Goal: Task Accomplishment & Management: Manage account settings

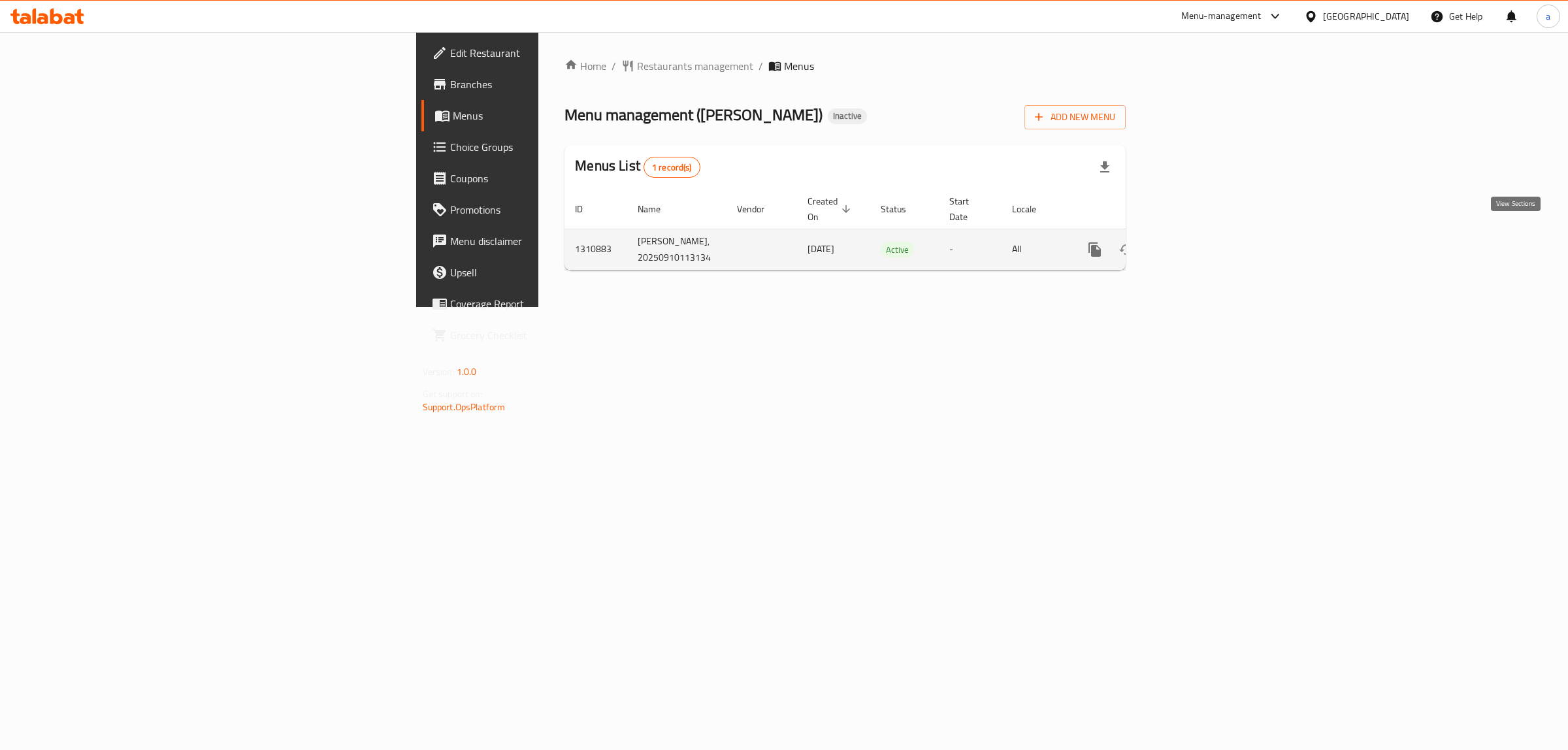
click at [1197, 241] on icon "enhanced table" at bounding box center [1189, 249] width 15 height 15
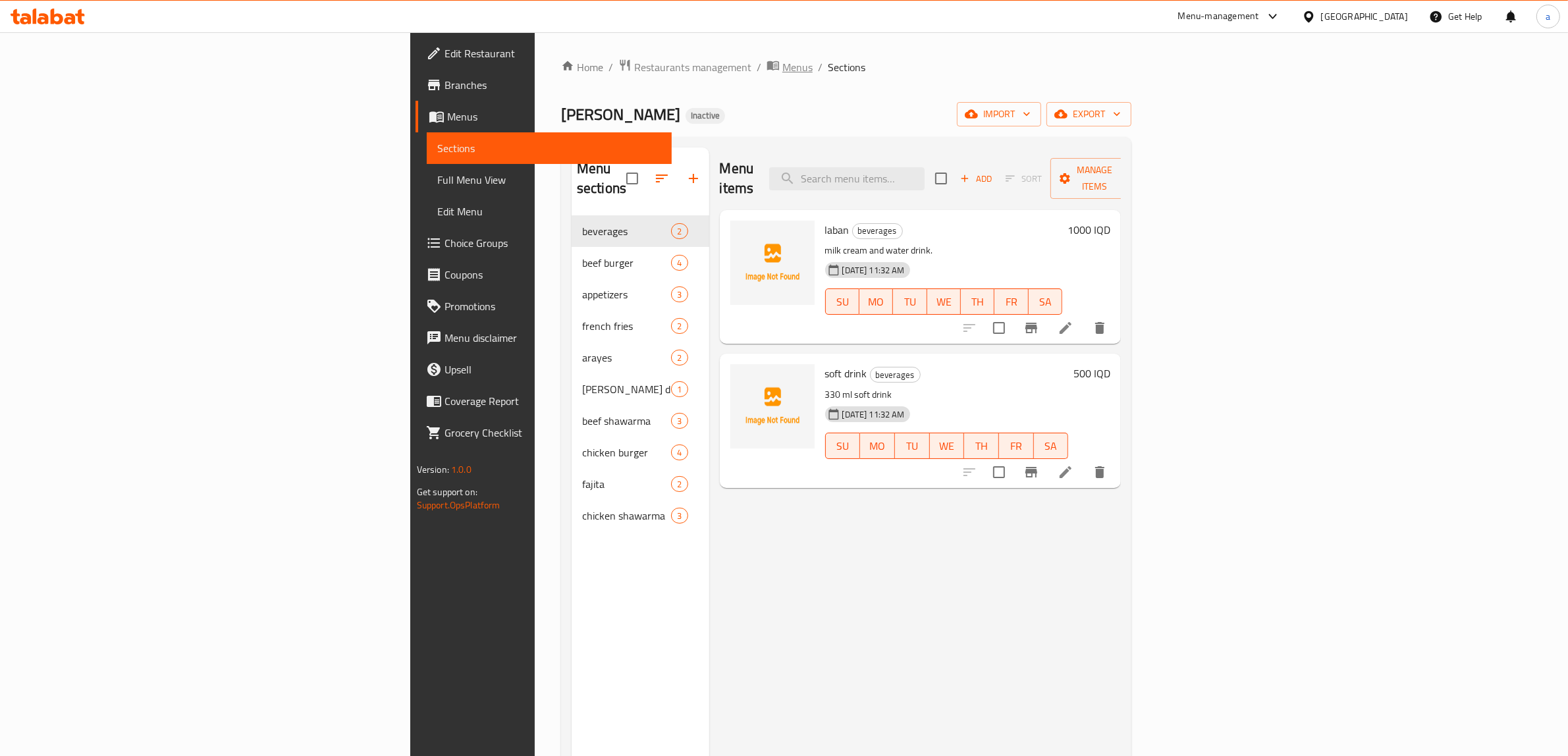
click at [782, 68] on span "Menus" at bounding box center [797, 67] width 30 height 16
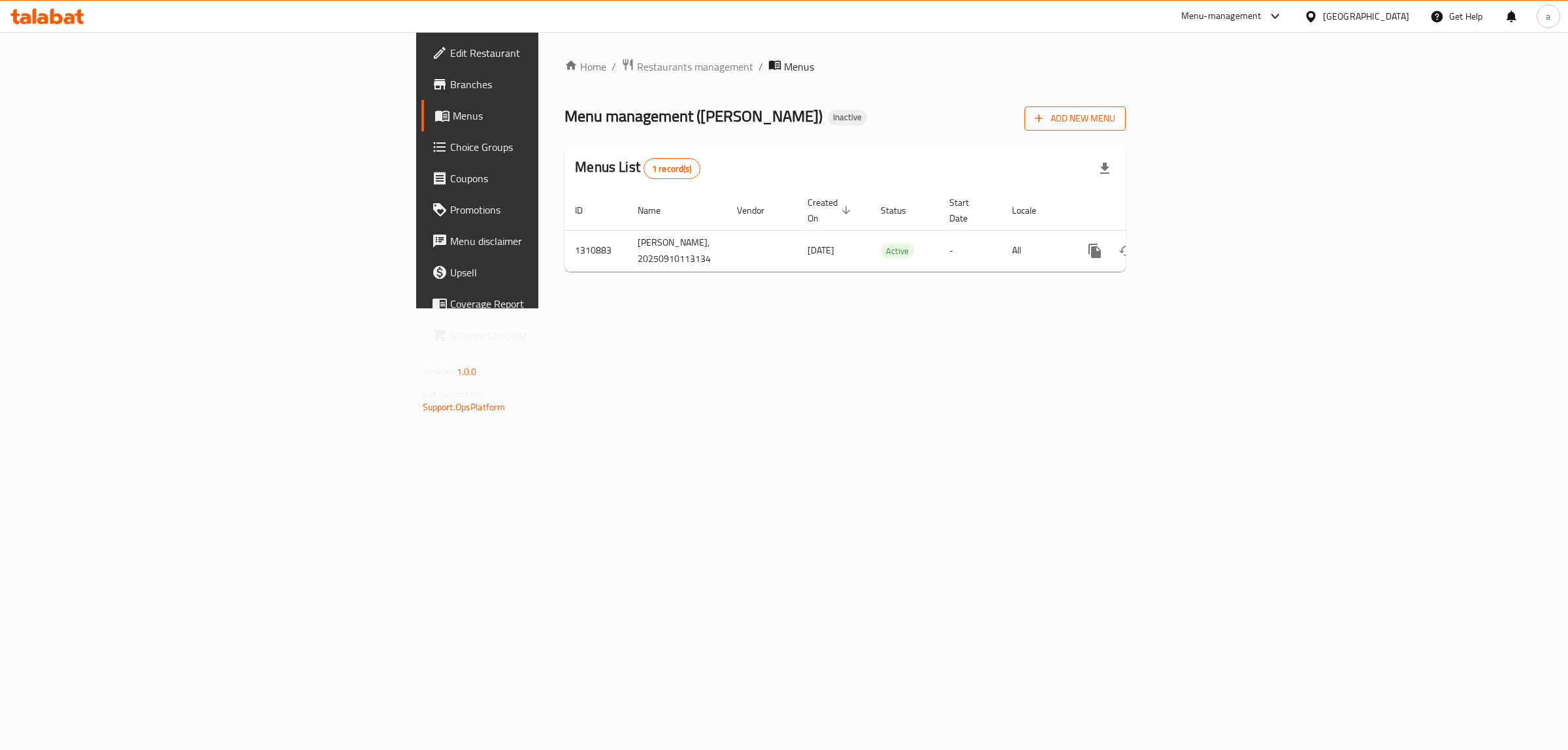
click at [1115, 115] on span "Add New Menu" at bounding box center [1075, 118] width 80 height 16
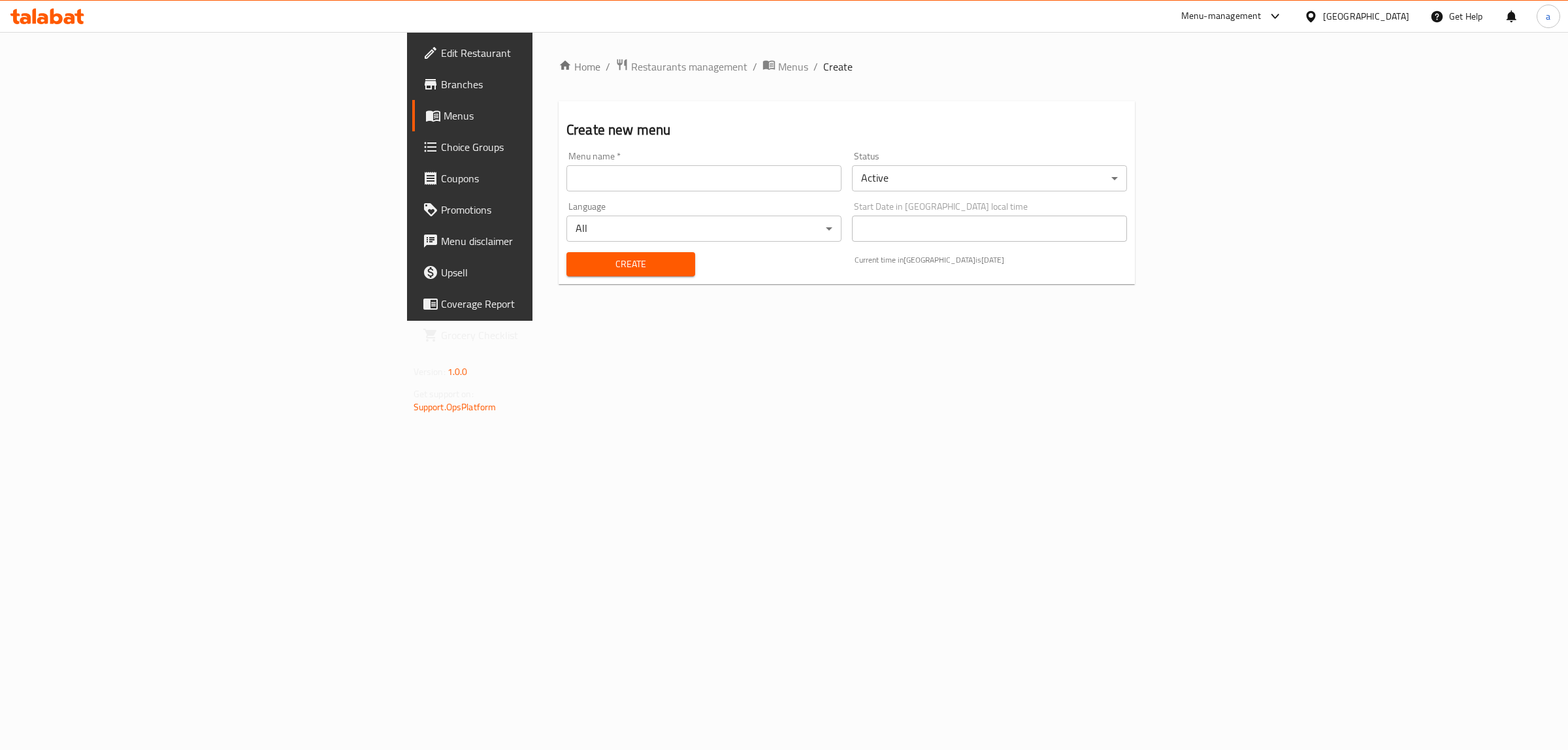
click at [566, 177] on input "text" at bounding box center [703, 178] width 275 height 26
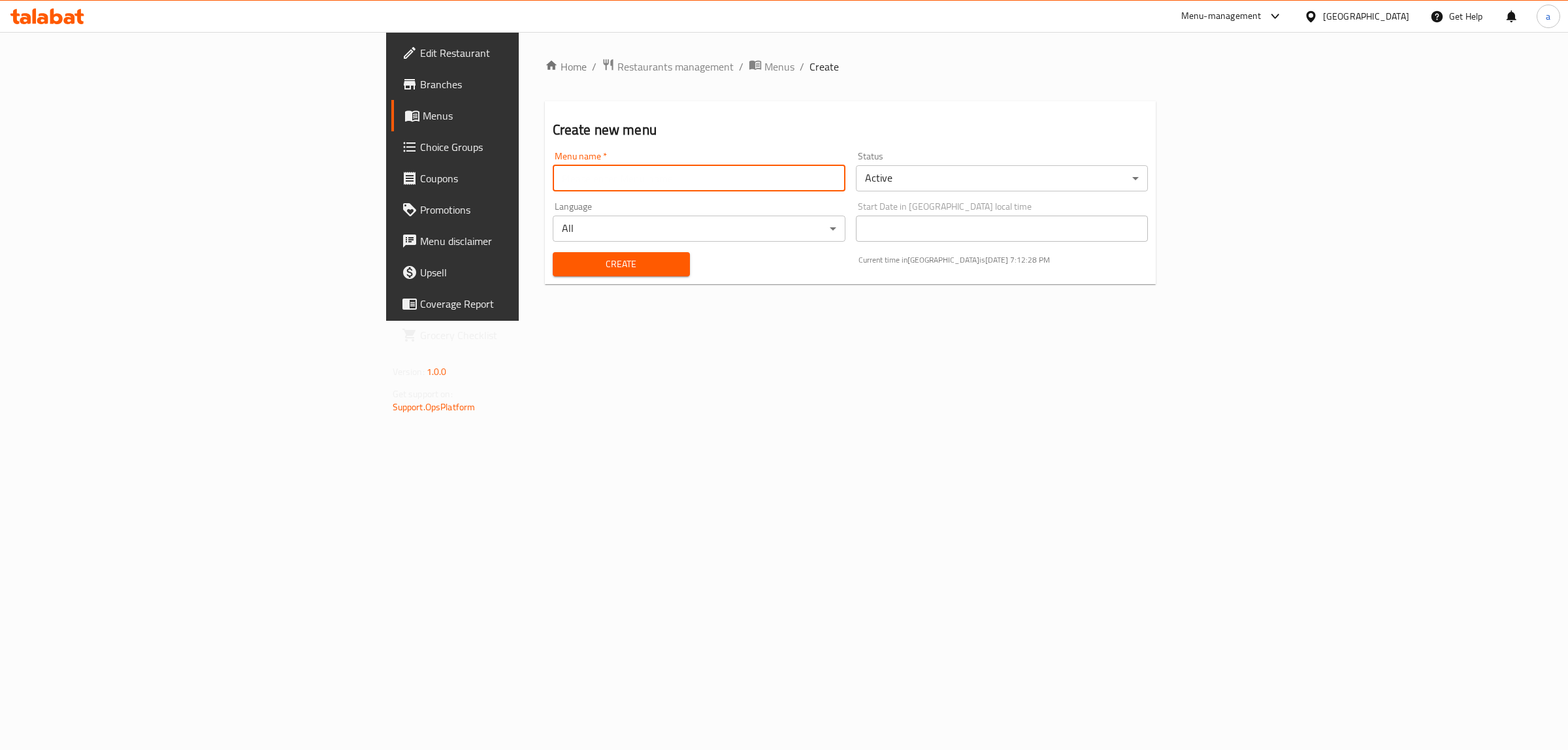
type input "[PERSON_NAME]"
click at [563, 260] on span "Create" at bounding box center [622, 264] width 117 height 16
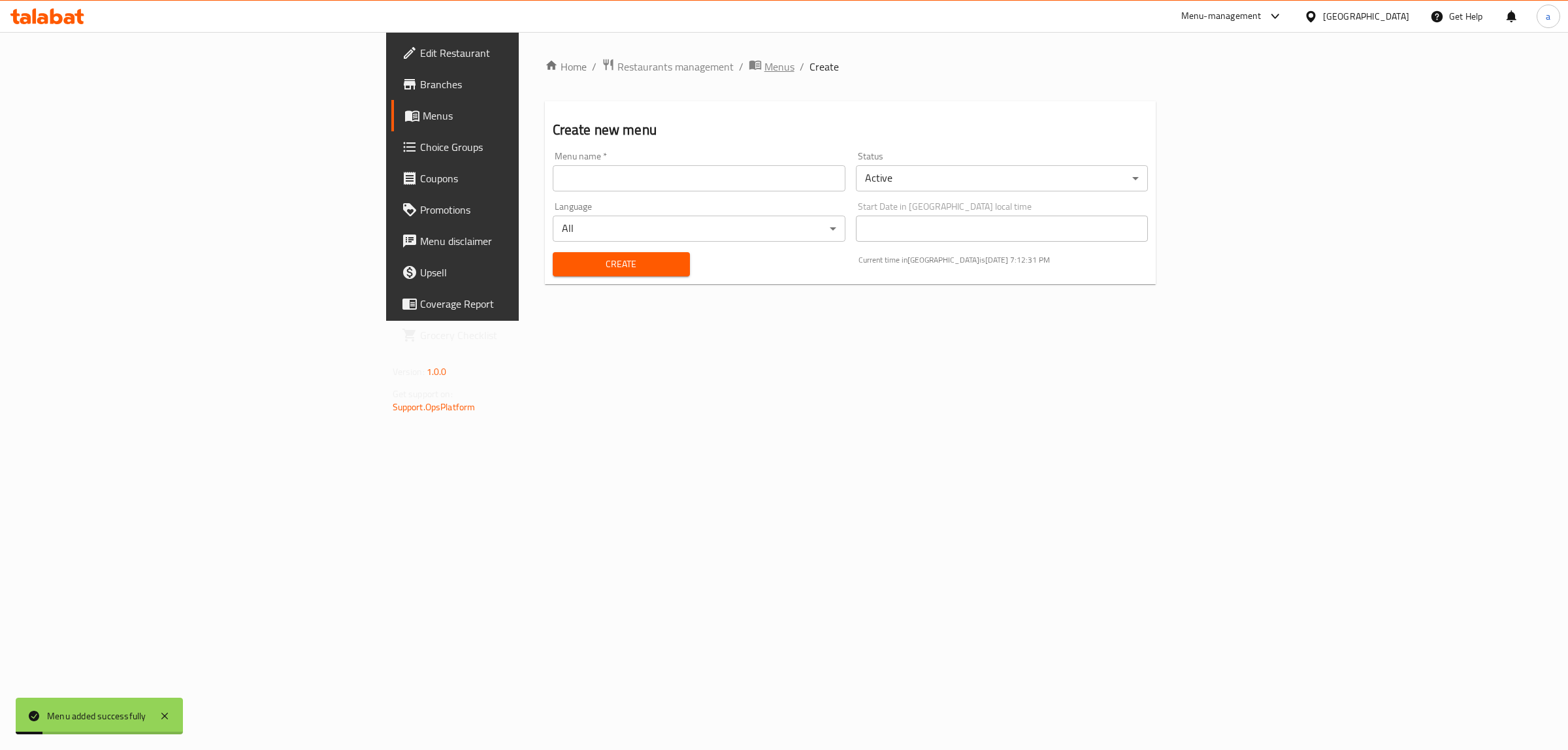
click at [764, 70] on span "Menus" at bounding box center [779, 66] width 30 height 15
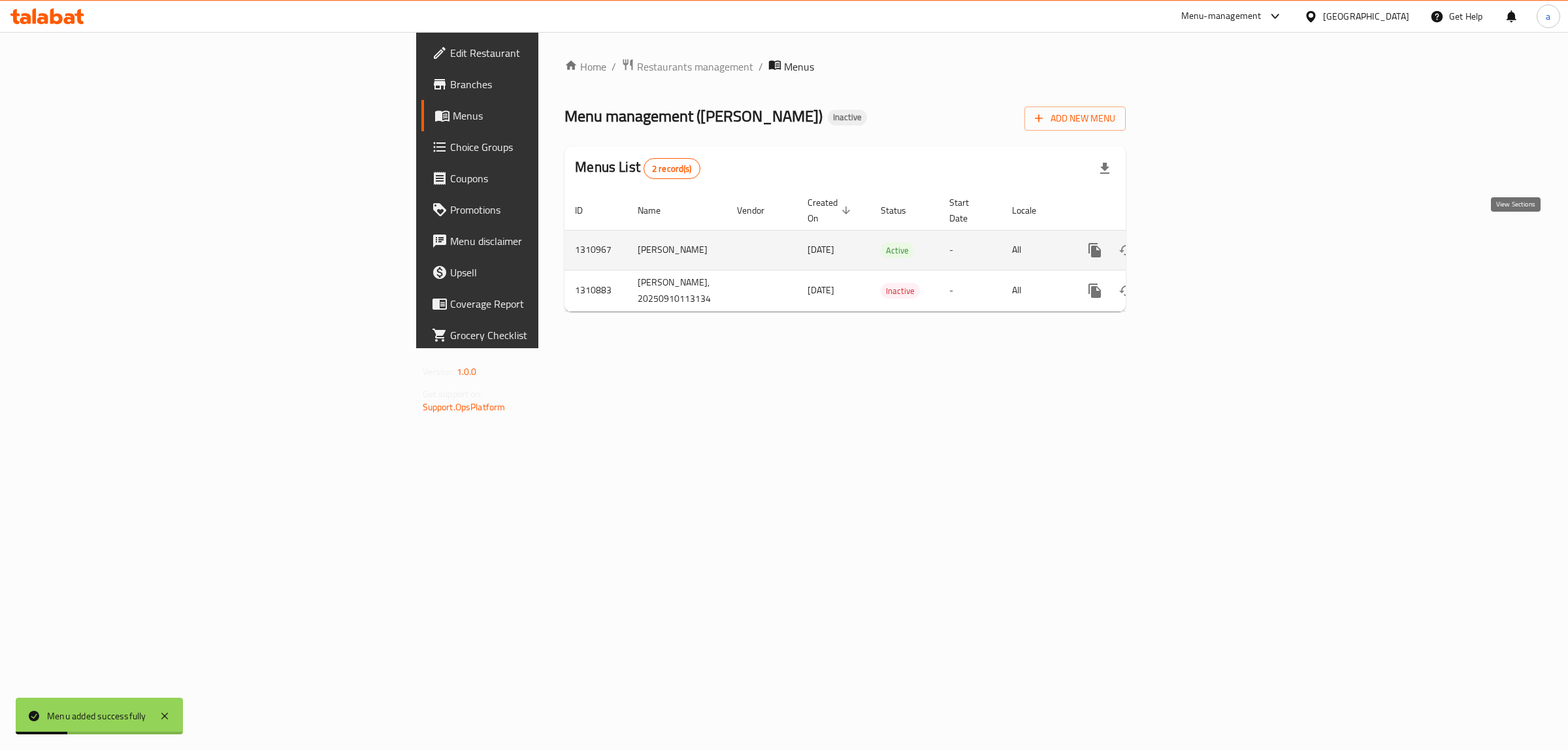
click at [1195, 245] on icon "enhanced table" at bounding box center [1189, 250] width 12 height 12
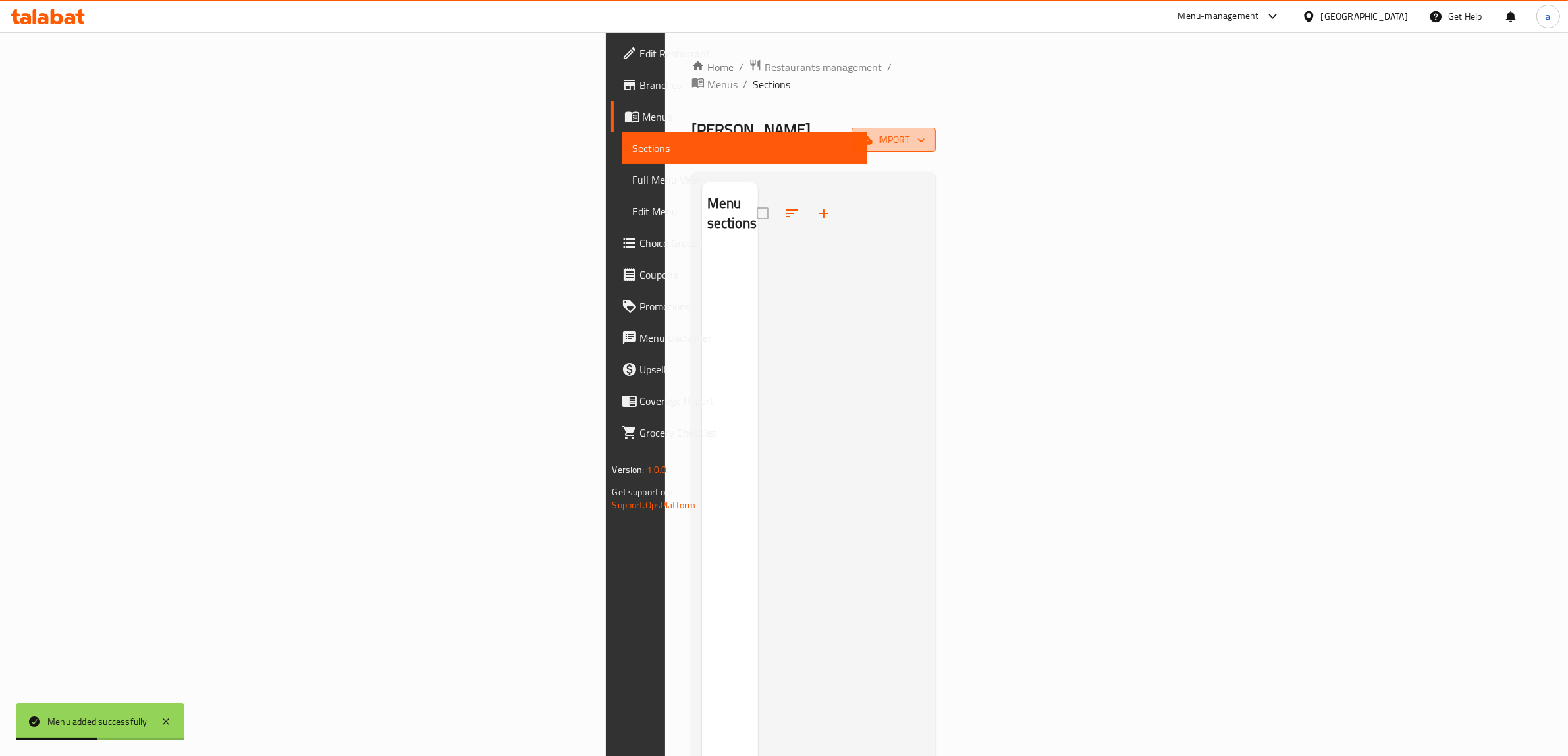
click at [925, 131] on span "import" at bounding box center [893, 140] width 63 height 16
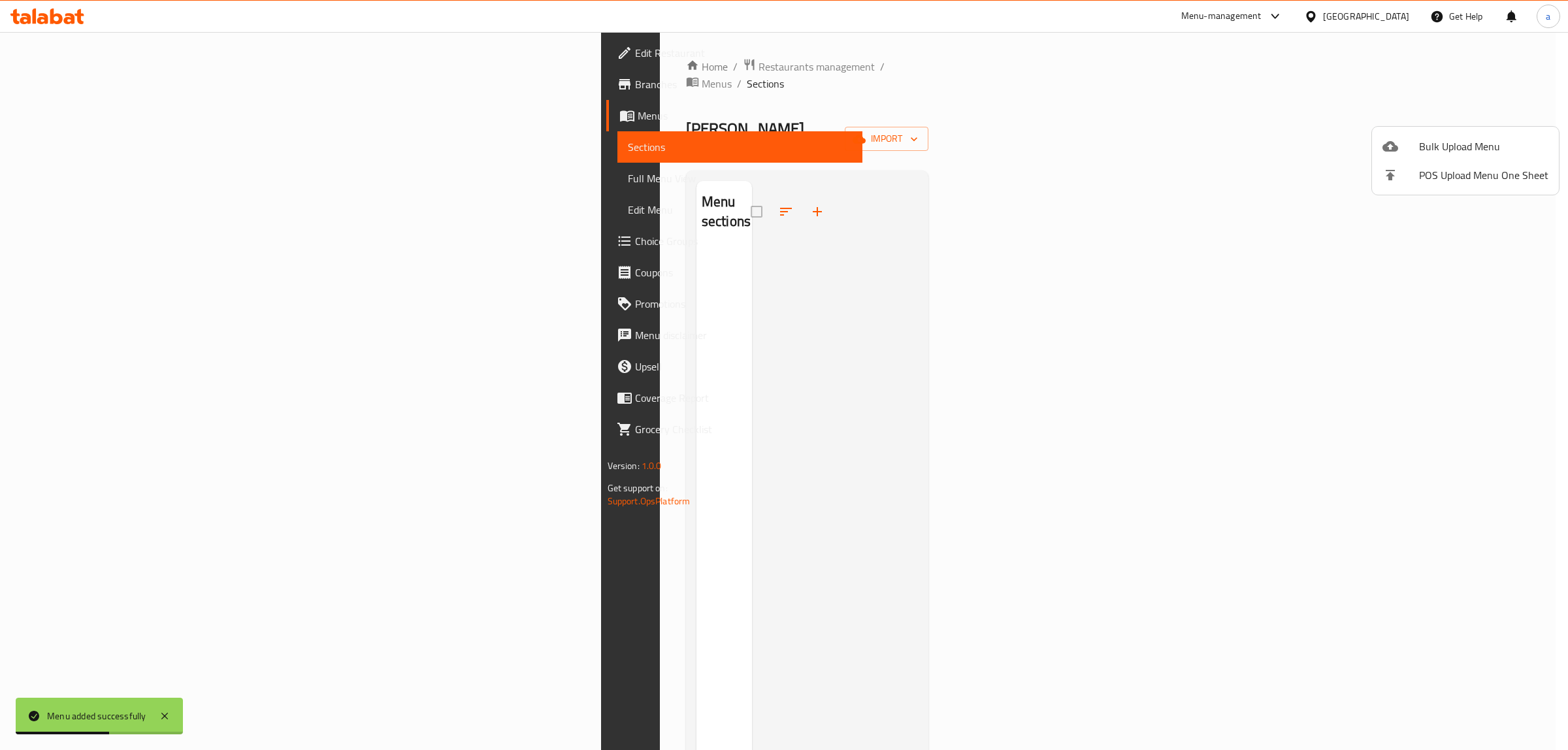
click at [1436, 130] on ul "Bulk Upload Menu POS Upload Menu One Sheet" at bounding box center [1465, 160] width 187 height 68
click at [1446, 140] on span "Bulk Upload Menu" at bounding box center [1484, 146] width 130 height 15
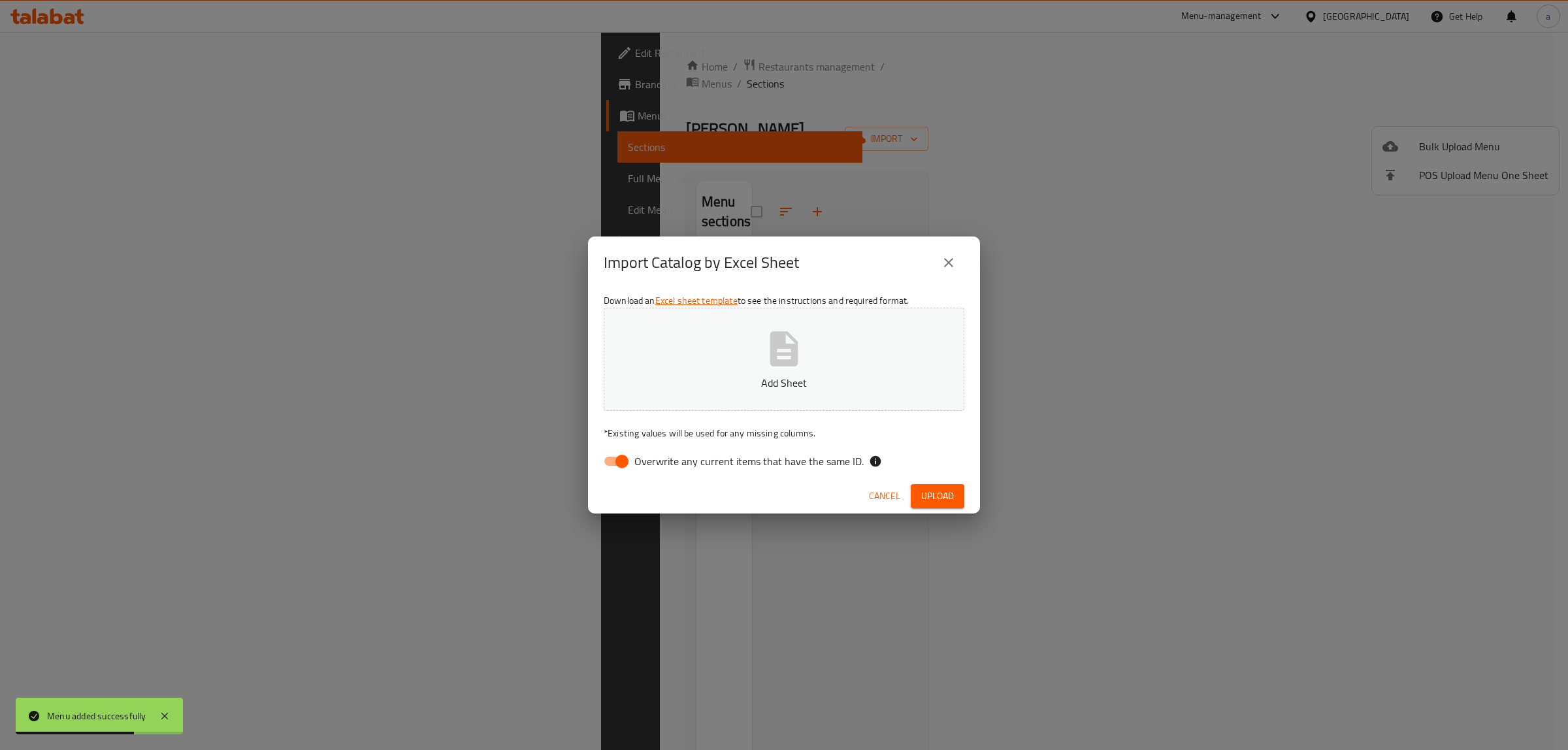
click at [617, 462] on input "Overwrite any current items that have the same ID." at bounding box center [622, 461] width 75 height 25
checkbox input "false"
click at [673, 386] on p "Add Sheet" at bounding box center [784, 382] width 320 height 15
click at [950, 484] on button "Upload" at bounding box center [938, 496] width 53 height 24
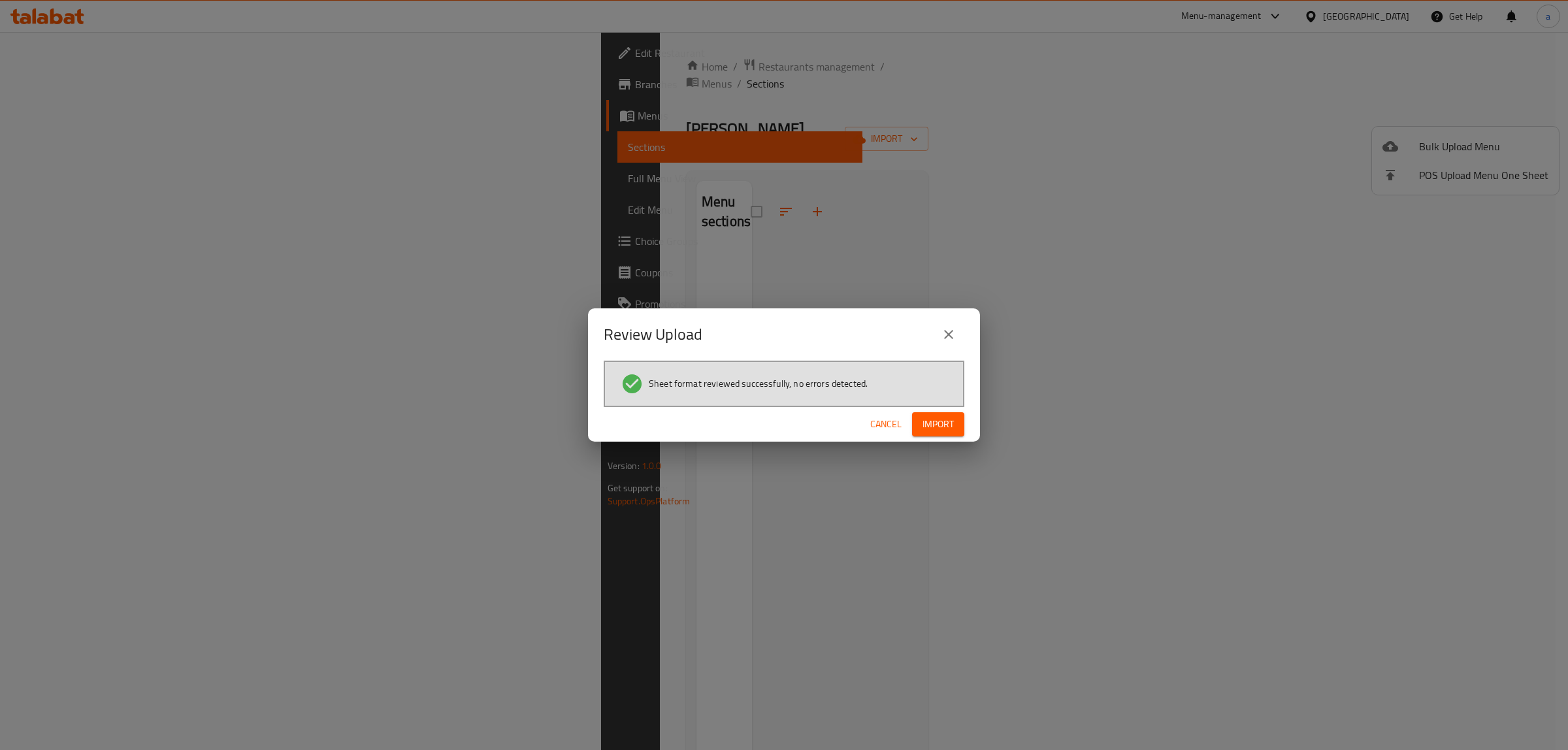
click at [933, 427] on span "Import" at bounding box center [938, 424] width 32 height 16
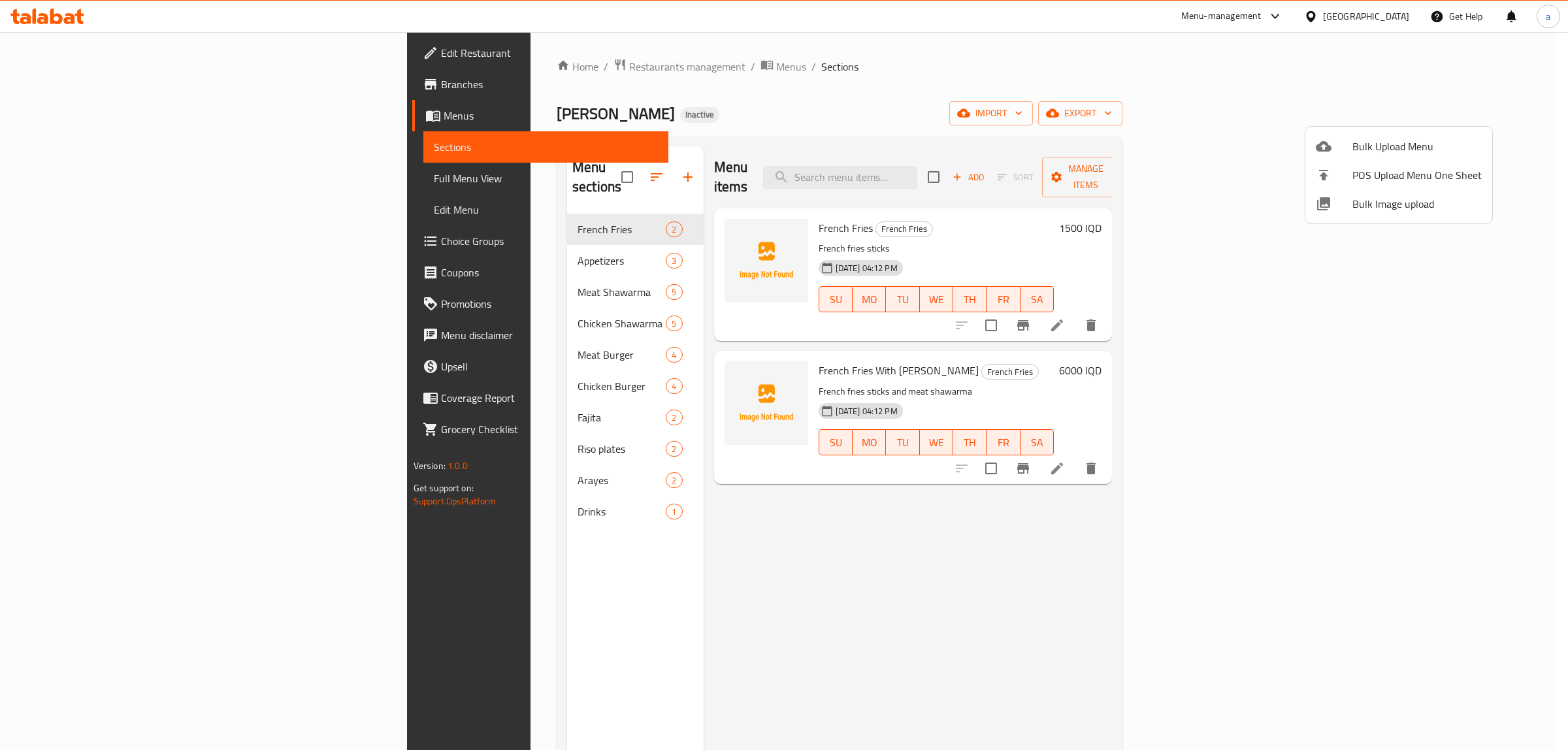
click at [562, 172] on div at bounding box center [784, 375] width 1568 height 750
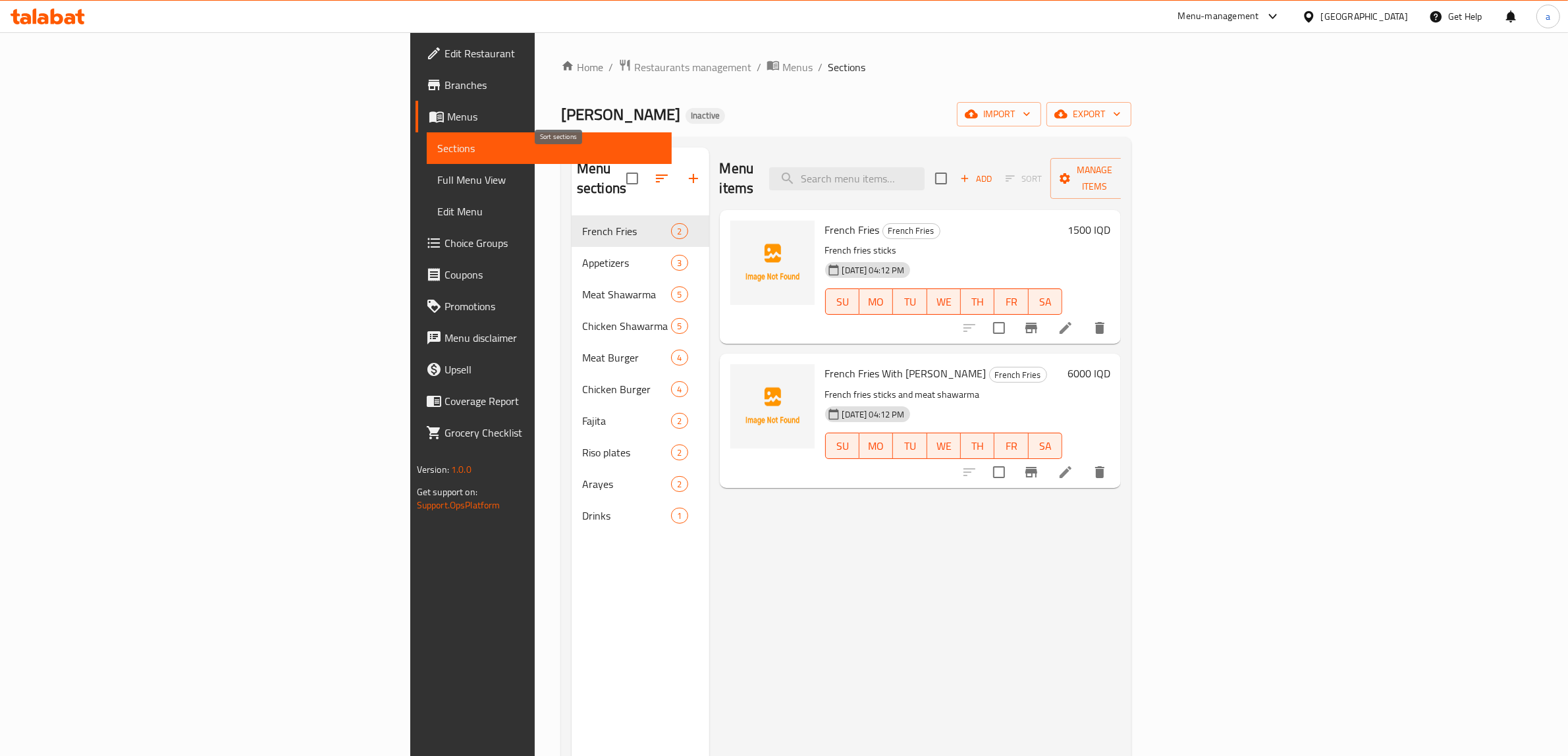
click at [654, 171] on icon "button" at bounding box center [662, 178] width 16 height 16
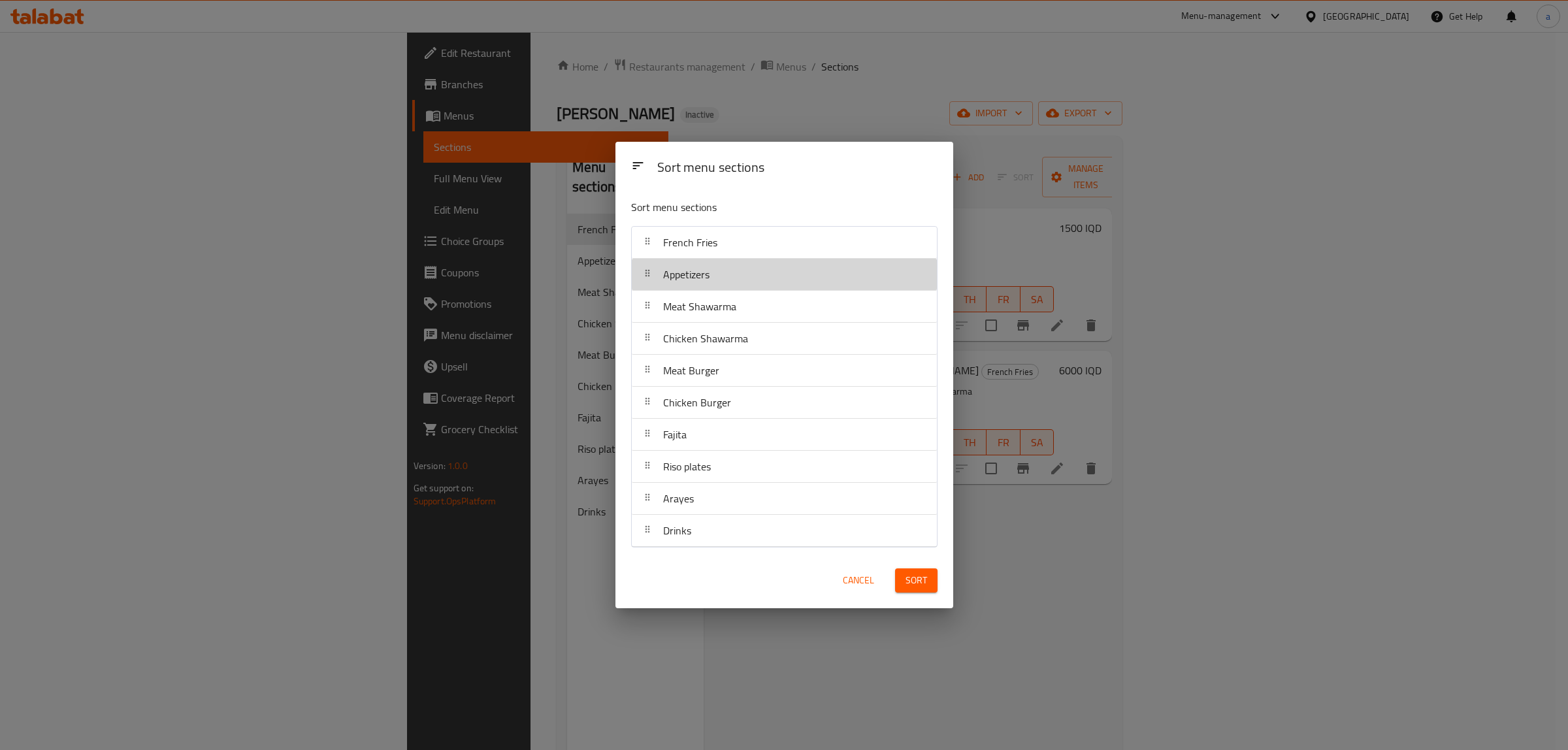
click at [703, 260] on div "Appetizers" at bounding box center [686, 274] width 57 height 32
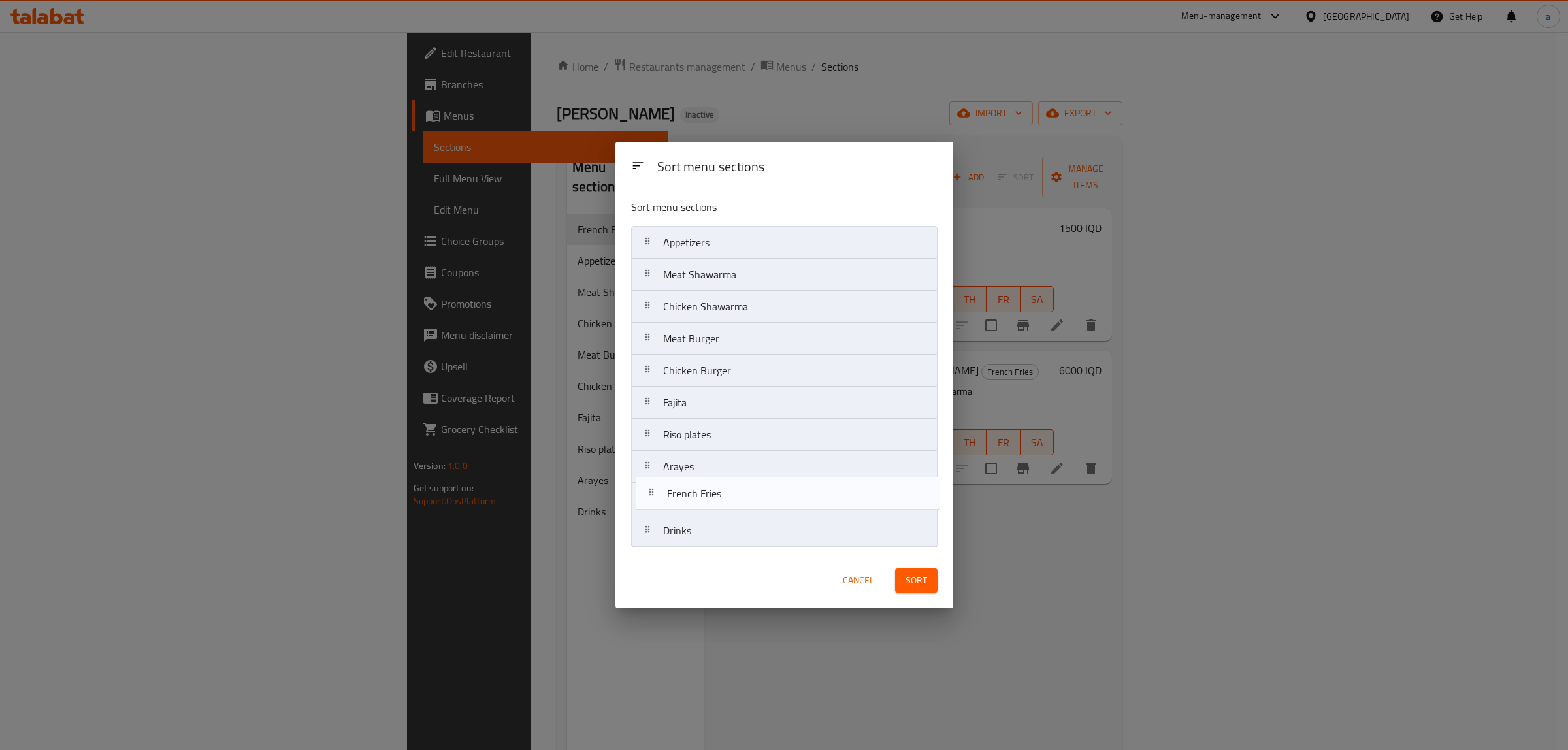
drag, startPoint x: 706, startPoint y: 249, endPoint x: 713, endPoint y: 516, distance: 267.1
click at [713, 516] on nav "French Fries Appetizers Meat Shawarma Chicken Shawarma Meat Burger Chicken Burg…" at bounding box center [784, 386] width 306 height 322
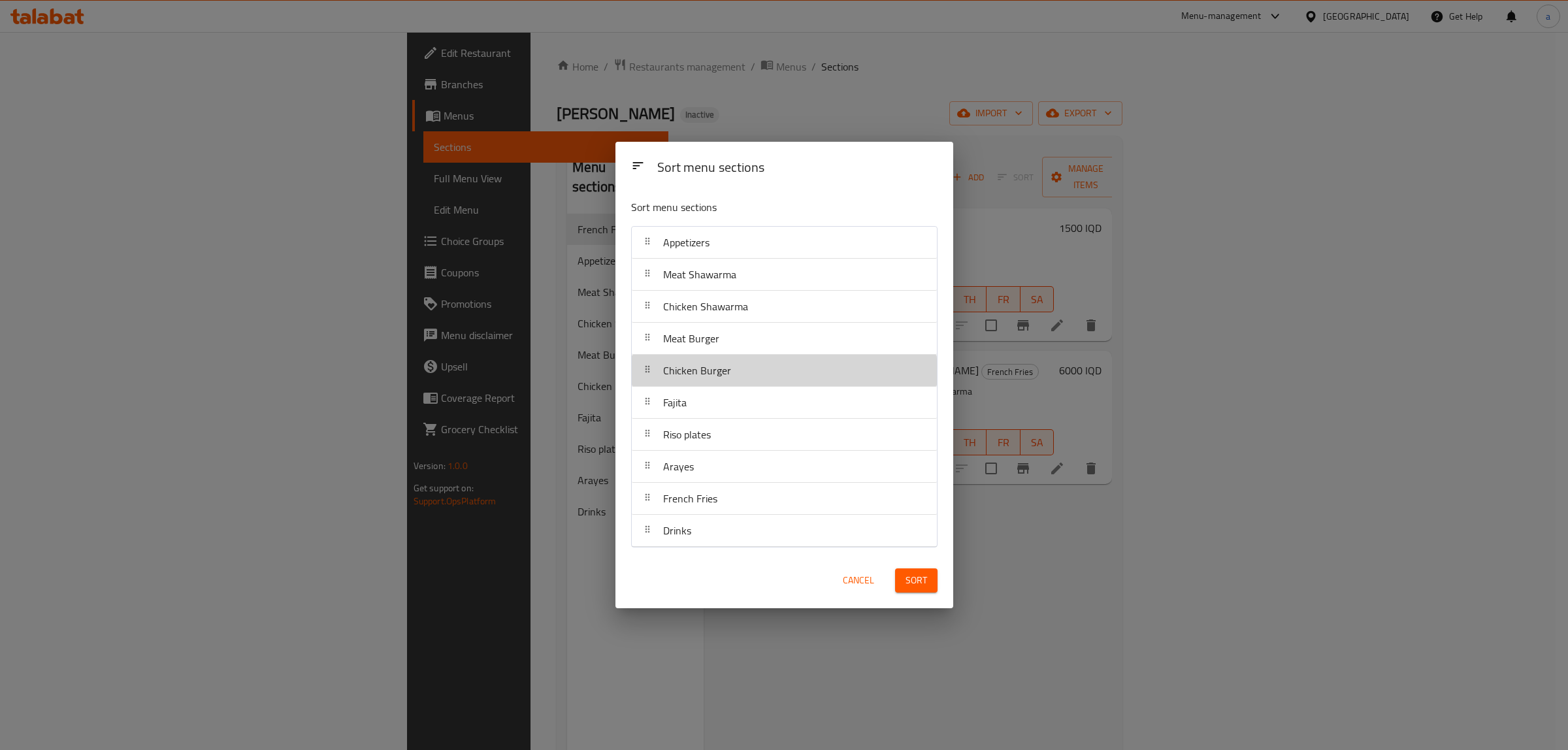
click at [711, 376] on span "Chicken Burger" at bounding box center [697, 370] width 68 height 19
click at [922, 578] on span "Sort" at bounding box center [916, 580] width 22 height 16
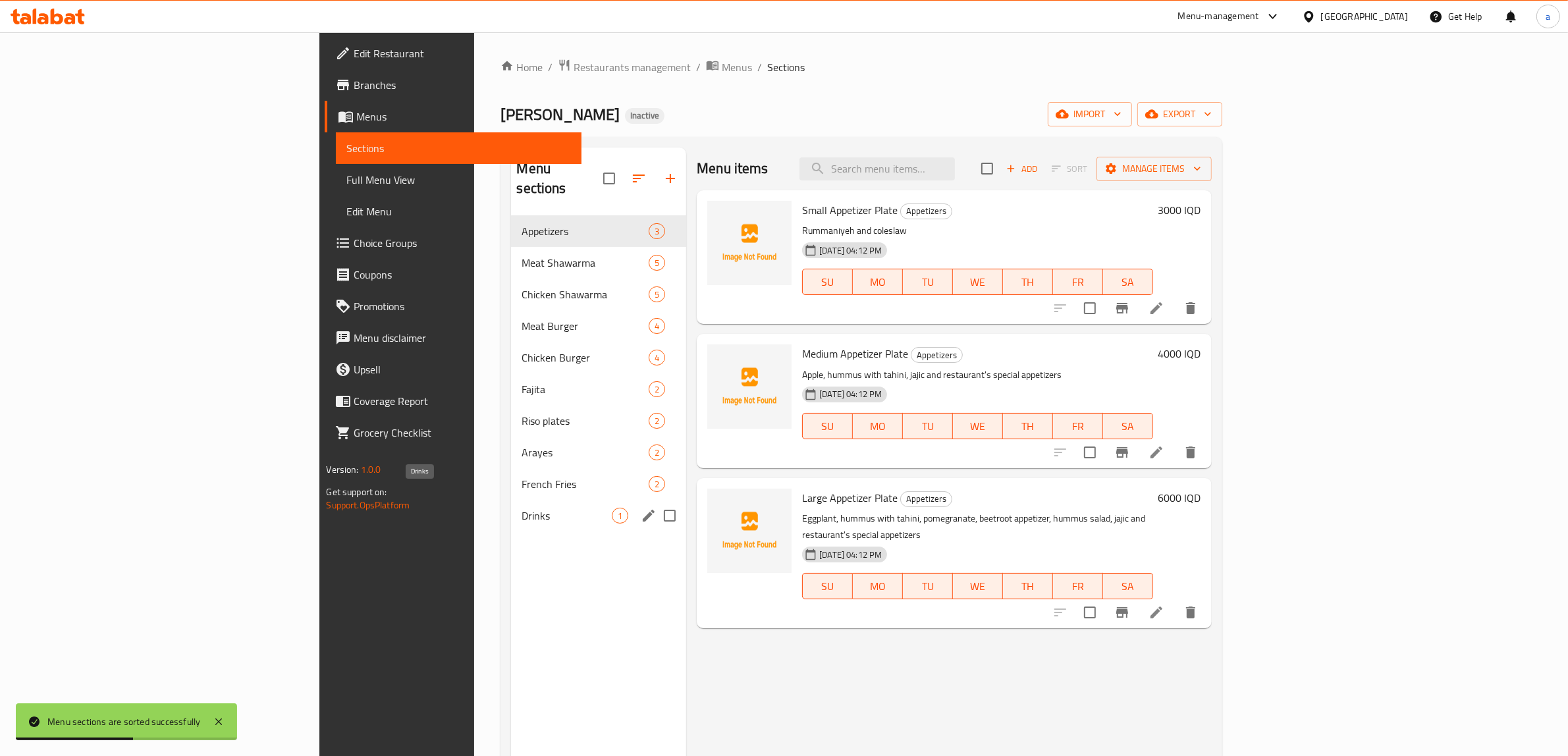
click at [522, 508] on span "Drinks" at bounding box center [567, 515] width 90 height 16
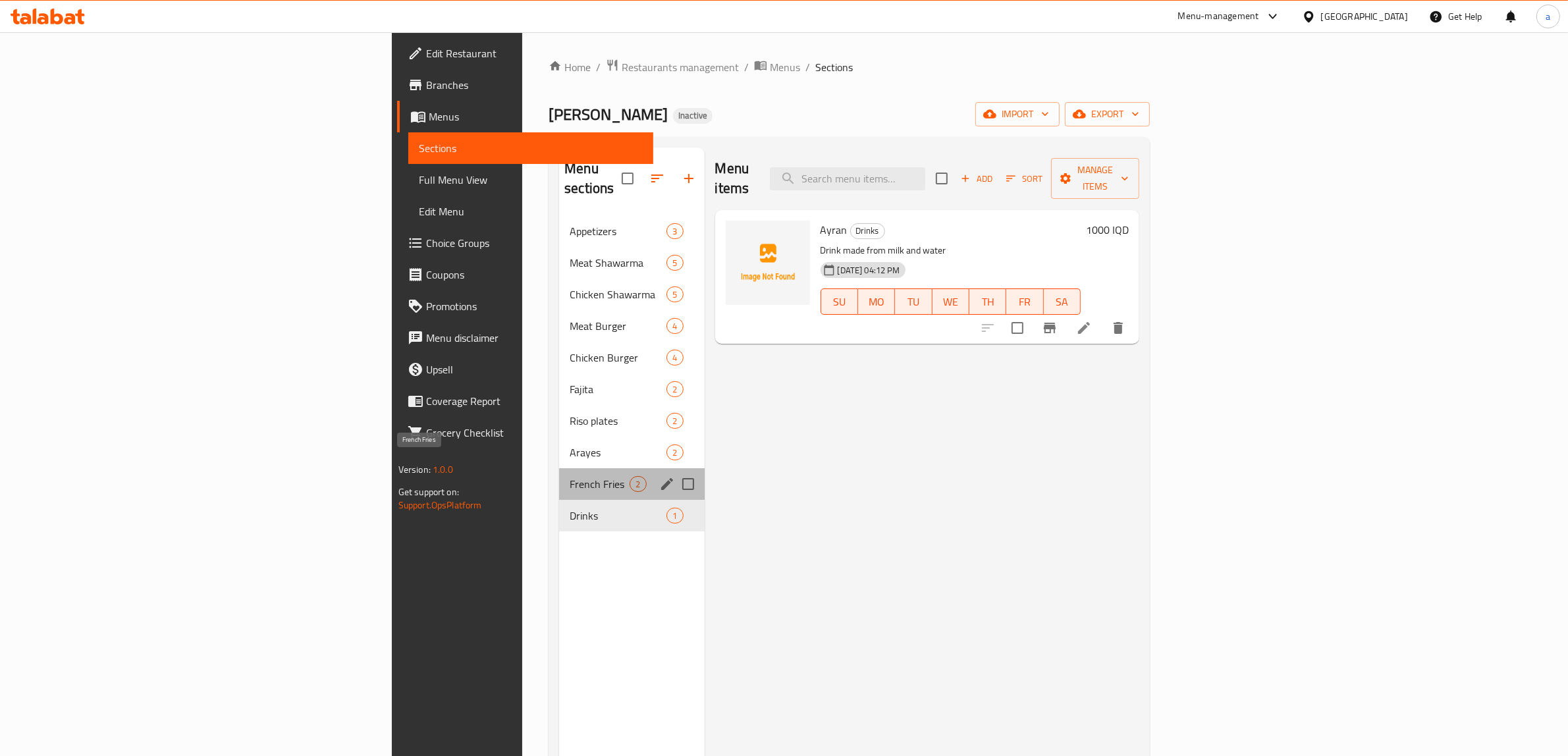
click at [570, 476] on span "French Fries" at bounding box center [599, 483] width 60 height 16
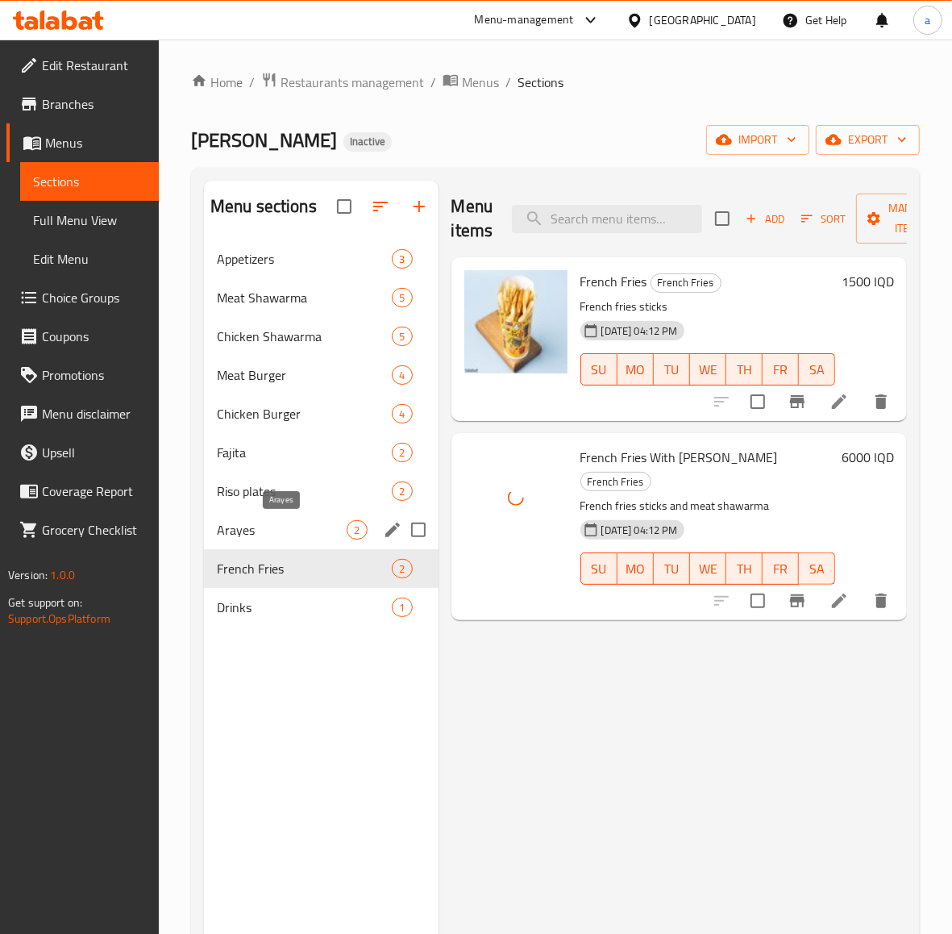
click at [298, 530] on span "Arayes" at bounding box center [282, 529] width 131 height 19
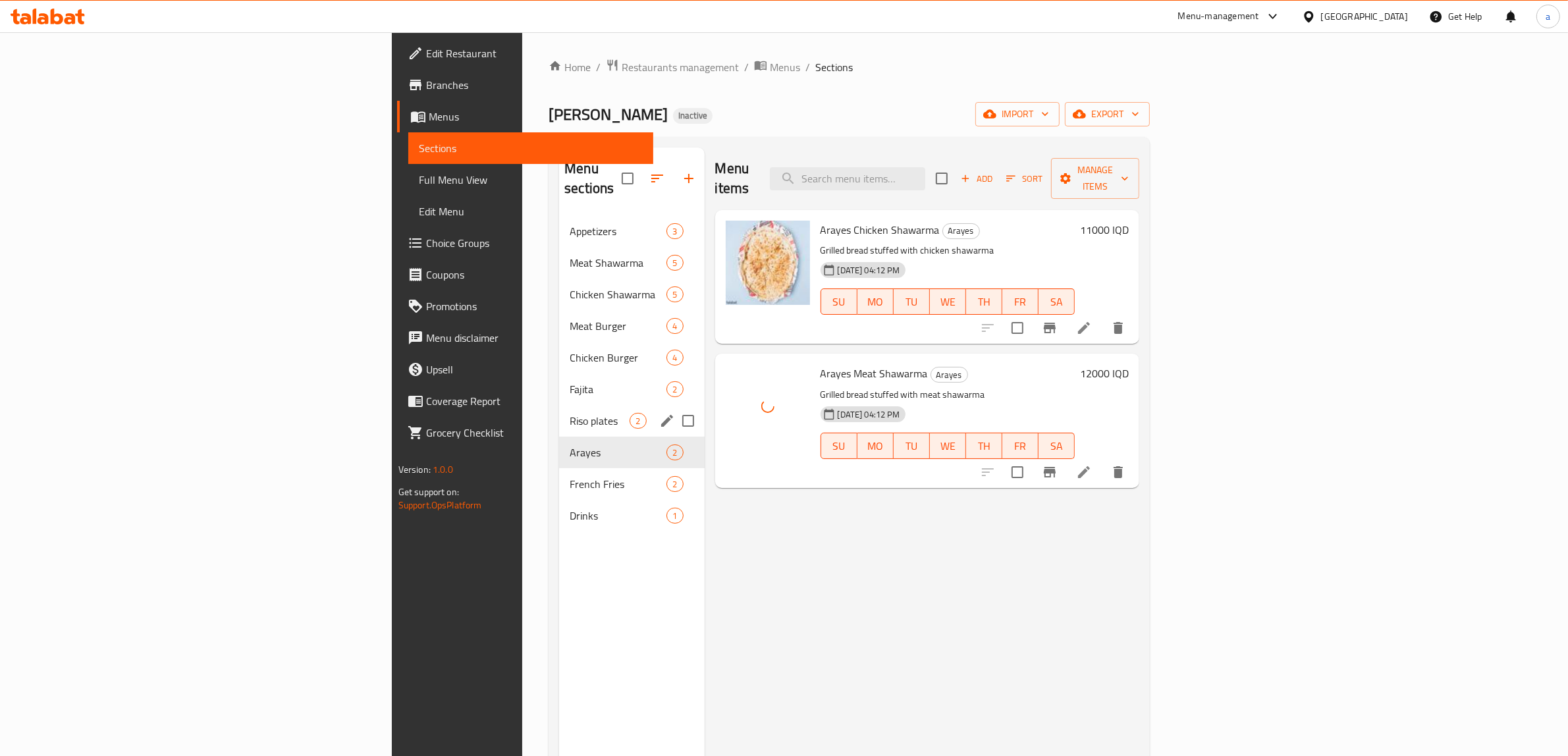
click at [570, 413] on span "Riso plates" at bounding box center [599, 420] width 60 height 16
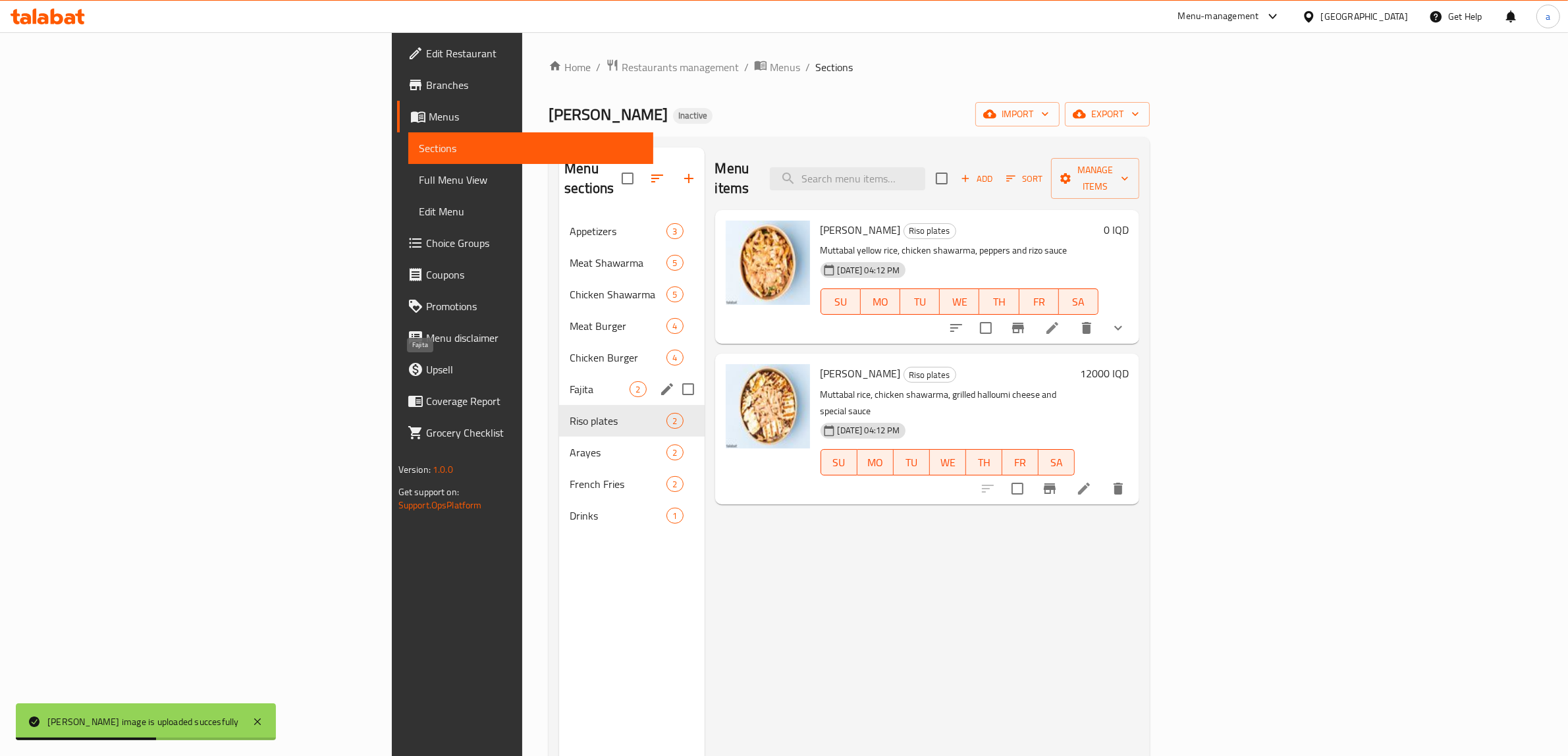
click at [570, 381] on span "Fajita" at bounding box center [599, 389] width 60 height 16
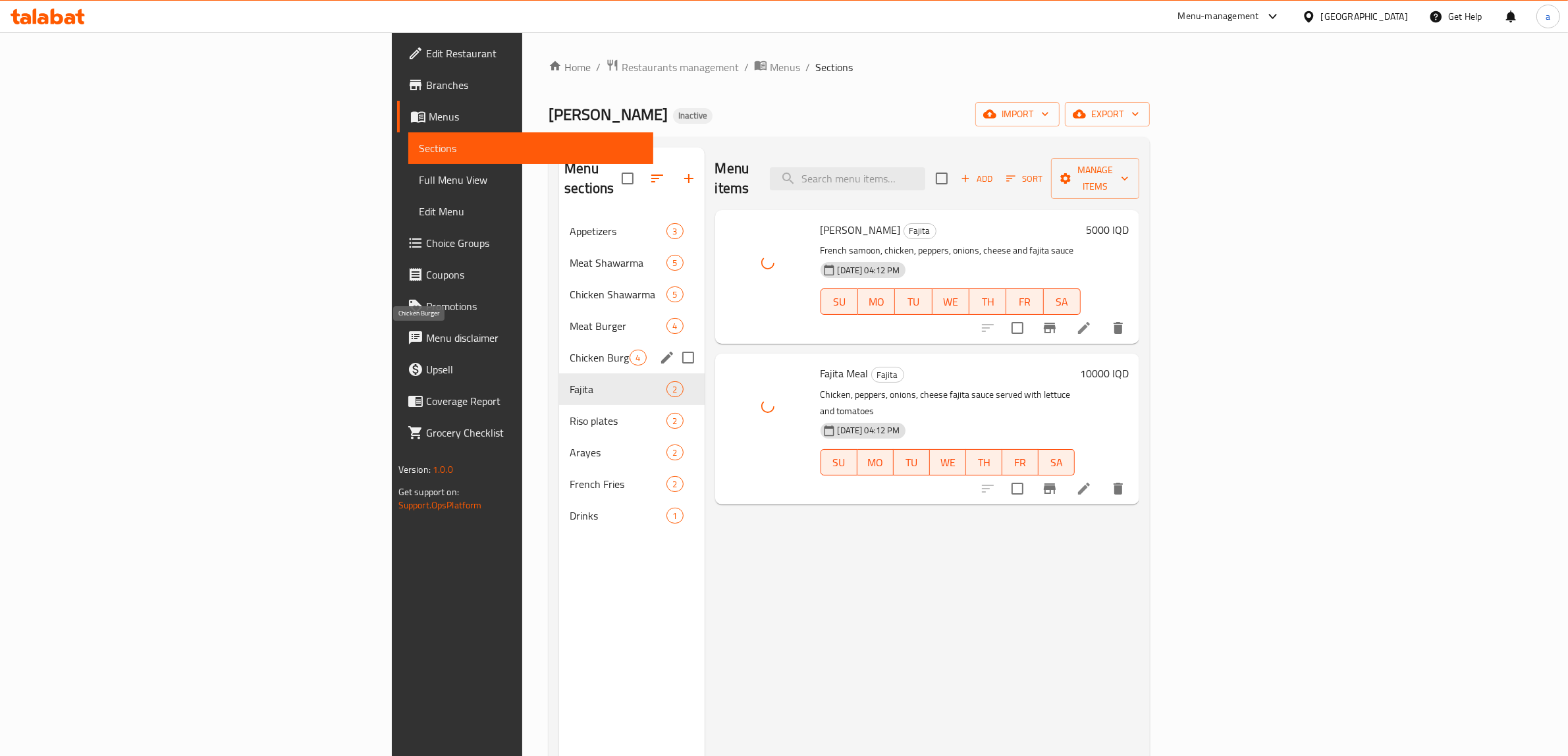
click at [570, 349] on span "Chicken Burger" at bounding box center [599, 357] width 60 height 16
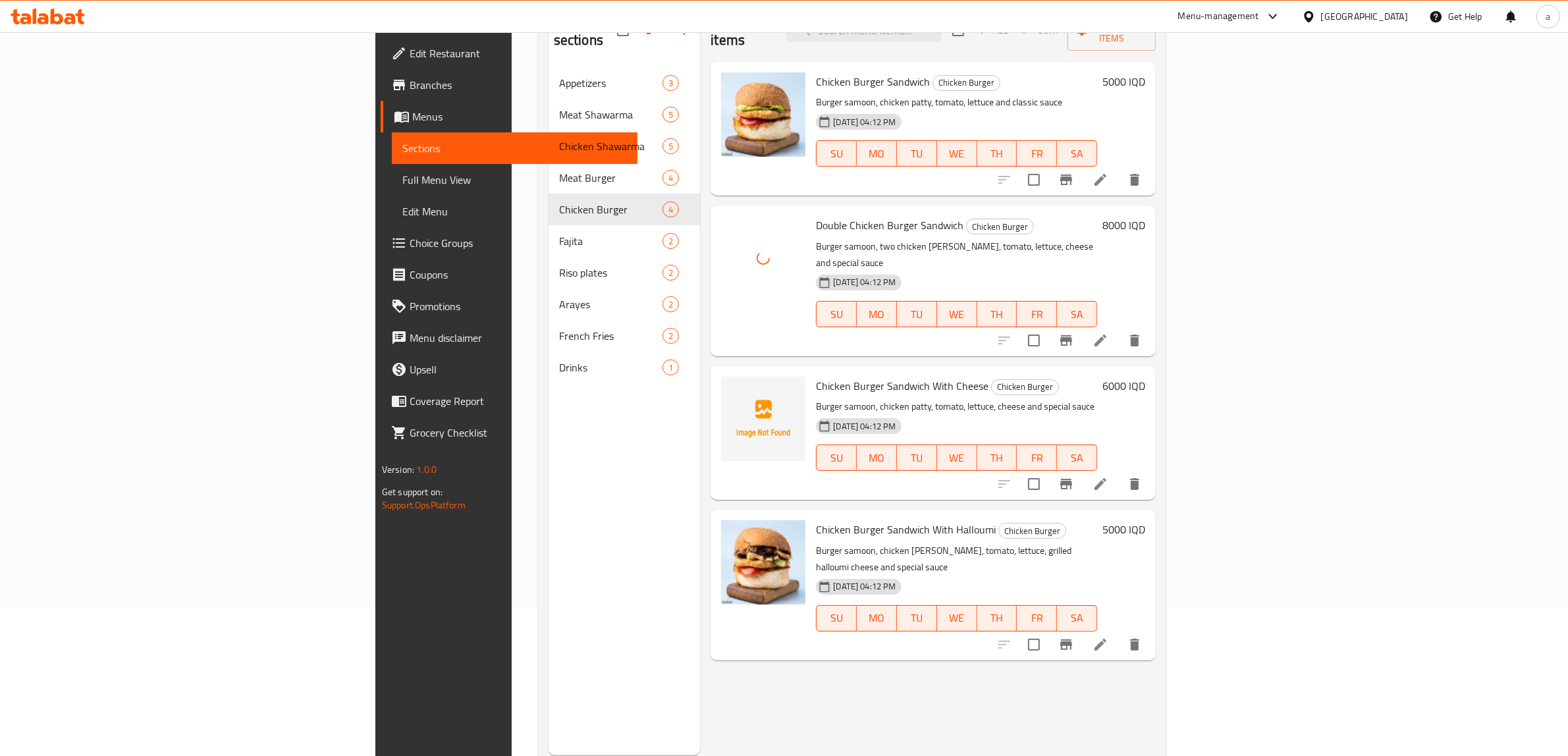
scroll to position [185, 0]
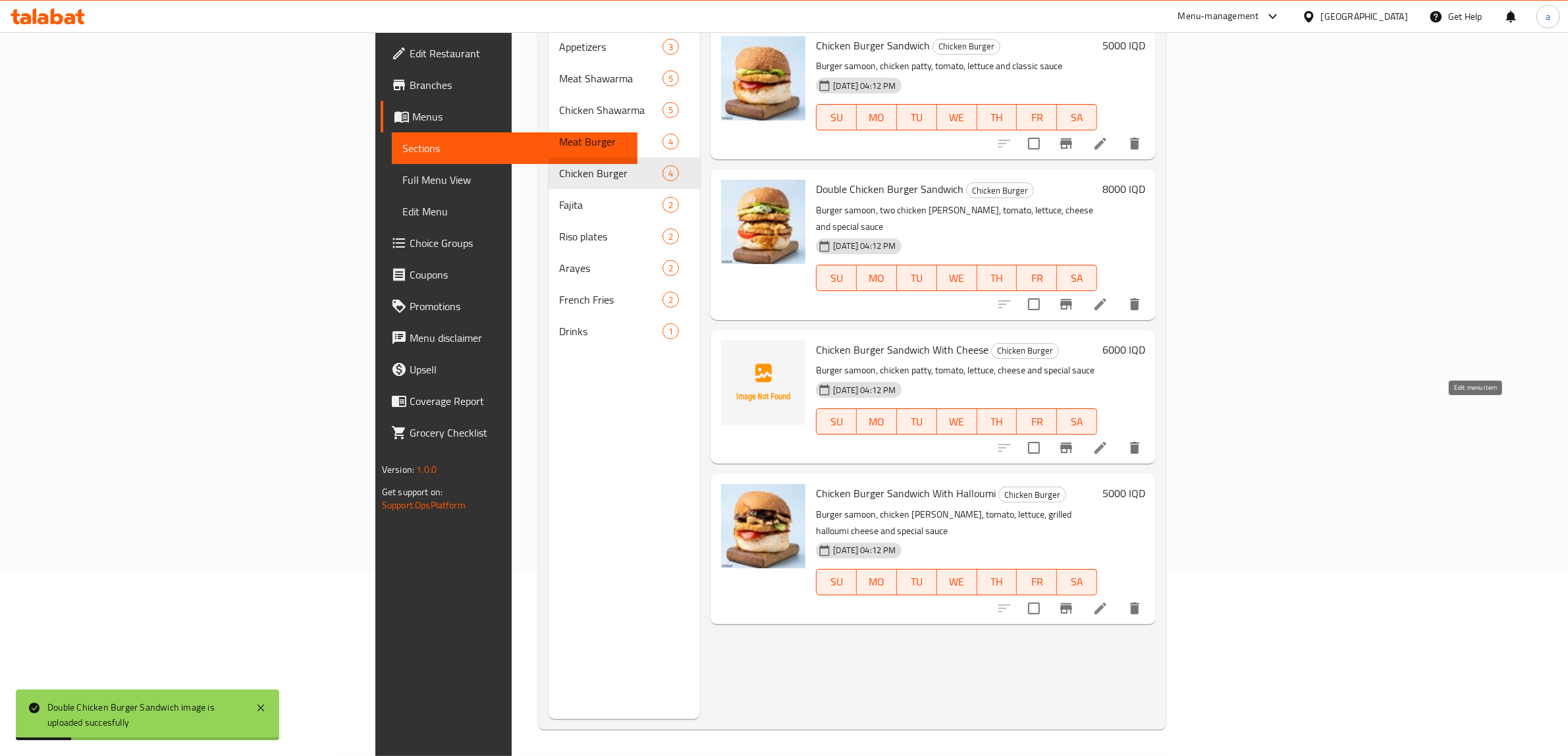
click at [1107, 442] on icon at bounding box center [1100, 447] width 12 height 12
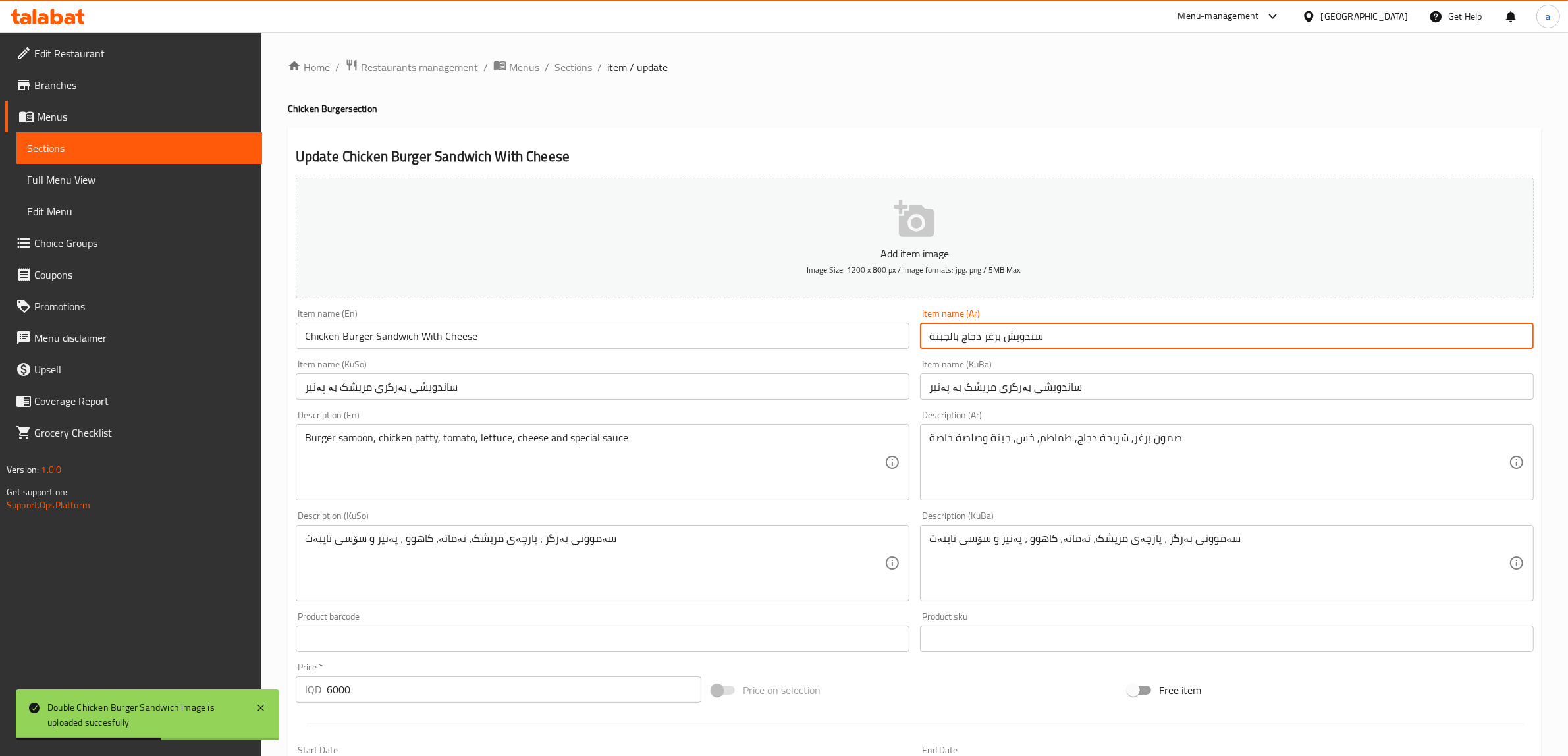
drag, startPoint x: 1094, startPoint y: 339, endPoint x: 864, endPoint y: 341, distance: 230.0
click at [864, 341] on div "Add item image Image Size: 1200 x 800 px / Image formats: jpg, png / 5MB Max. I…" at bounding box center [915, 531] width 1249 height 719
paste input "يدر"
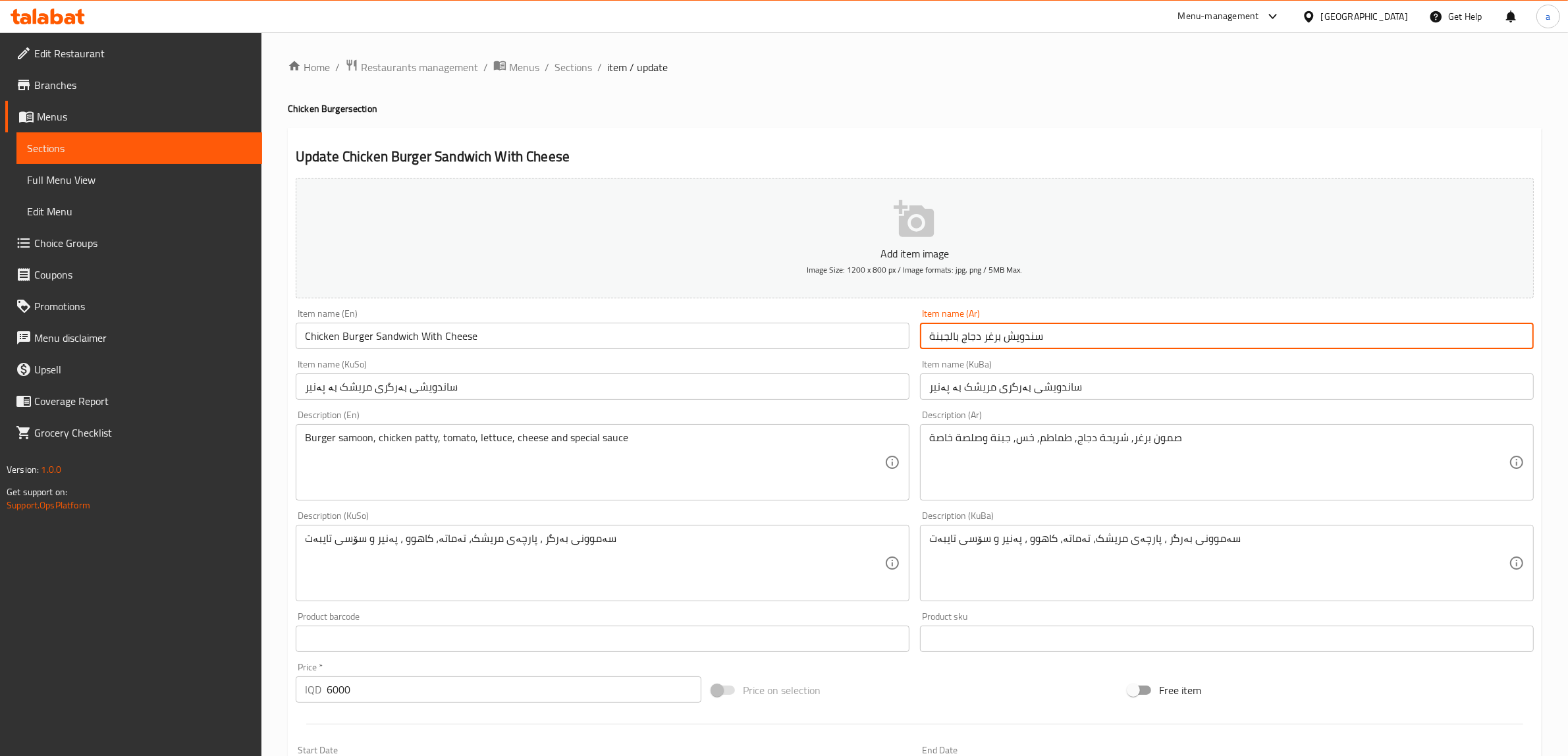
click at [1054, 335] on input "سندويش برغر دجاج بالجبنة" at bounding box center [1227, 336] width 614 height 26
click at [1049, 354] on div "Add item image Image Size: 1200 x 800 px / Image formats: jpg, png / 5MB Max. I…" at bounding box center [915, 531] width 1249 height 719
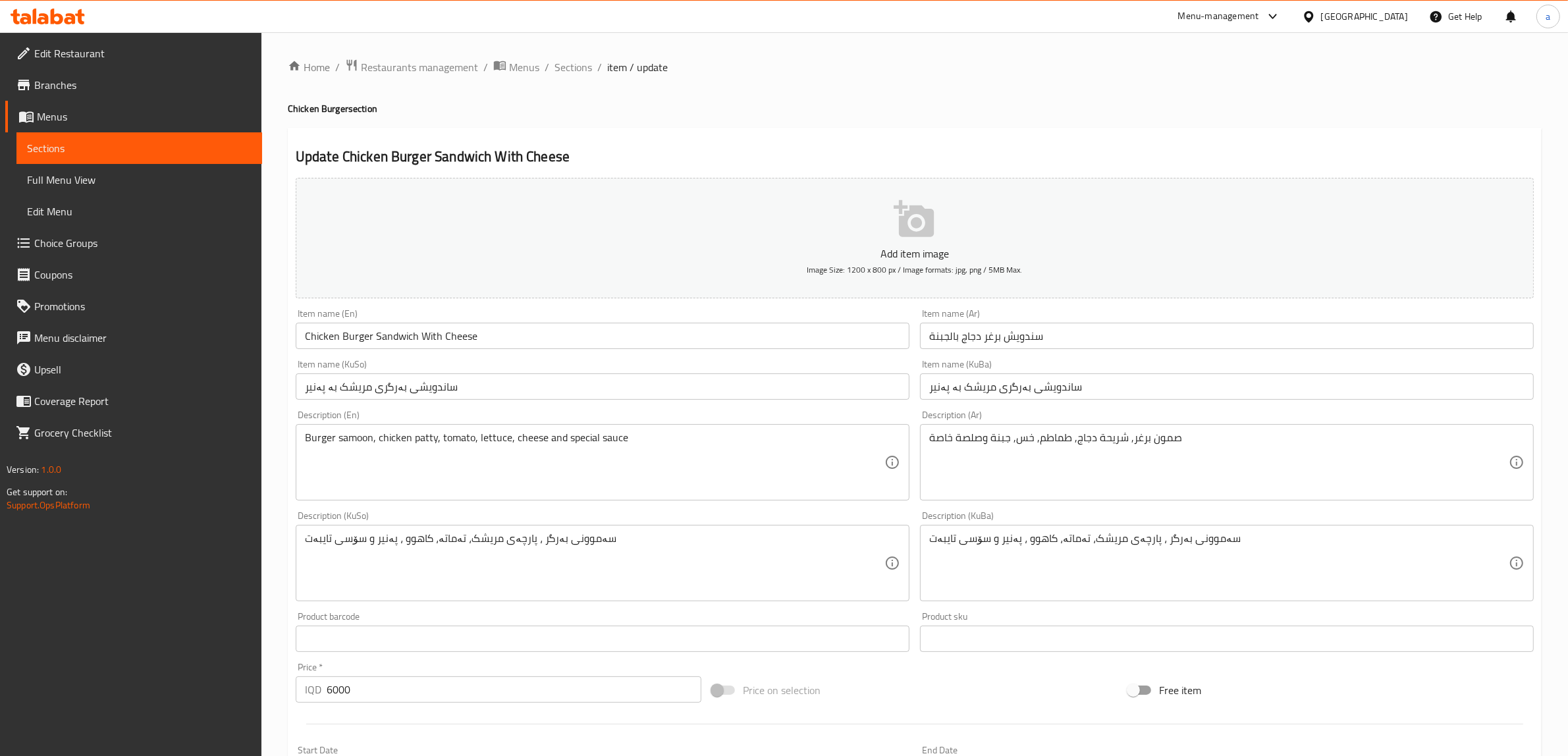
click at [1024, 343] on input "سندويش برغر دجاج بالجبنة" at bounding box center [1227, 336] width 614 height 26
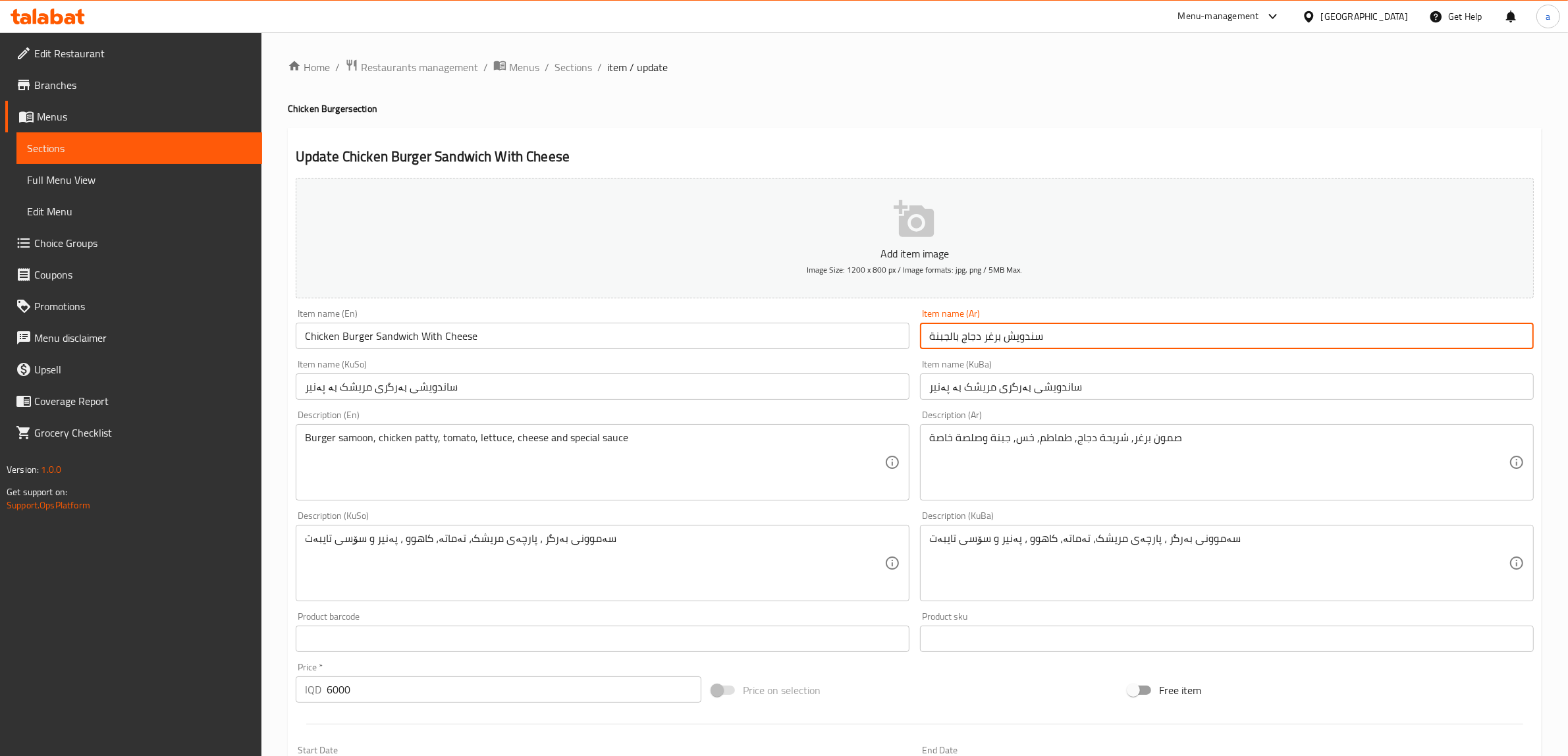
drag, startPoint x: 1063, startPoint y: 345, endPoint x: 903, endPoint y: 339, distance: 160.1
click at [903, 339] on div "Add item image Image Size: 1200 x 800 px / Image formats: jpg, png / 5MB Max. I…" at bounding box center [915, 531] width 1249 height 719
paste input "يدر"
click at [951, 336] on input "سندويش برغر دجاج بالشيدر" at bounding box center [1227, 336] width 614 height 26
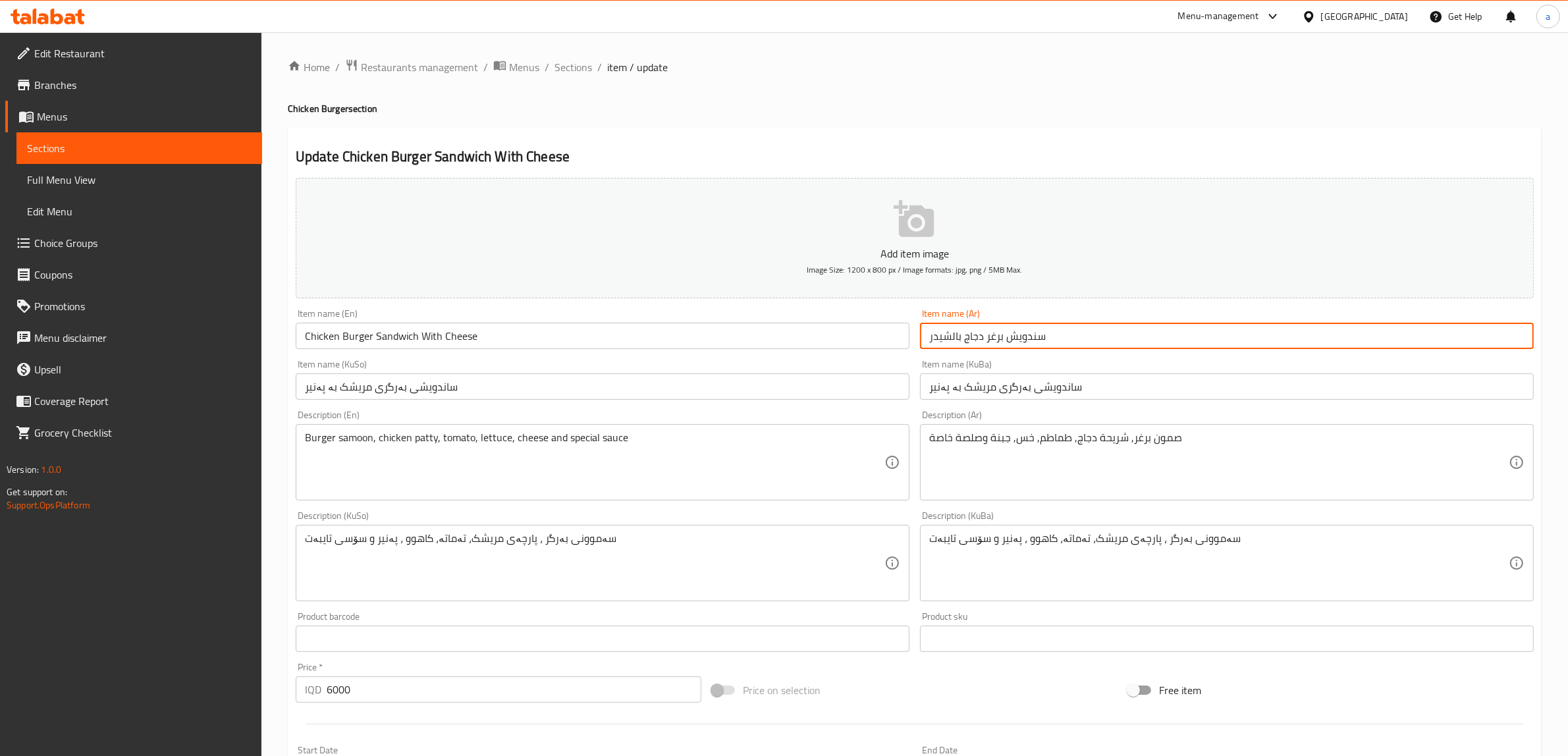
click at [951, 341] on input "سندويش برغر دجاج بالشيدر" at bounding box center [1227, 336] width 614 height 26
drag, startPoint x: 951, startPoint y: 340, endPoint x: 903, endPoint y: 341, distance: 48.0
click at [903, 341] on div "Add item image Image Size: 1200 x 800 px / Image formats: jpg, png / 5MB Max. I…" at bounding box center [915, 531] width 1249 height 719
type input "سندويش برغر دجاج بالشيدر"
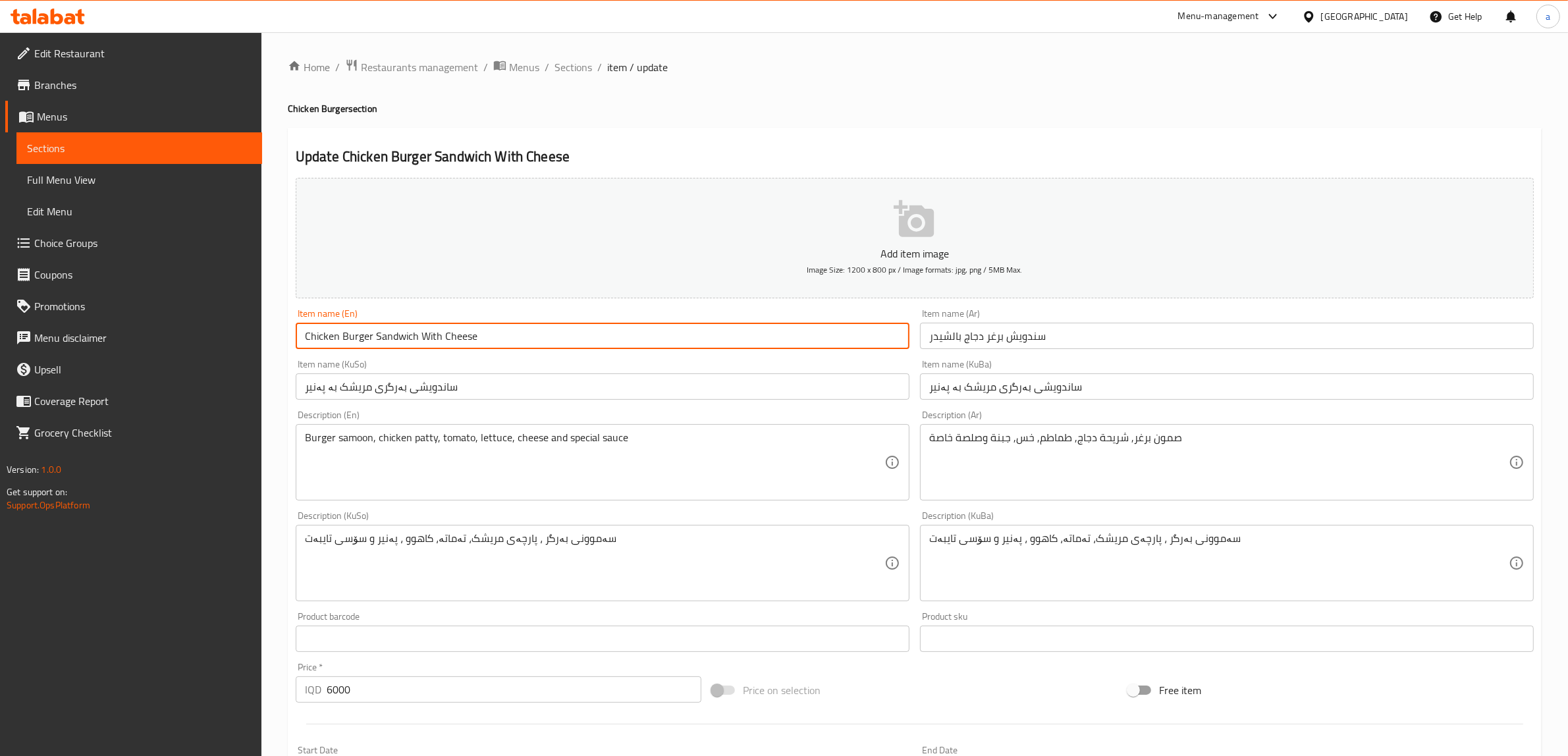
click at [448, 338] on input "Chicken Burger Sandwich With Cheese" at bounding box center [603, 336] width 614 height 26
paste input "ddar"
type input "Chicken Burger Sandwich With Cheddar"
click at [939, 392] on input "ساندویشی بەرگری مریشک بە پەنیر" at bounding box center [1227, 386] width 614 height 26
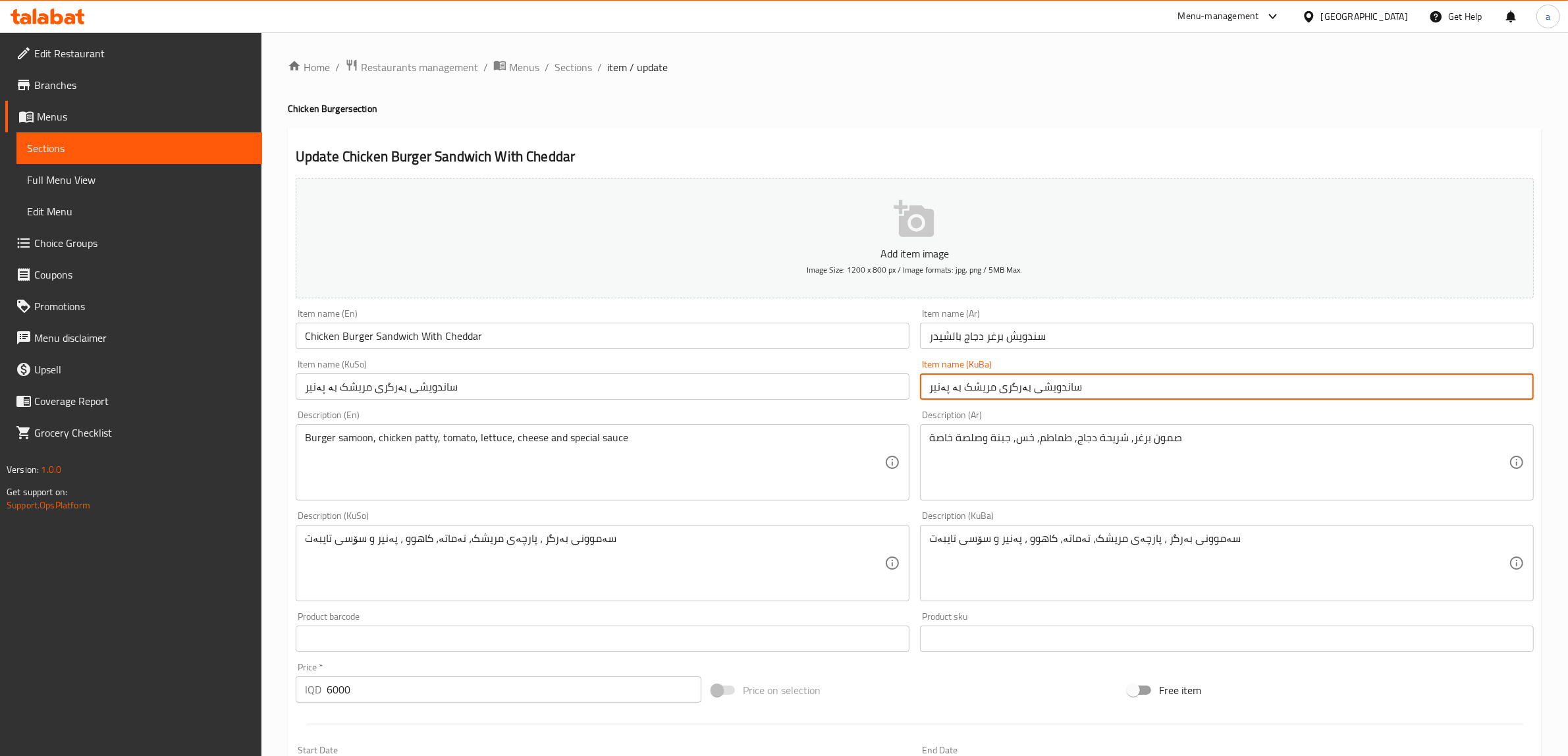
click at [939, 392] on input "ساندویشی بەرگری مریشک بە پەنیر" at bounding box center [1227, 386] width 614 height 26
paste input "چێدە"
type input "ساندویشی بەرگری مریشک بە چێدەر"
click at [308, 389] on input "ساندویشی بەرگری مریشک بە پەنیر" at bounding box center [603, 386] width 614 height 26
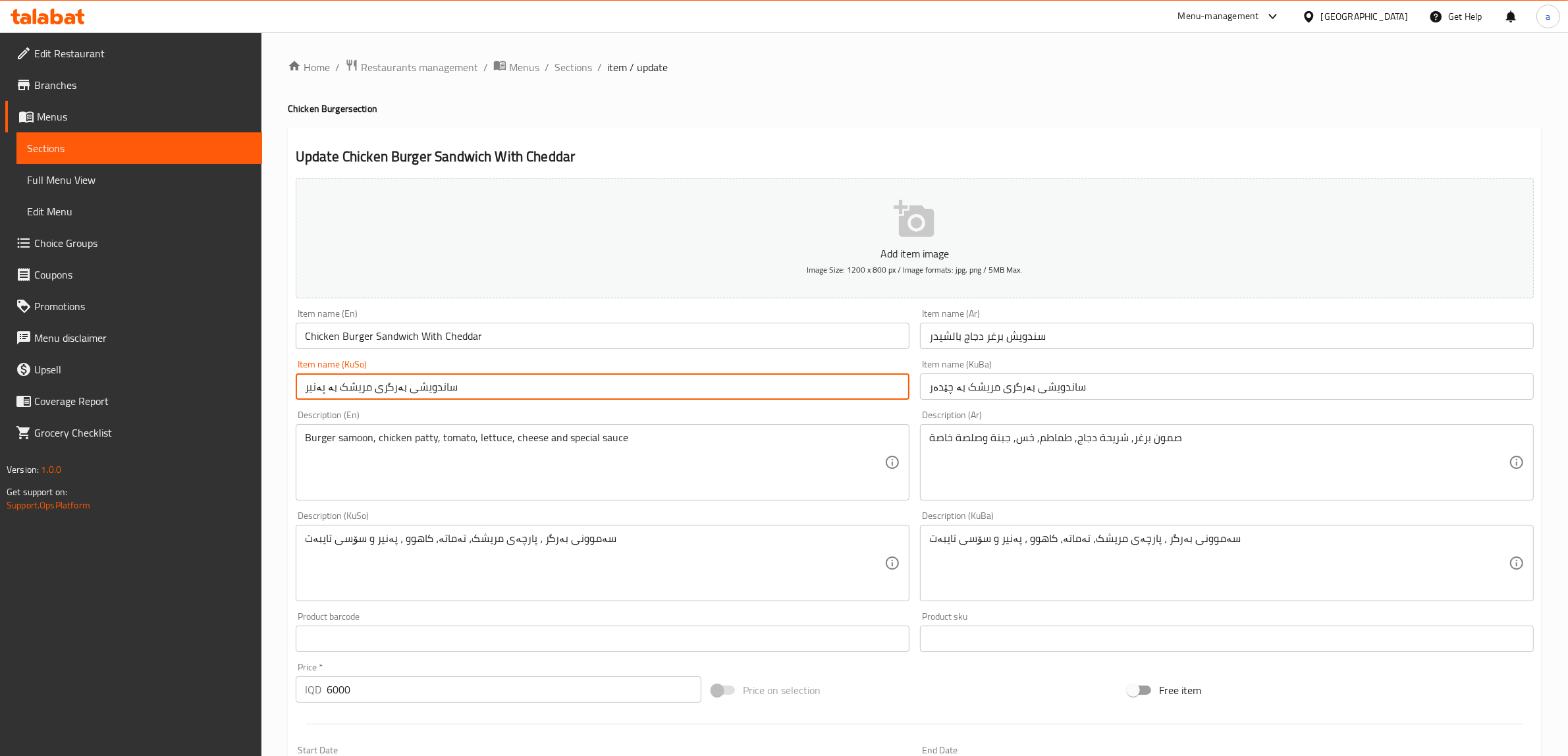
click at [308, 389] on input "ساندویشی بەرگری مریشک بە پەنیر" at bounding box center [603, 386] width 614 height 26
paste input "چێدە"
type input "ساندویشی بەرگری مریشک بە چێدەر"
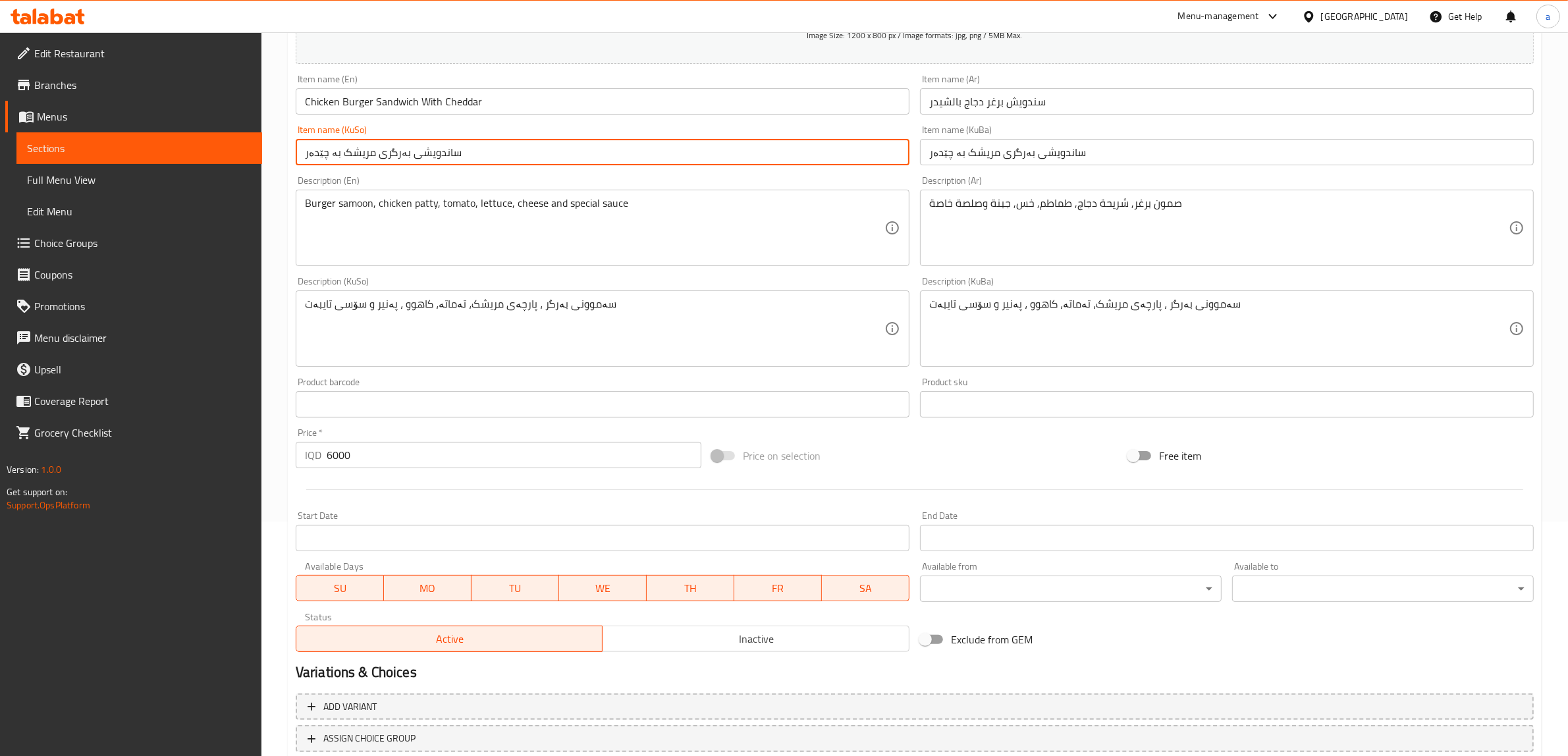
scroll to position [247, 0]
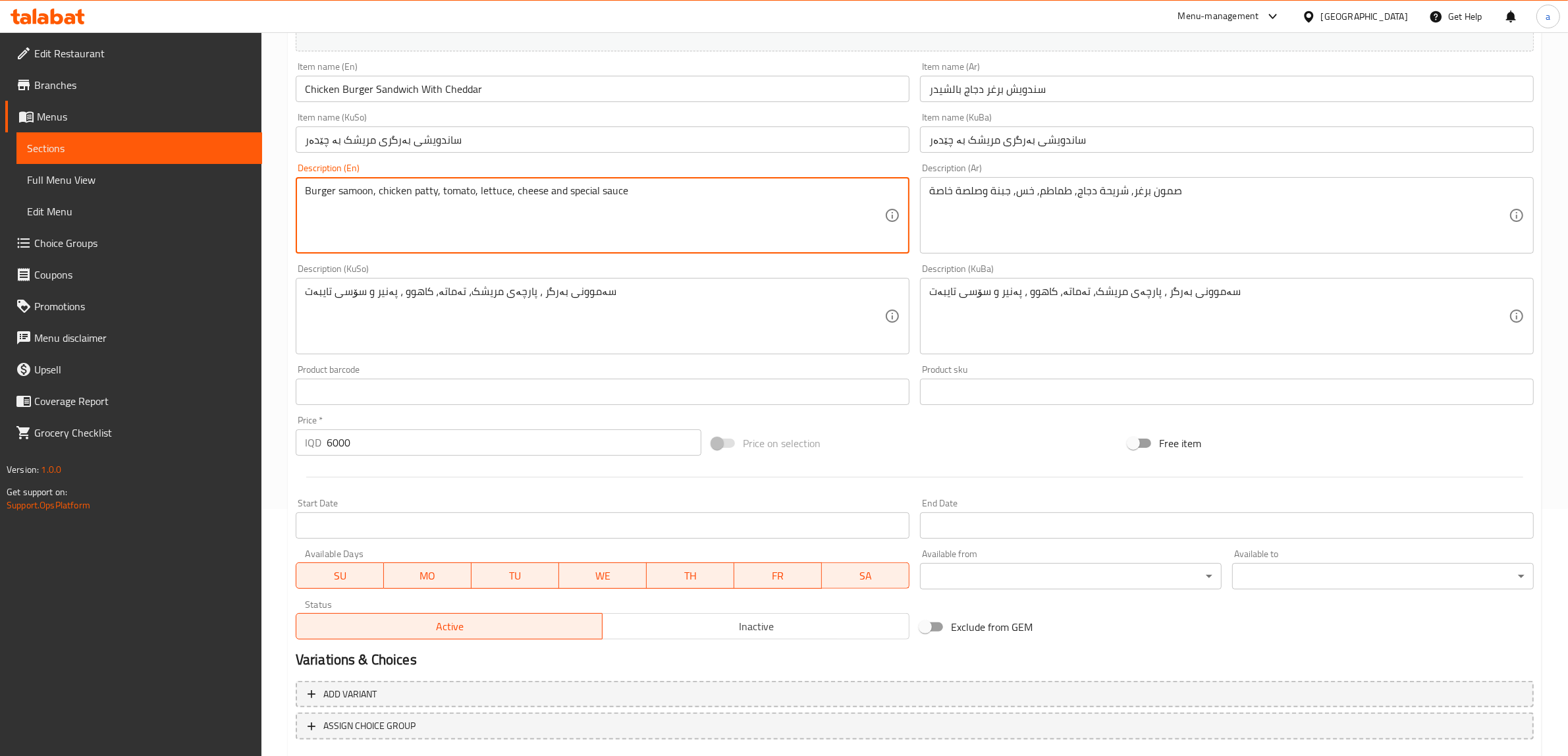
click at [525, 188] on textarea "Burger samoon, chicken patty, tomato, lettuce, cheese and special sauce" at bounding box center [595, 216] width 580 height 63
click at [514, 189] on textarea "Burger samoon, chicken patty, tomato, lettuce, cheese and special sauce" at bounding box center [595, 216] width 580 height 63
paste textarea "Cheddar"
type textarea "Burger samoon, chicken [PERSON_NAME], tomato, lettuce, Cheddar cheese and speci…"
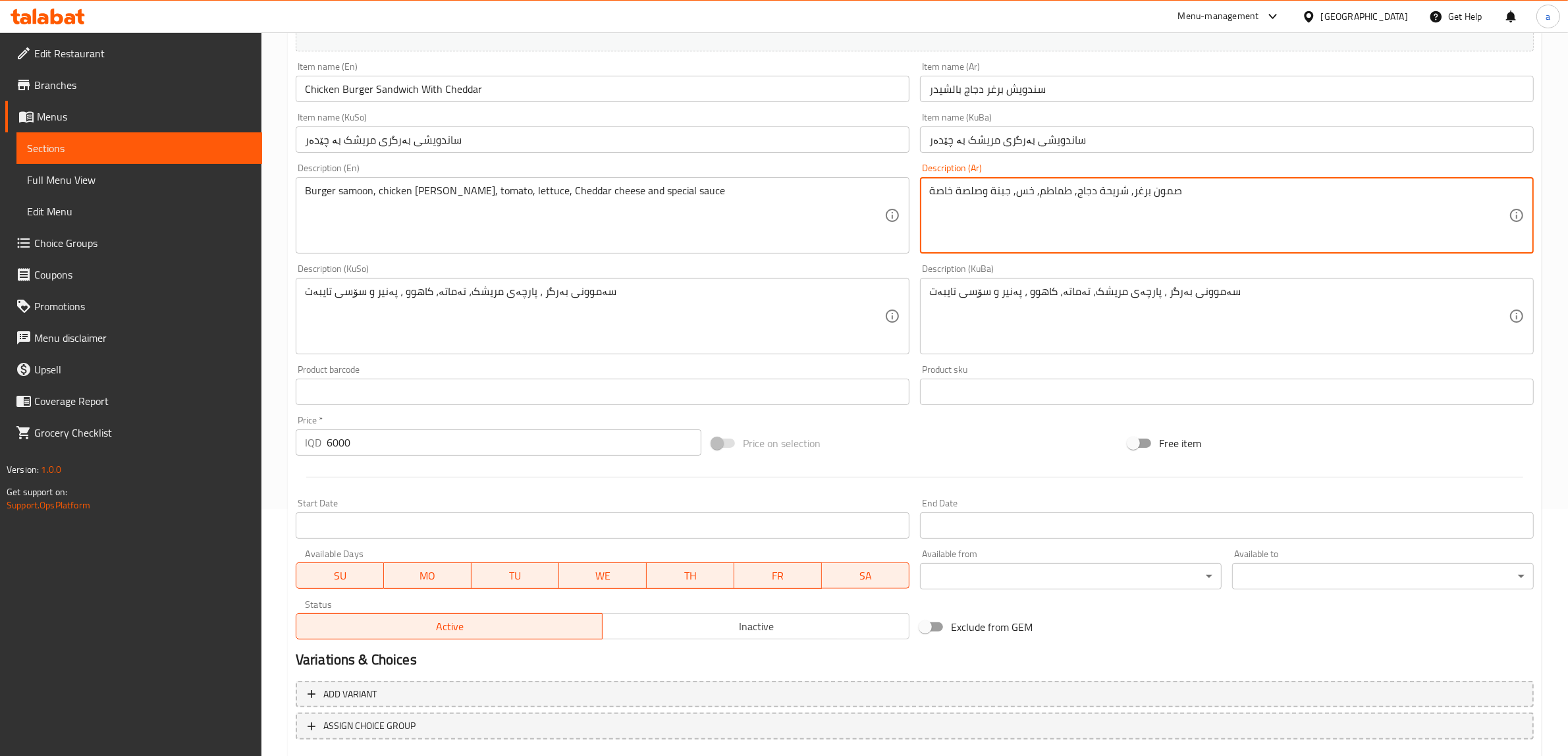
click at [1002, 189] on textarea "صمون برغر, شريحة دجاج, طماطم, خس, جبنة وصلصة خاصة" at bounding box center [1219, 216] width 580 height 63
paste textarea "جبنة شيدر"
click at [1004, 185] on textarea "صمون برغر, شريحة دجاج, طماطم, خس, جبنة وصلصة خاصة" at bounding box center [1219, 216] width 580 height 63
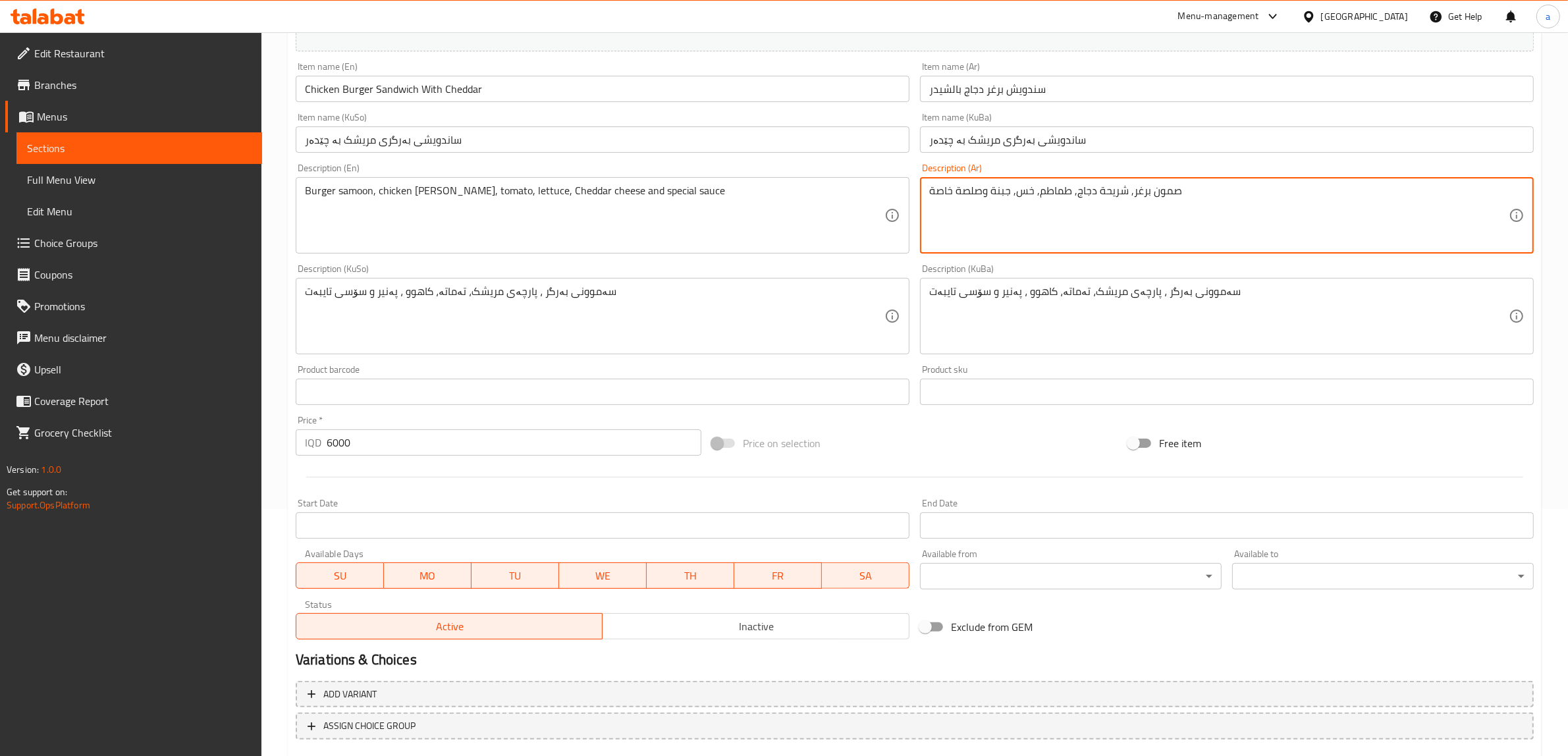
paste textarea "شيدر"
type textarea "صمون برغر, شريحة دجاج, طماطم, خس, جبنة شيدر وصلصة خاصة"
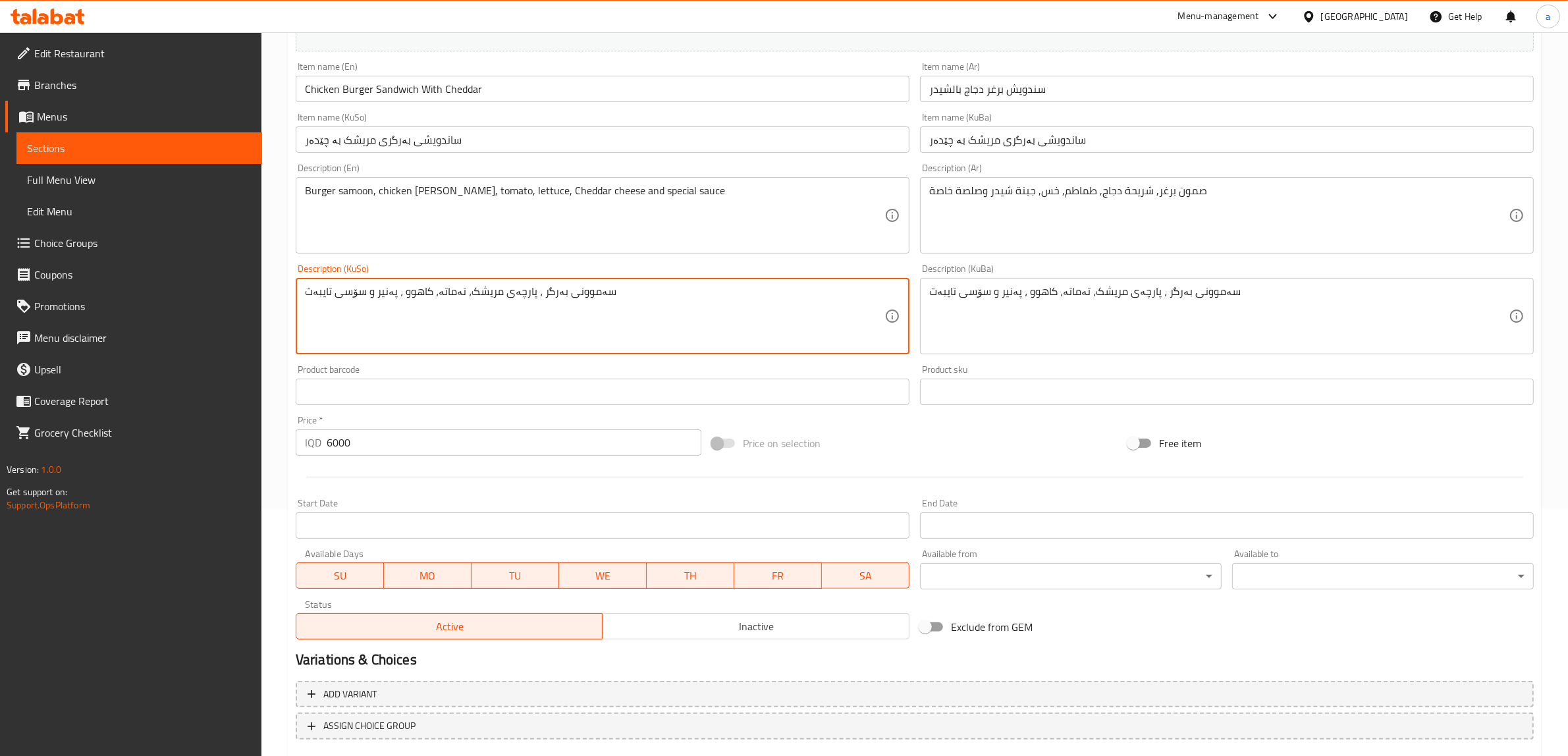
click at [384, 291] on textarea "سەموونی بەرگر ، پارچەی مریشک، تەماتە، کاهوو ، پەنیر و سۆسی تایبەت" at bounding box center [595, 316] width 580 height 63
paste textarea "ی چێدەر"
type textarea "سەموونی بەرگر ، پارچەی مریشک، تەماتە، کاهوو ، پەنیری چێدەر و سۆسی تایبەت"
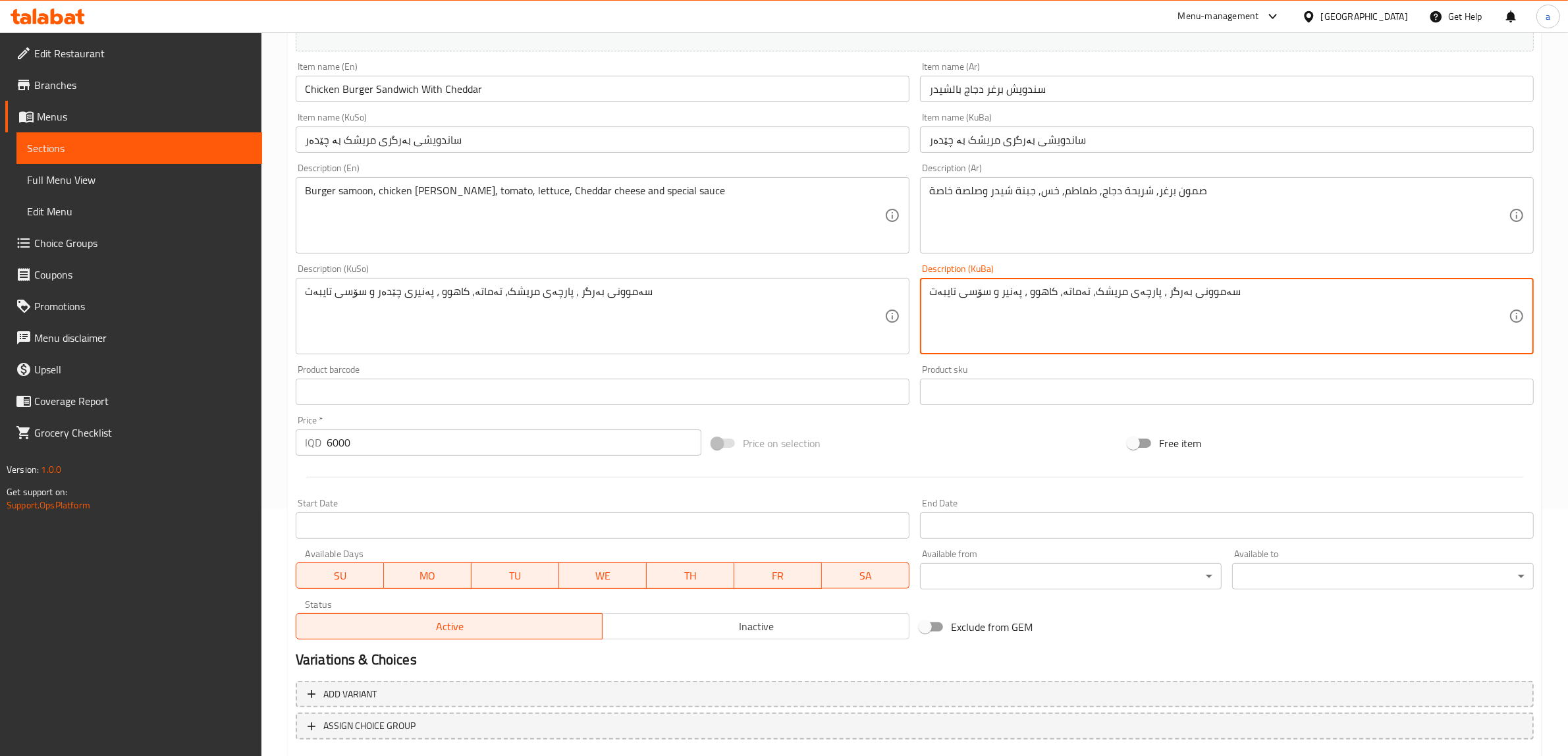
click at [1012, 285] on textarea "سەموونی بەرگر ، پارچەی مریشک، تەماتە، کاهوو ، پەنیر و سۆسی تایبەت" at bounding box center [1219, 316] width 580 height 63
paste textarea "ی چێدەر"
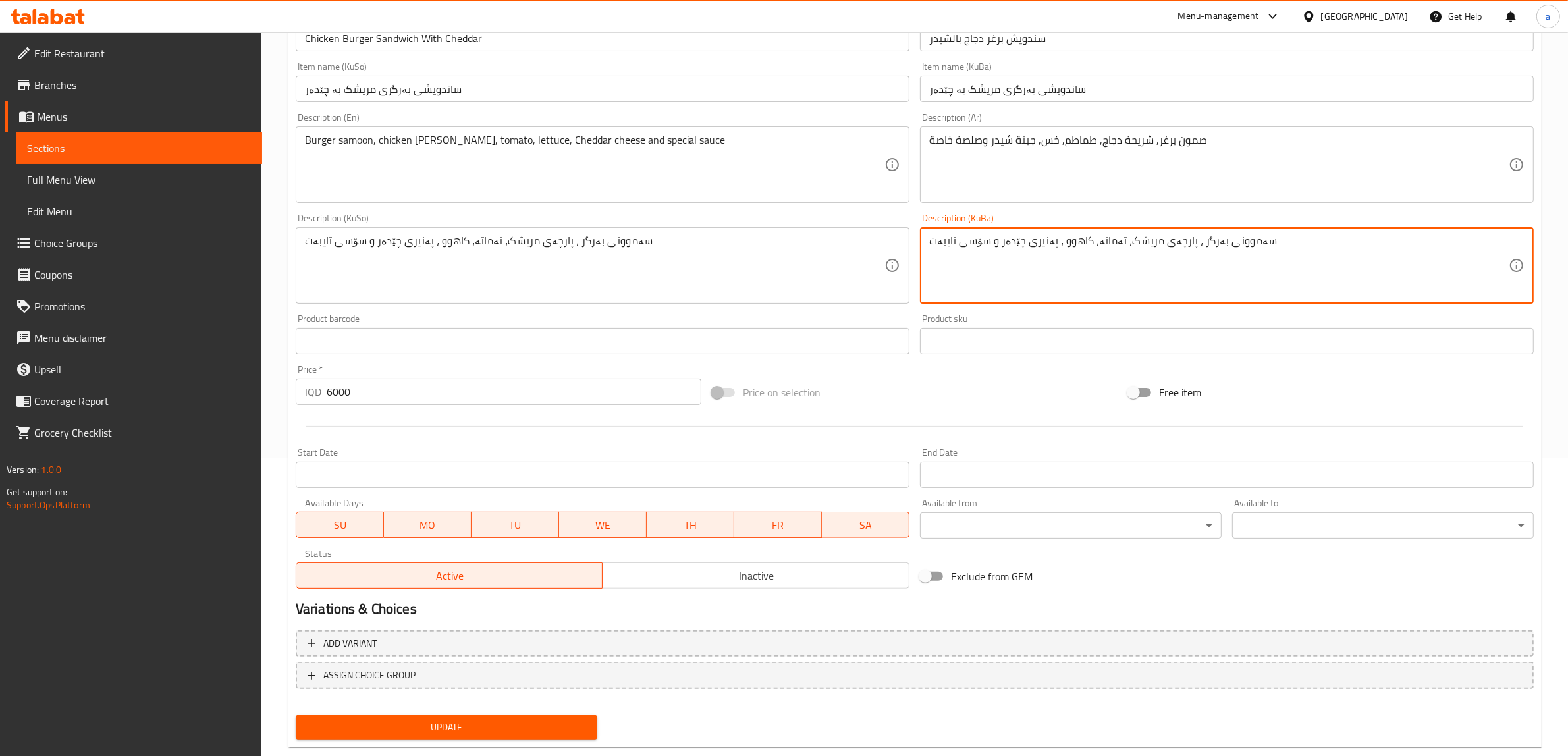
scroll to position [323, 0]
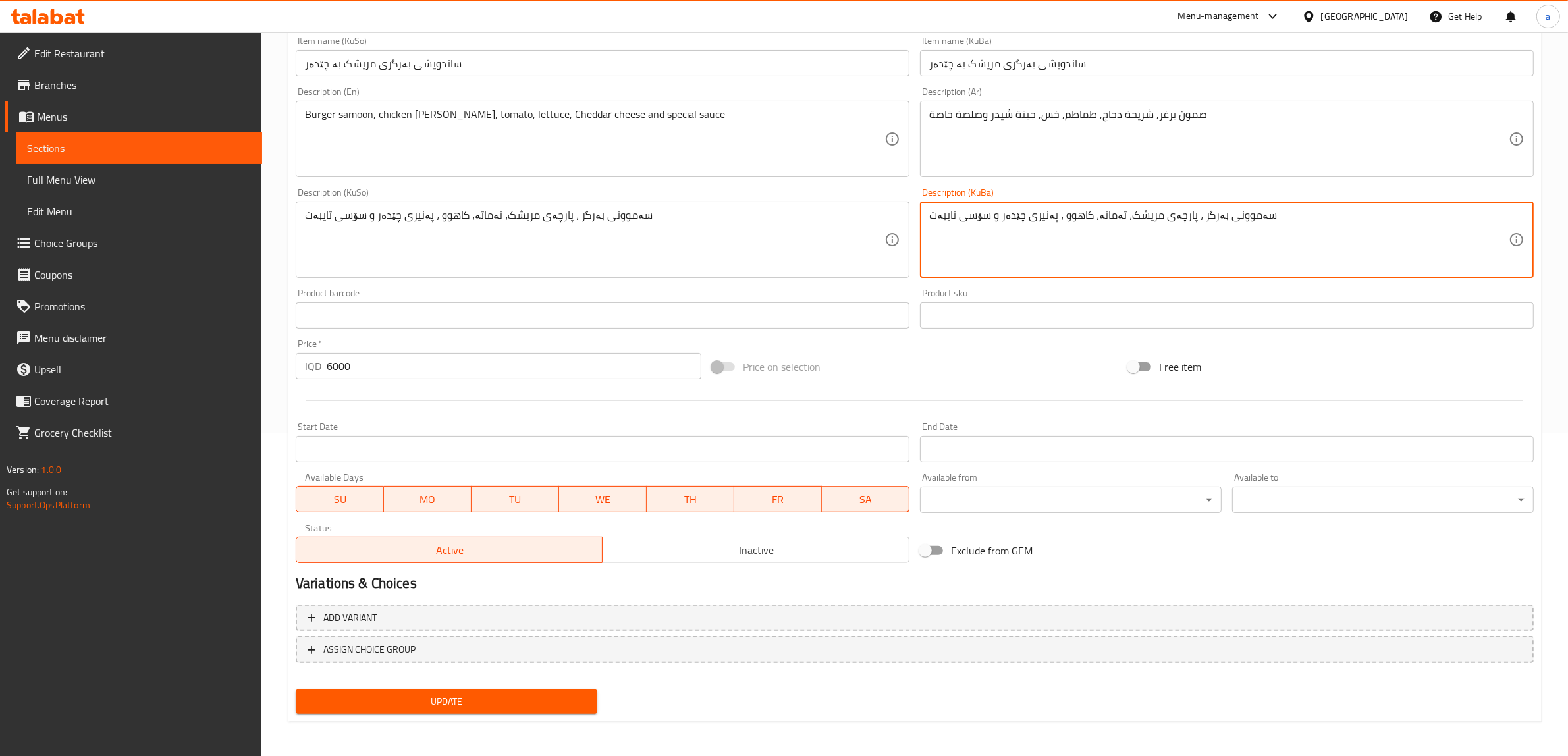
type textarea "سەموونی بەرگر ، پارچەی مریشک، تەماتە، کاهوو ، پەنیری چێدەر و سۆسی تایبەت"
click at [539, 693] on span "Update" at bounding box center [447, 701] width 281 height 16
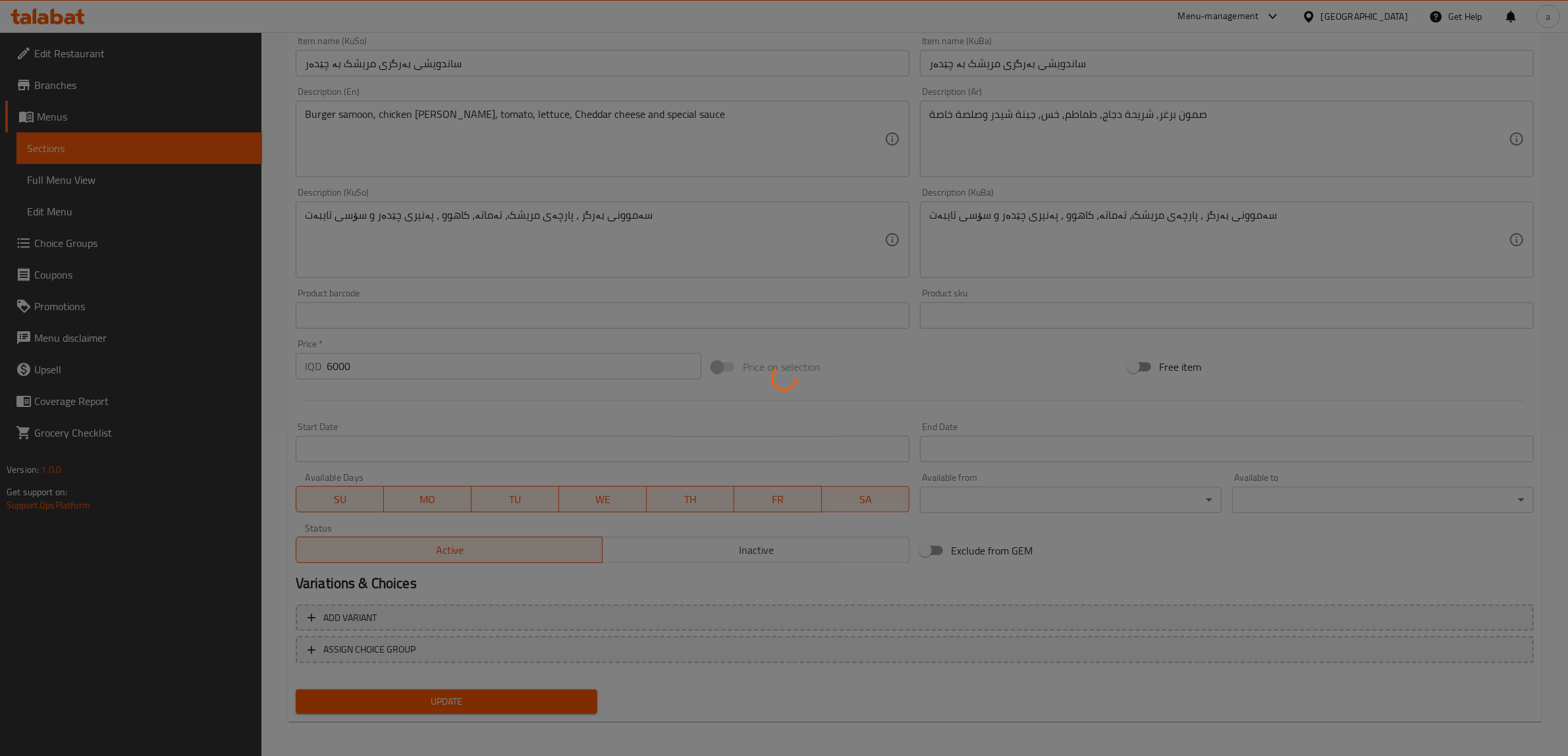
scroll to position [0, 0]
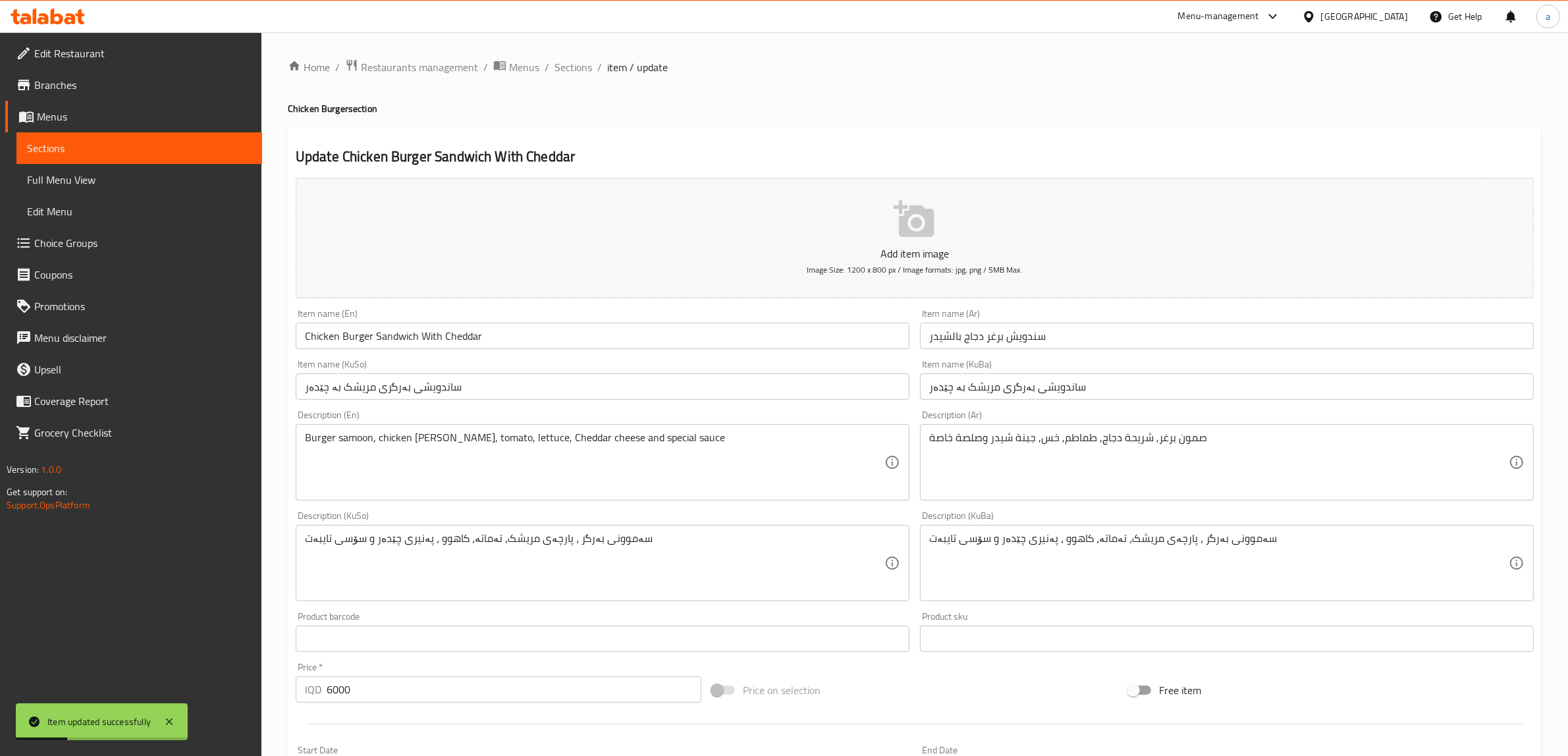
click at [586, 60] on span "Sections" at bounding box center [573, 67] width 38 height 16
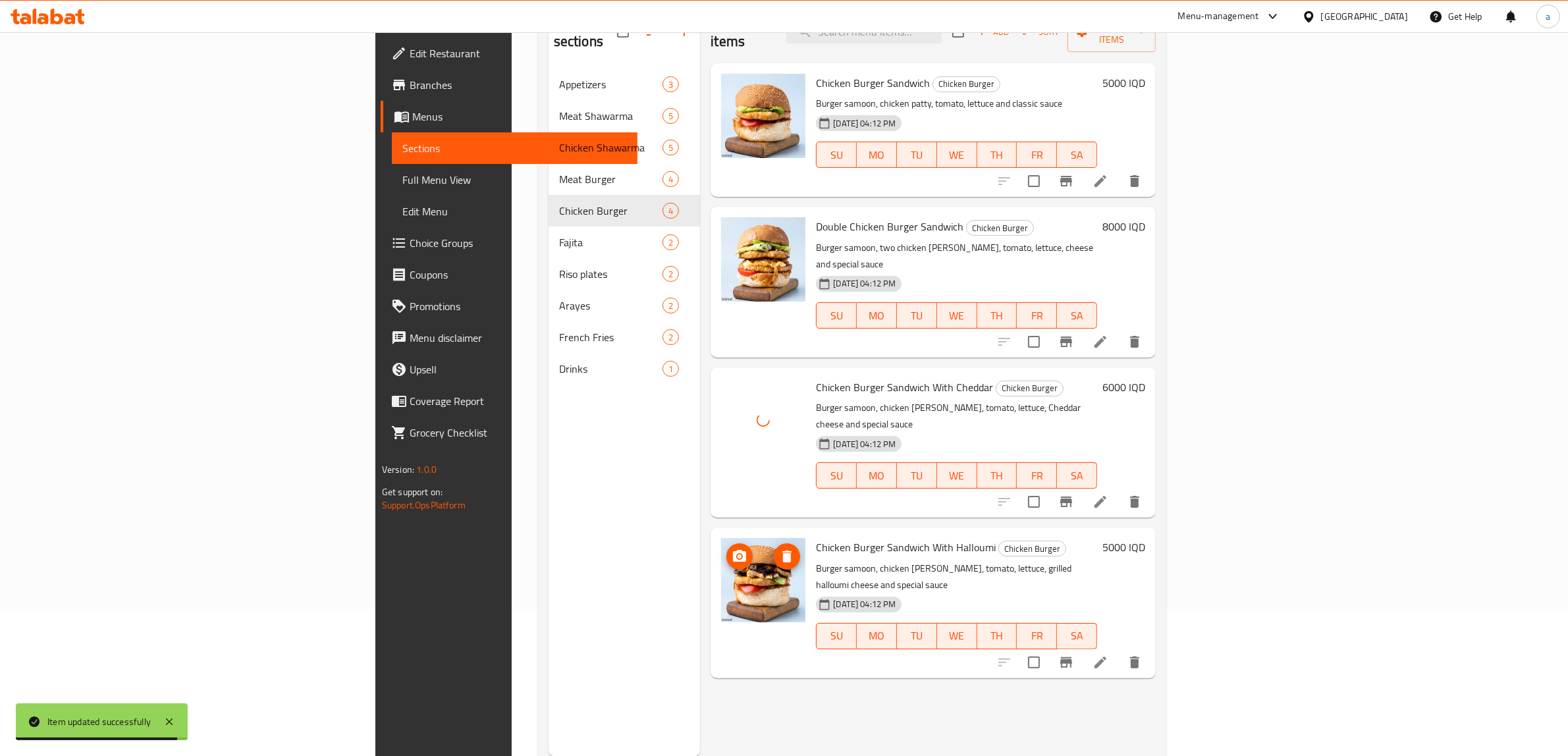
scroll to position [185, 0]
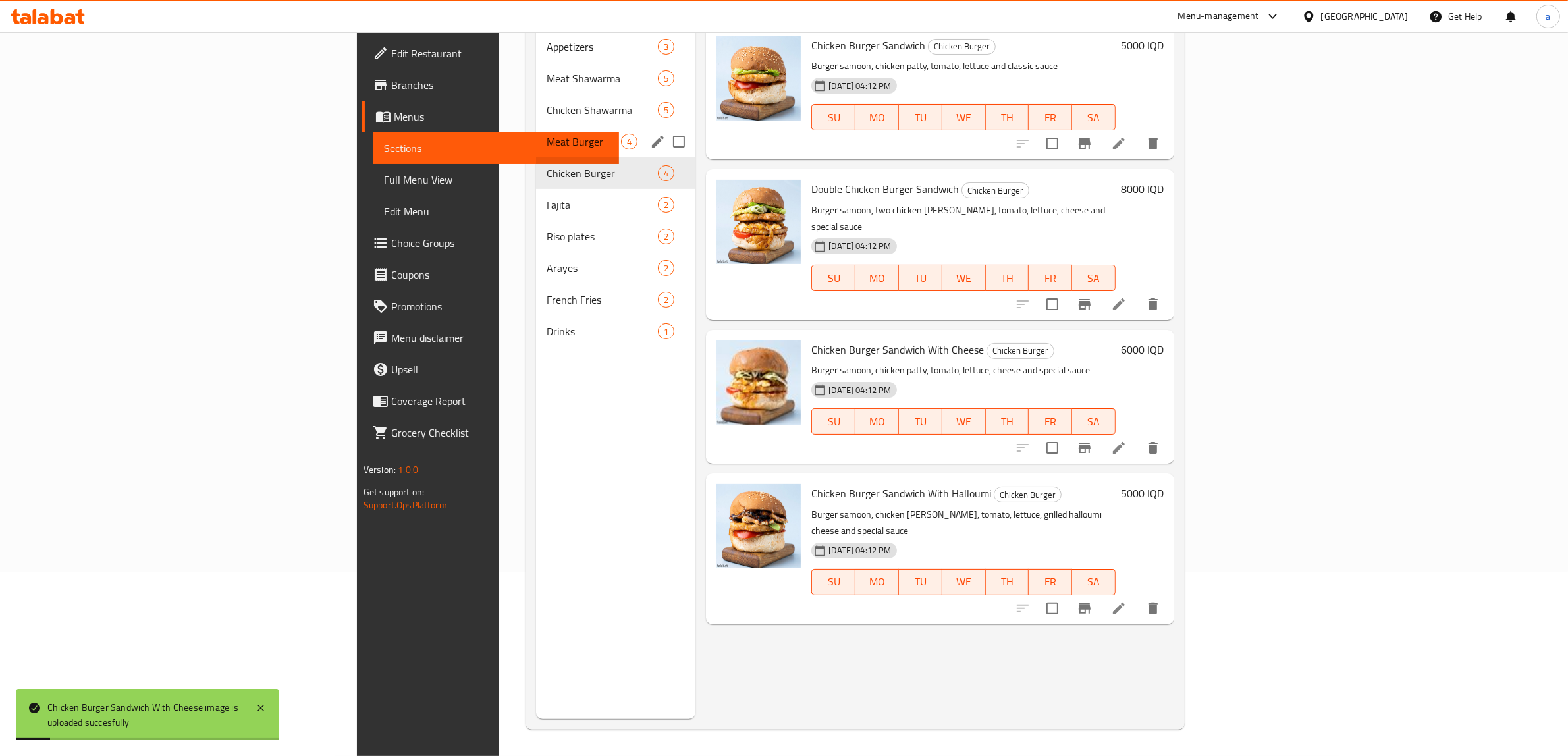
click at [536, 126] on div "Meat Burger 4" at bounding box center [615, 141] width 159 height 32
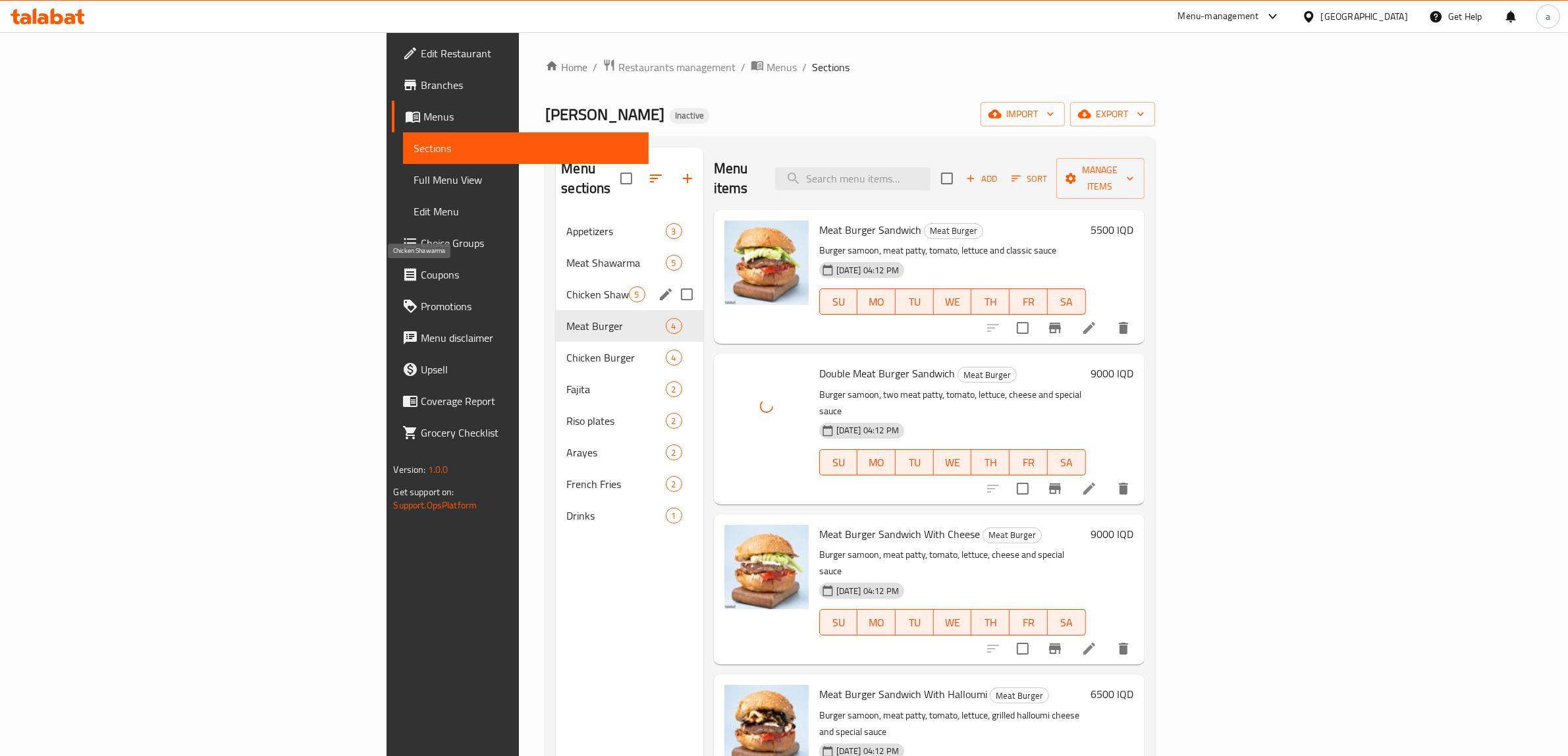
click at [566, 287] on span "Chicken Shawarma" at bounding box center [597, 294] width 62 height 16
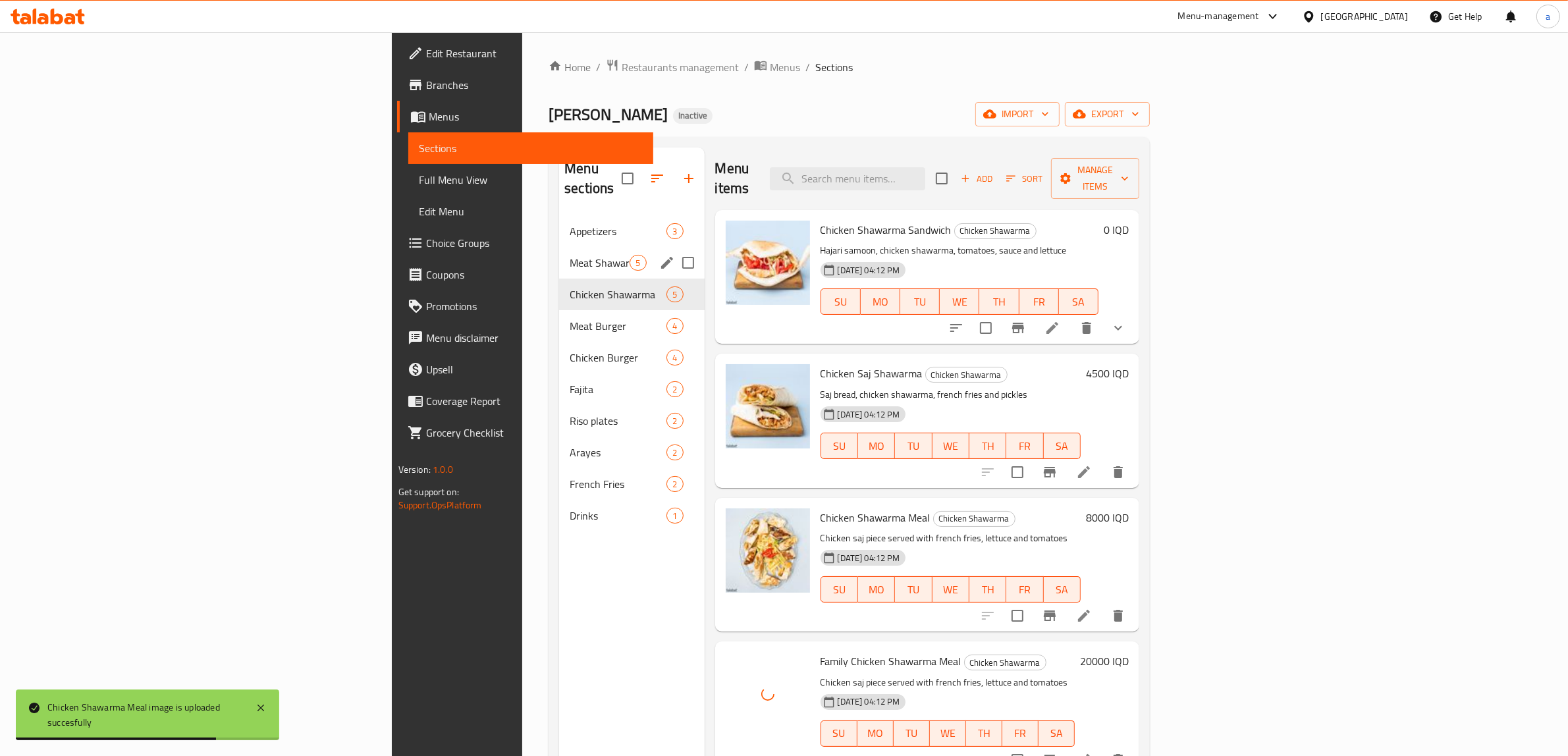
click at [570, 255] on span "Meat Shawarma" at bounding box center [599, 262] width 60 height 16
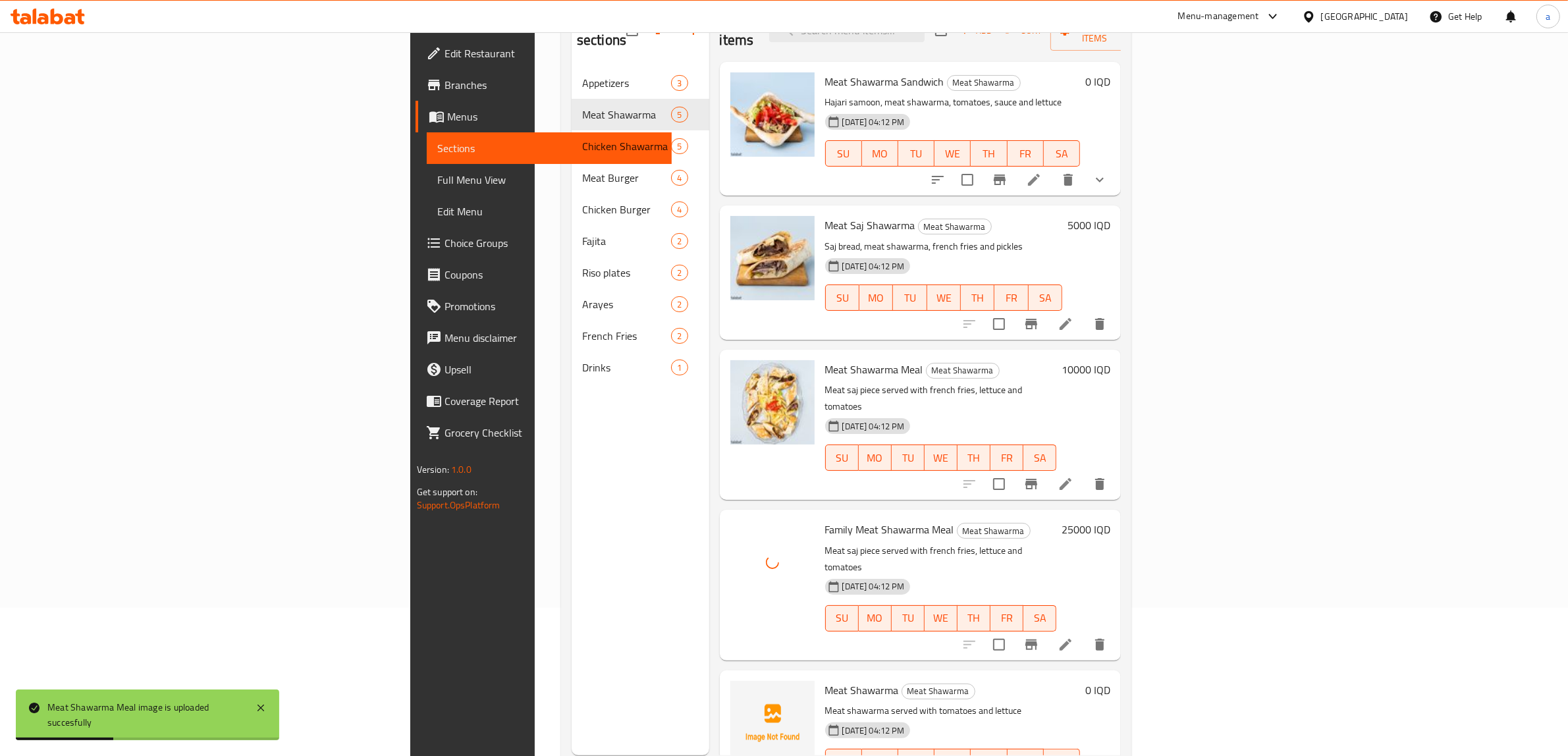
scroll to position [185, 0]
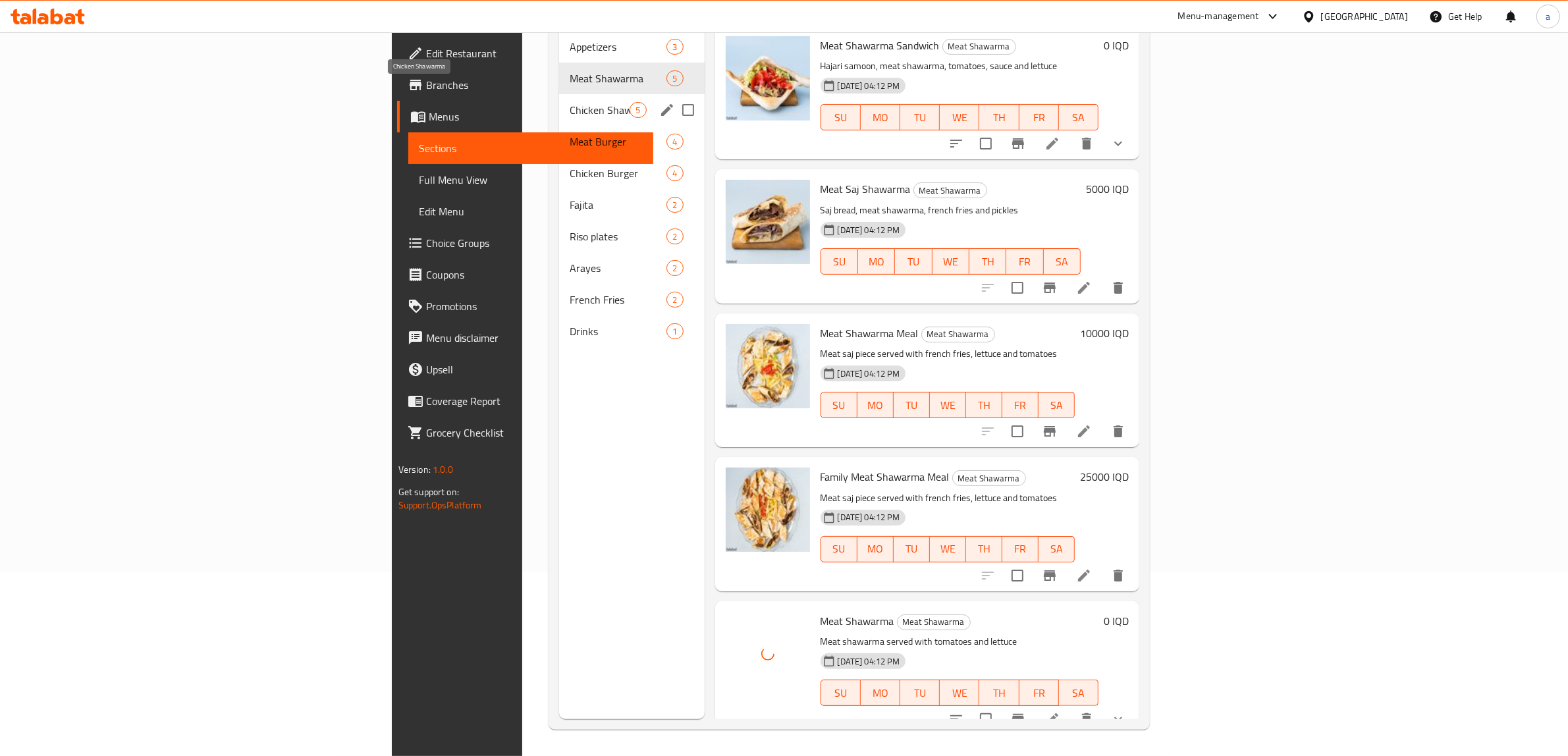
click at [570, 102] on span "Chicken Shawarma" at bounding box center [599, 109] width 60 height 16
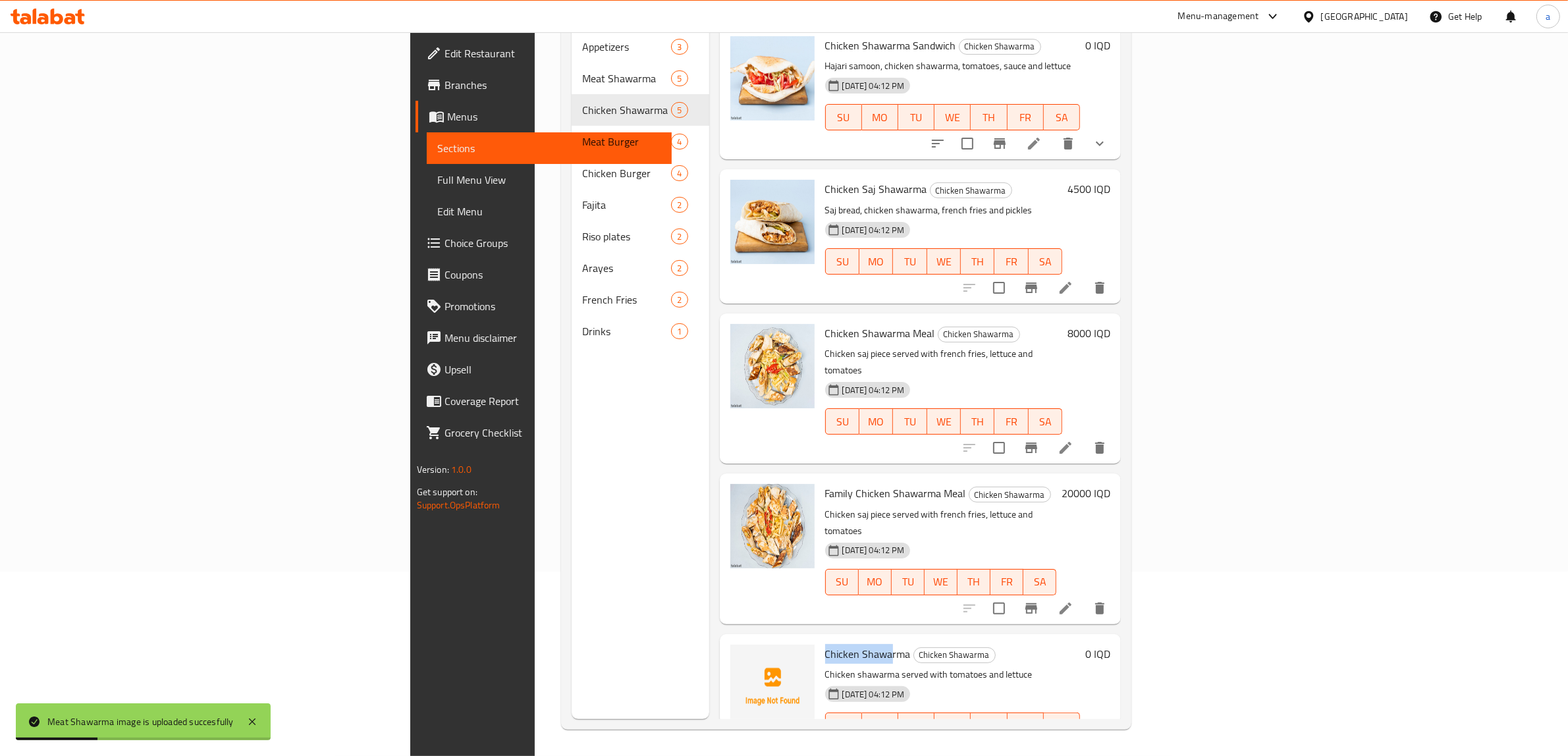
drag, startPoint x: 723, startPoint y: 598, endPoint x: 787, endPoint y: 583, distance: 65.7
click at [787, 634] on div "Chicken Shawarma Chicken Shawarma Chicken shawarma served with tomatoes and let…" at bounding box center [920, 701] width 402 height 134
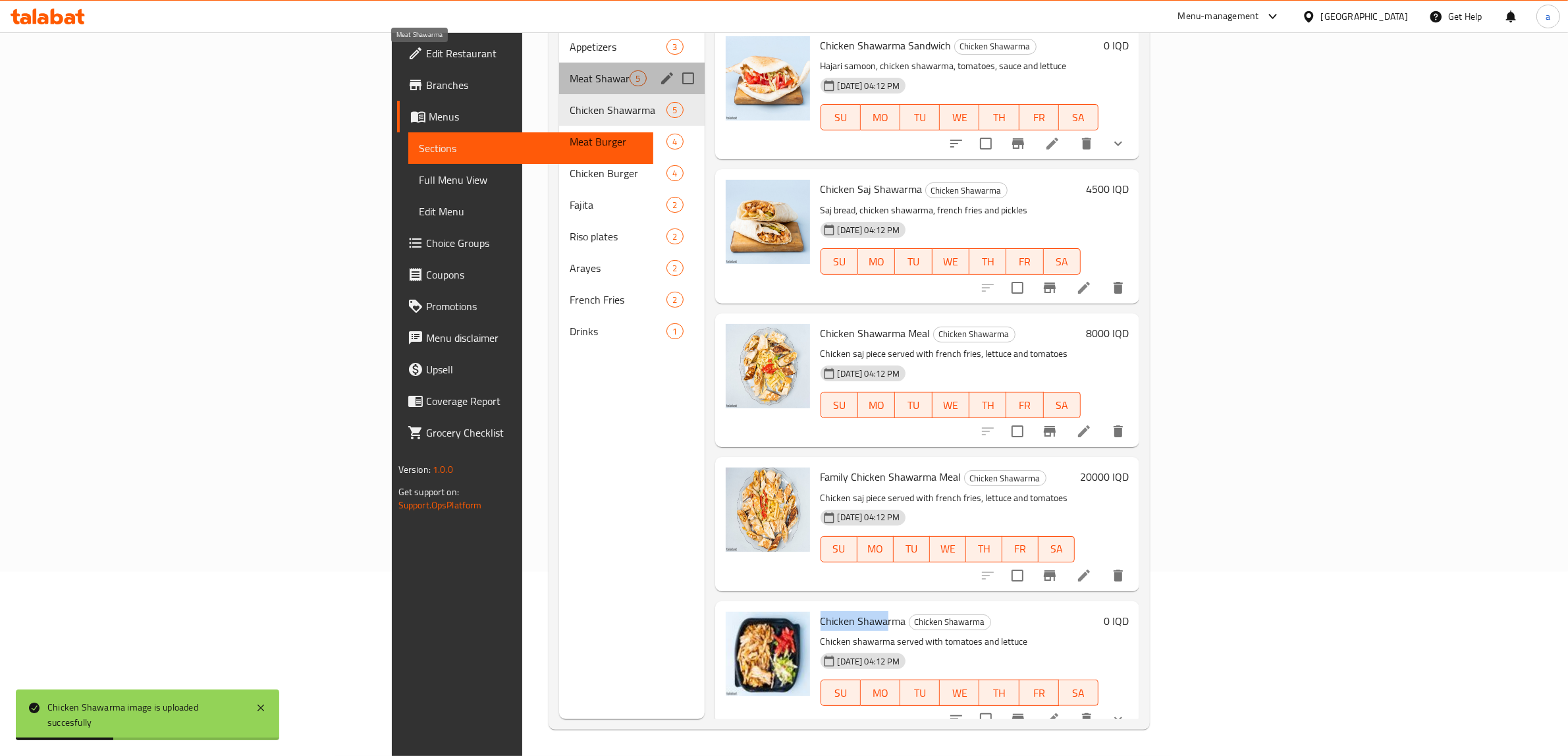
click at [570, 70] on span "Meat Shawarma" at bounding box center [599, 78] width 60 height 16
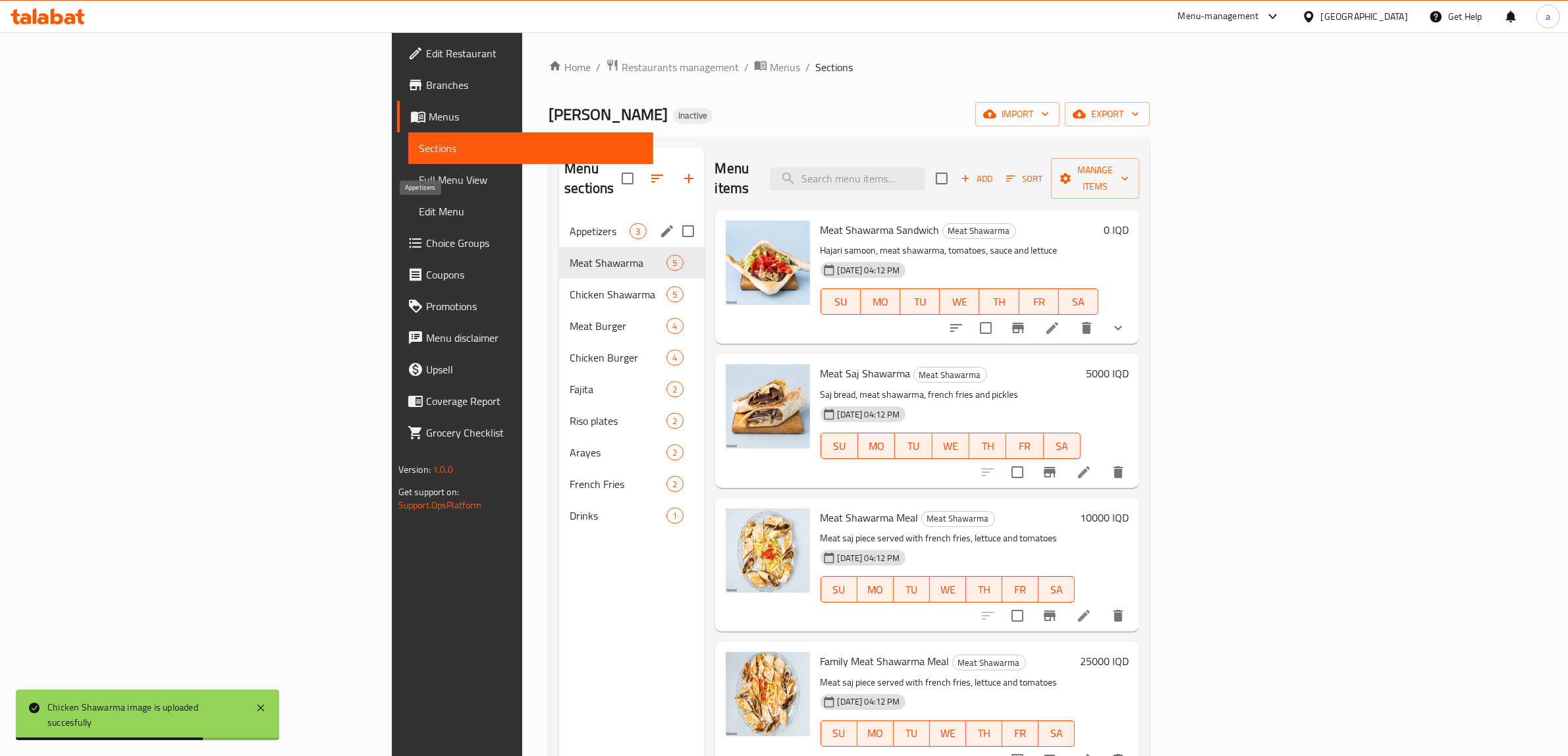
click at [570, 223] on span "Appetizers" at bounding box center [599, 230] width 60 height 16
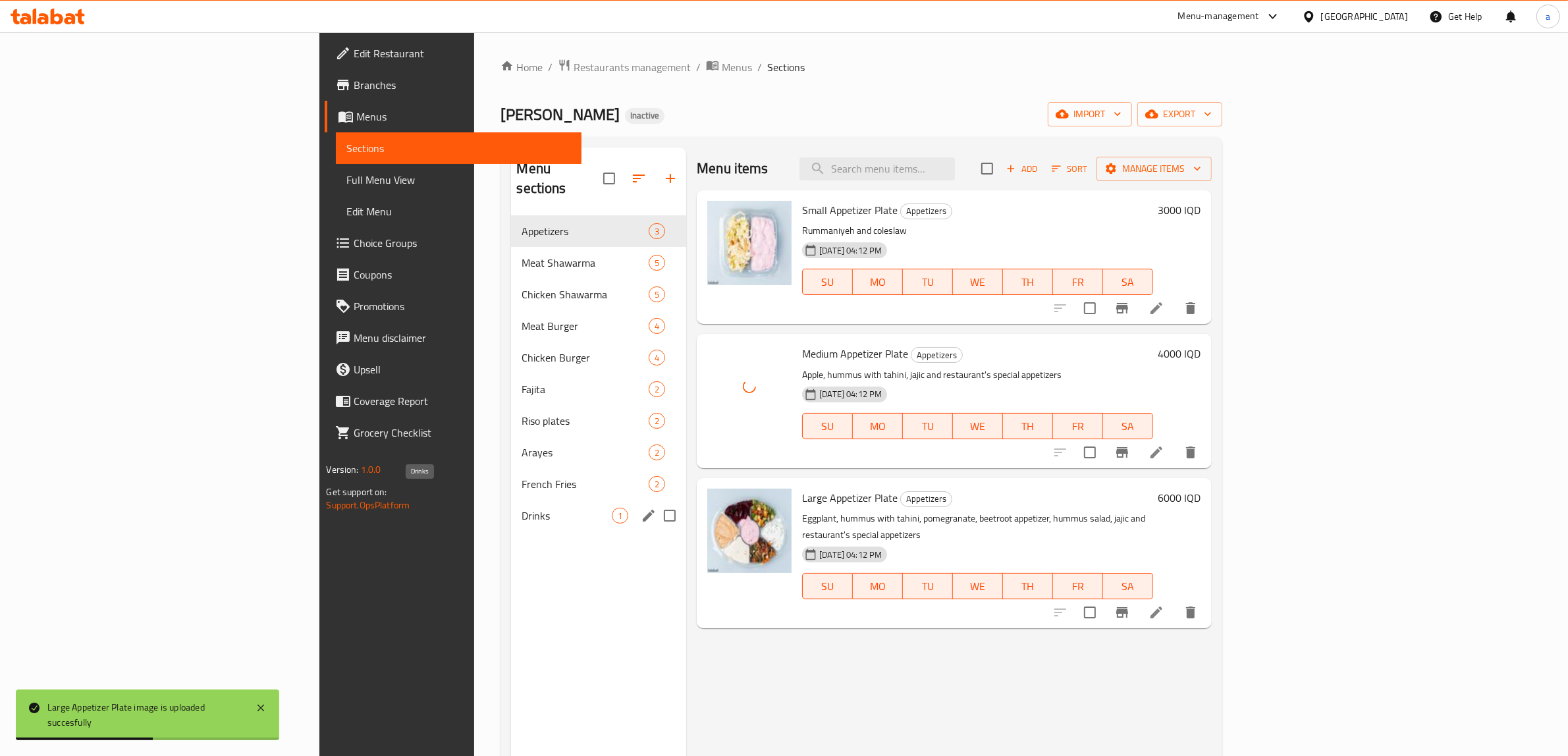
click at [522, 508] on span "Drinks" at bounding box center [567, 515] width 90 height 16
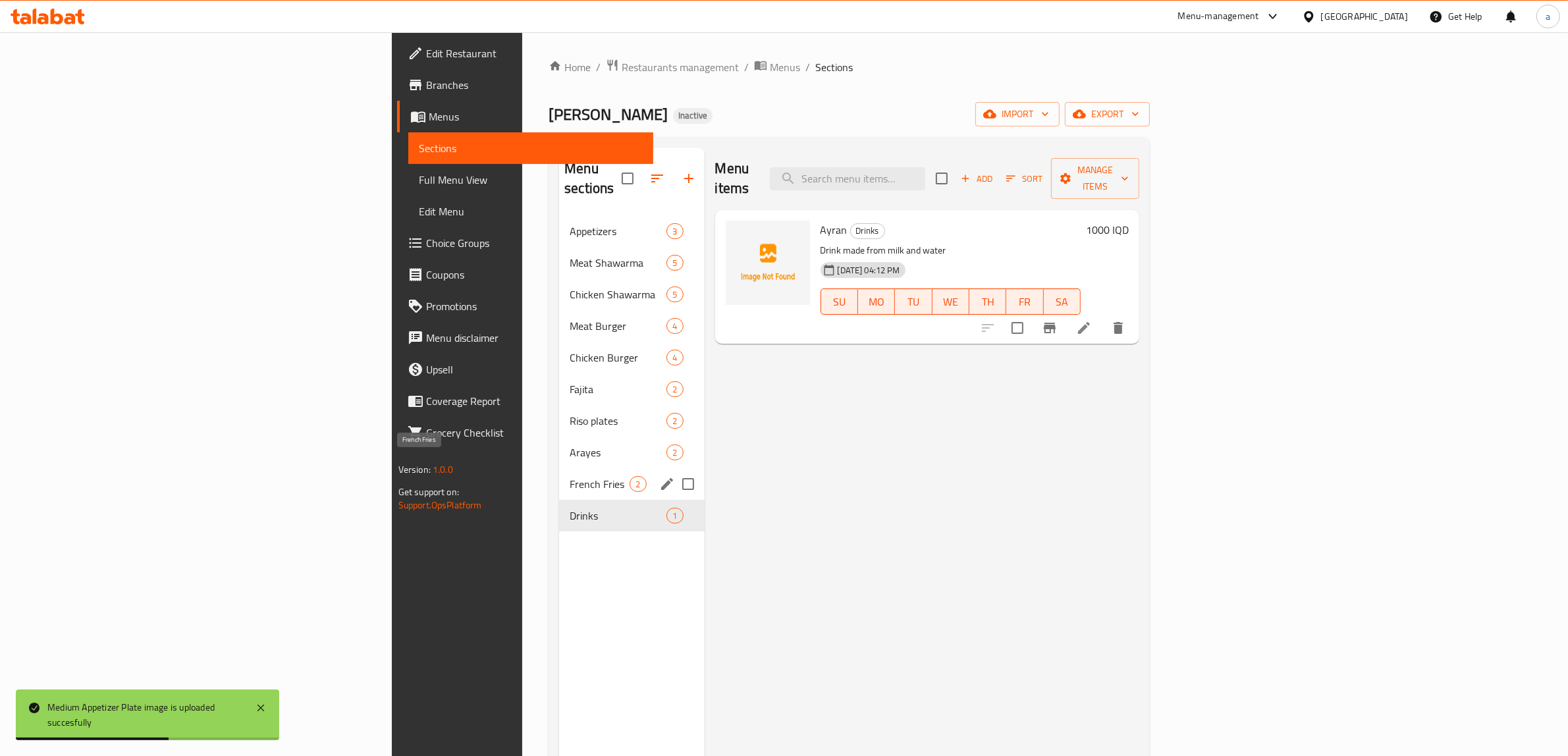
click at [570, 476] on span "French Fries" at bounding box center [599, 483] width 60 height 16
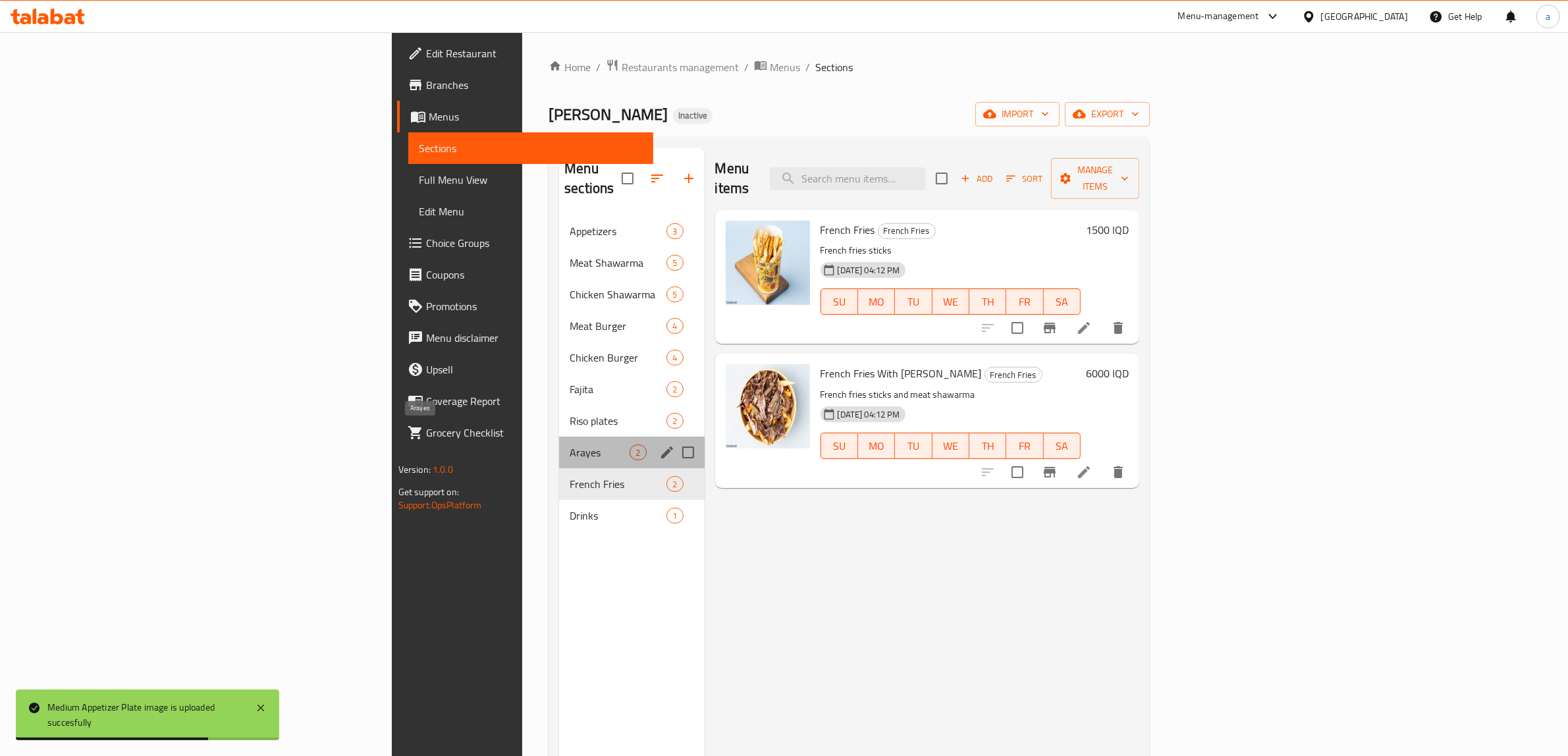
click at [570, 444] on span "Arayes" at bounding box center [599, 451] width 60 height 16
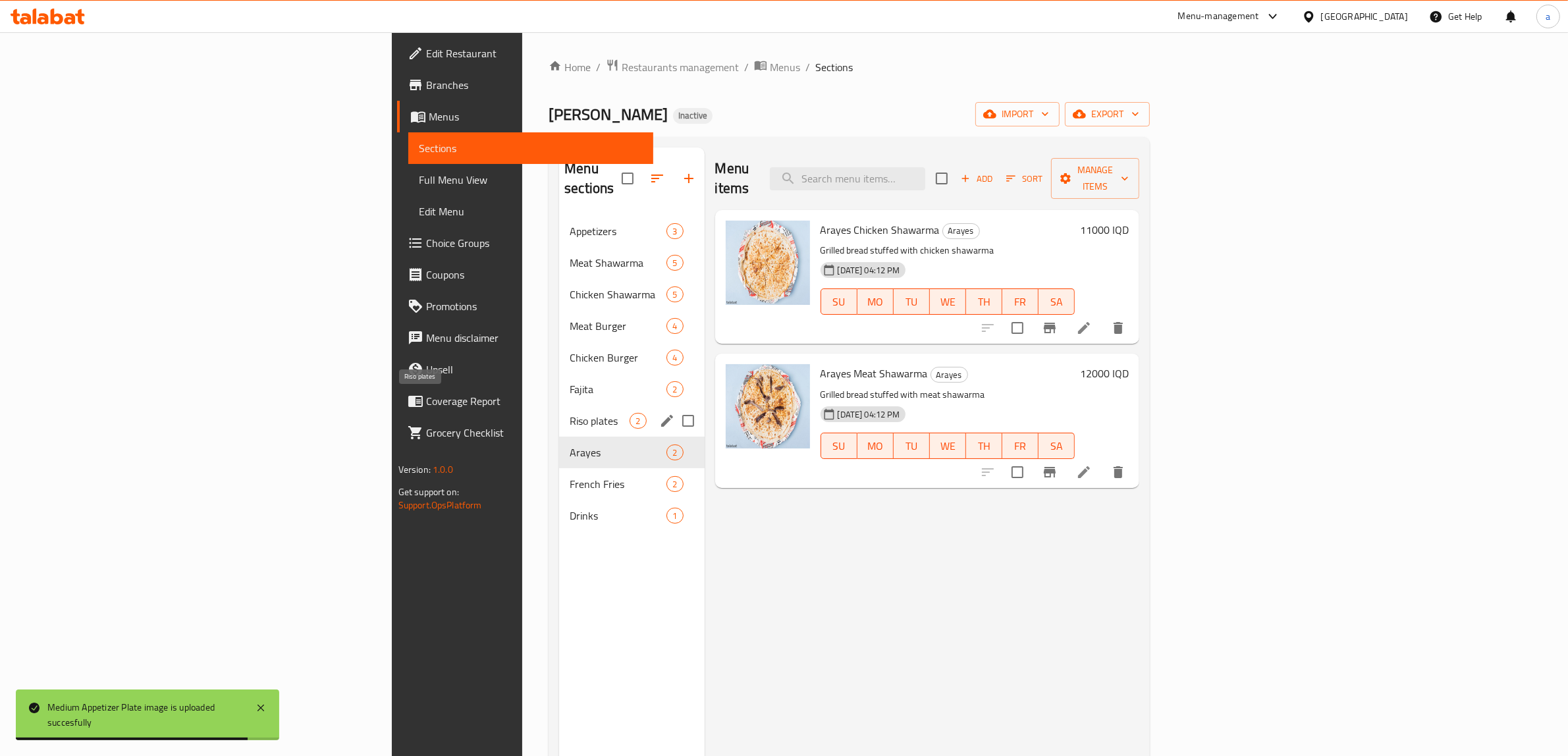
click at [570, 413] on span "Riso plates" at bounding box center [599, 420] width 60 height 16
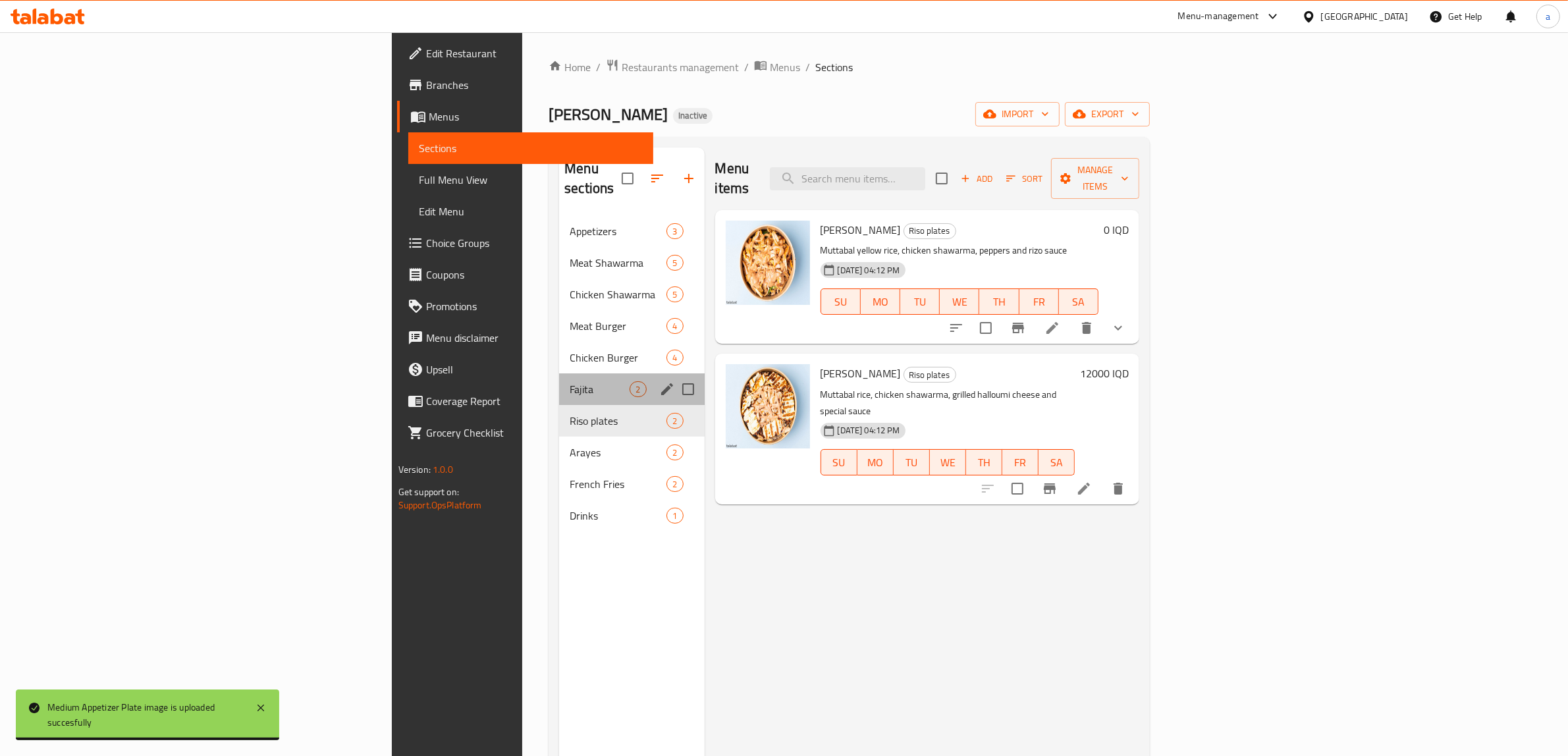
click at [559, 373] on div "Fajita 2" at bounding box center [631, 389] width 145 height 32
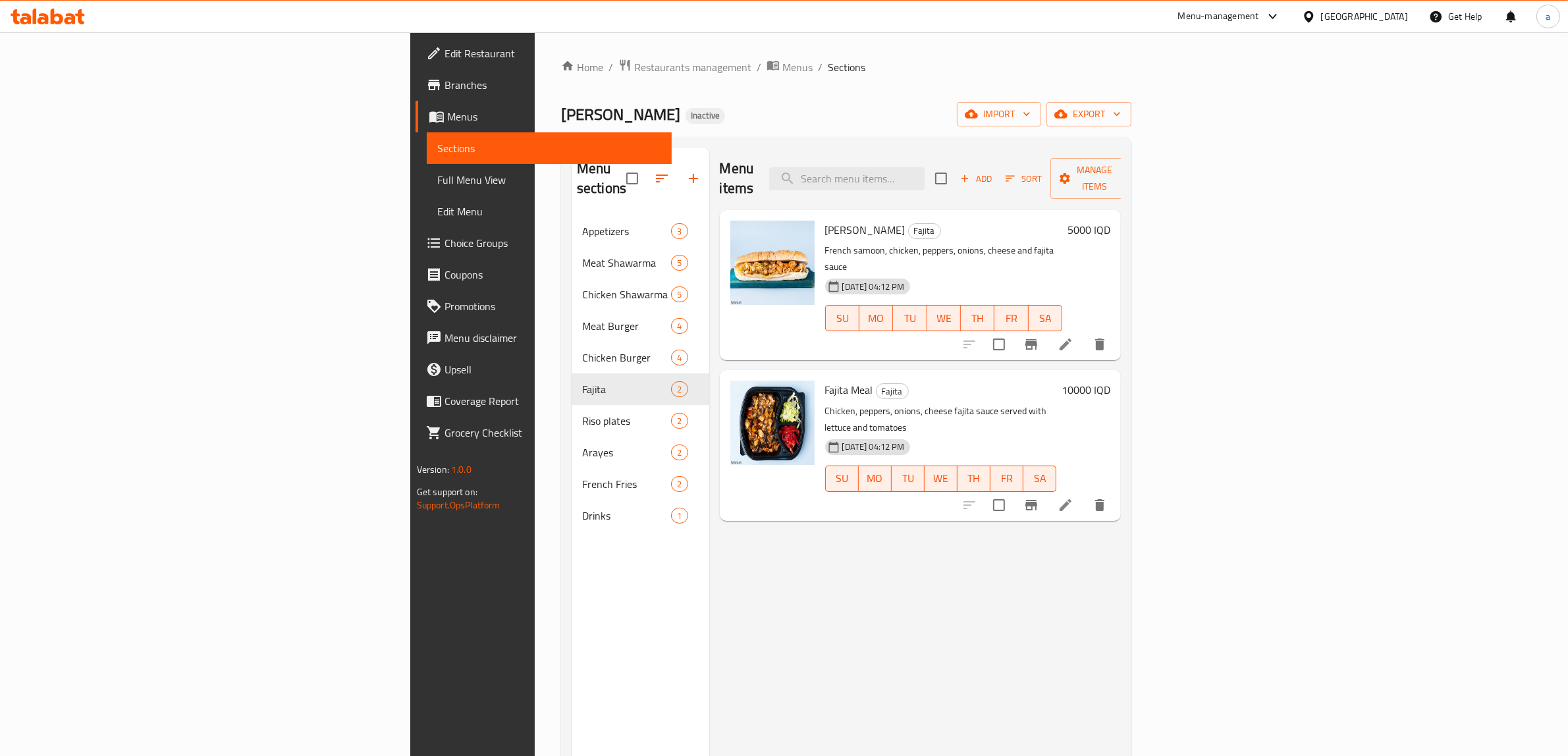
click at [437, 176] on span "Full Menu View" at bounding box center [549, 179] width 225 height 16
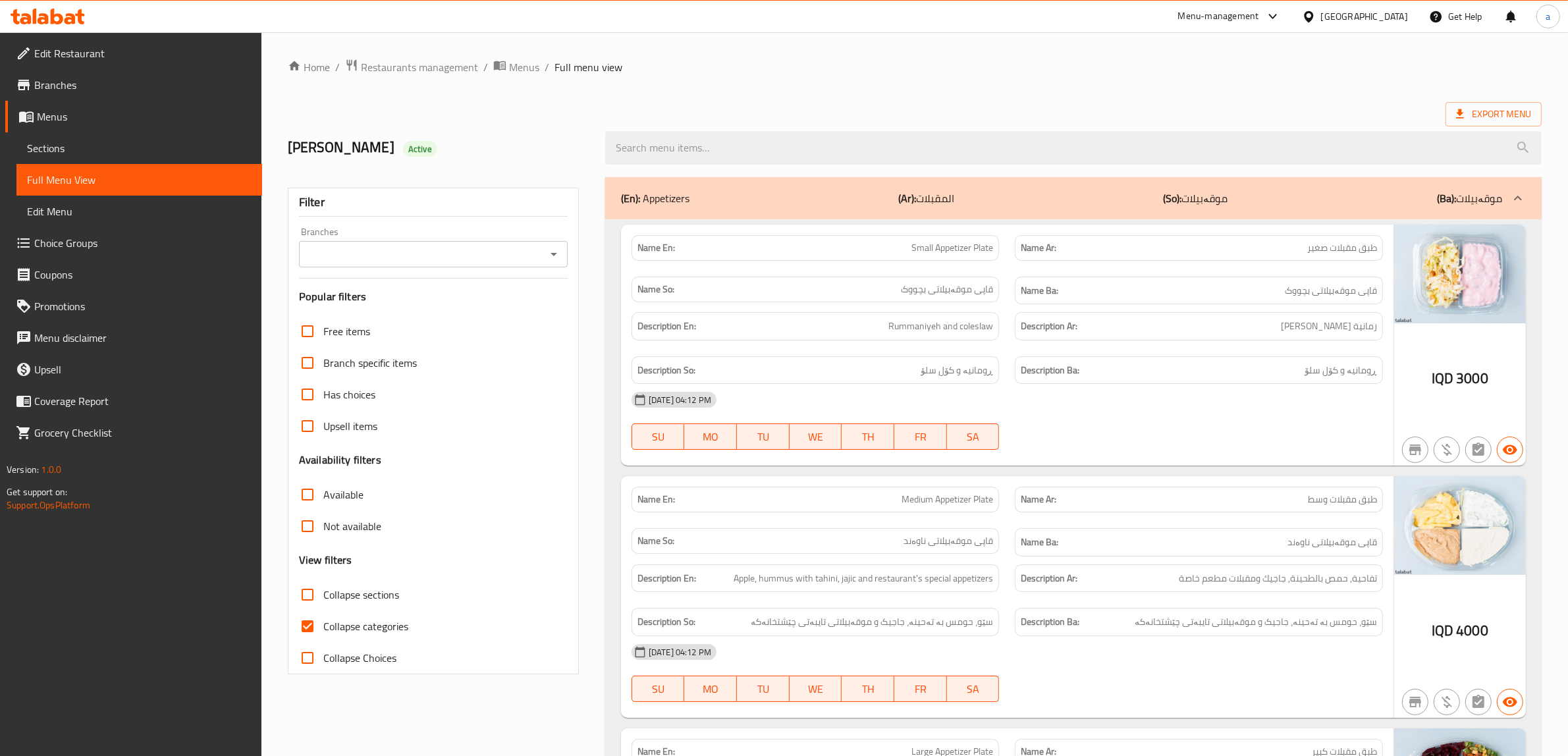
click at [559, 258] on icon "Open" at bounding box center [553, 254] width 16 height 16
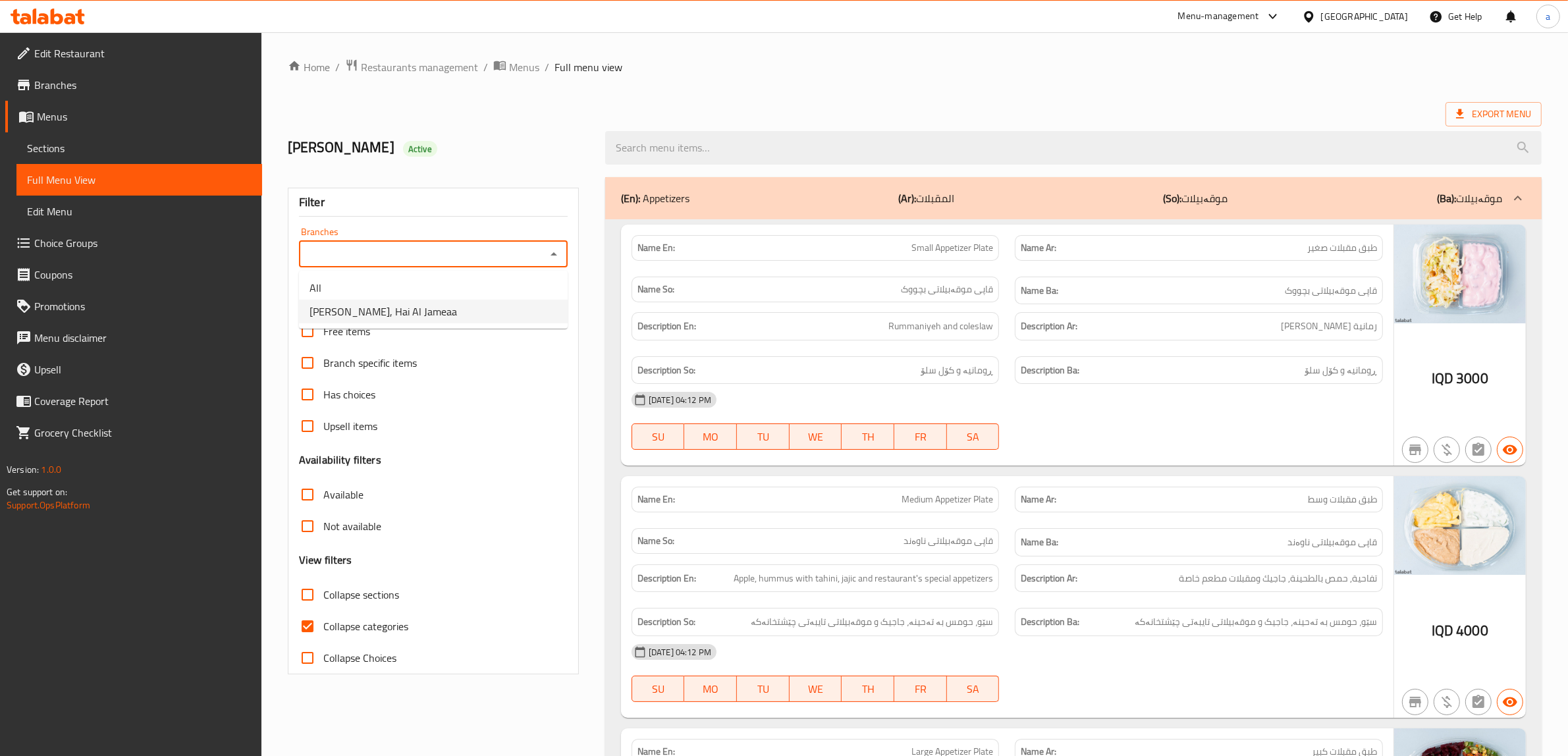
click at [530, 305] on li "[PERSON_NAME], Hai Al Jameaa" at bounding box center [433, 311] width 269 height 24
type input "[PERSON_NAME], Hai Al Jameaa"
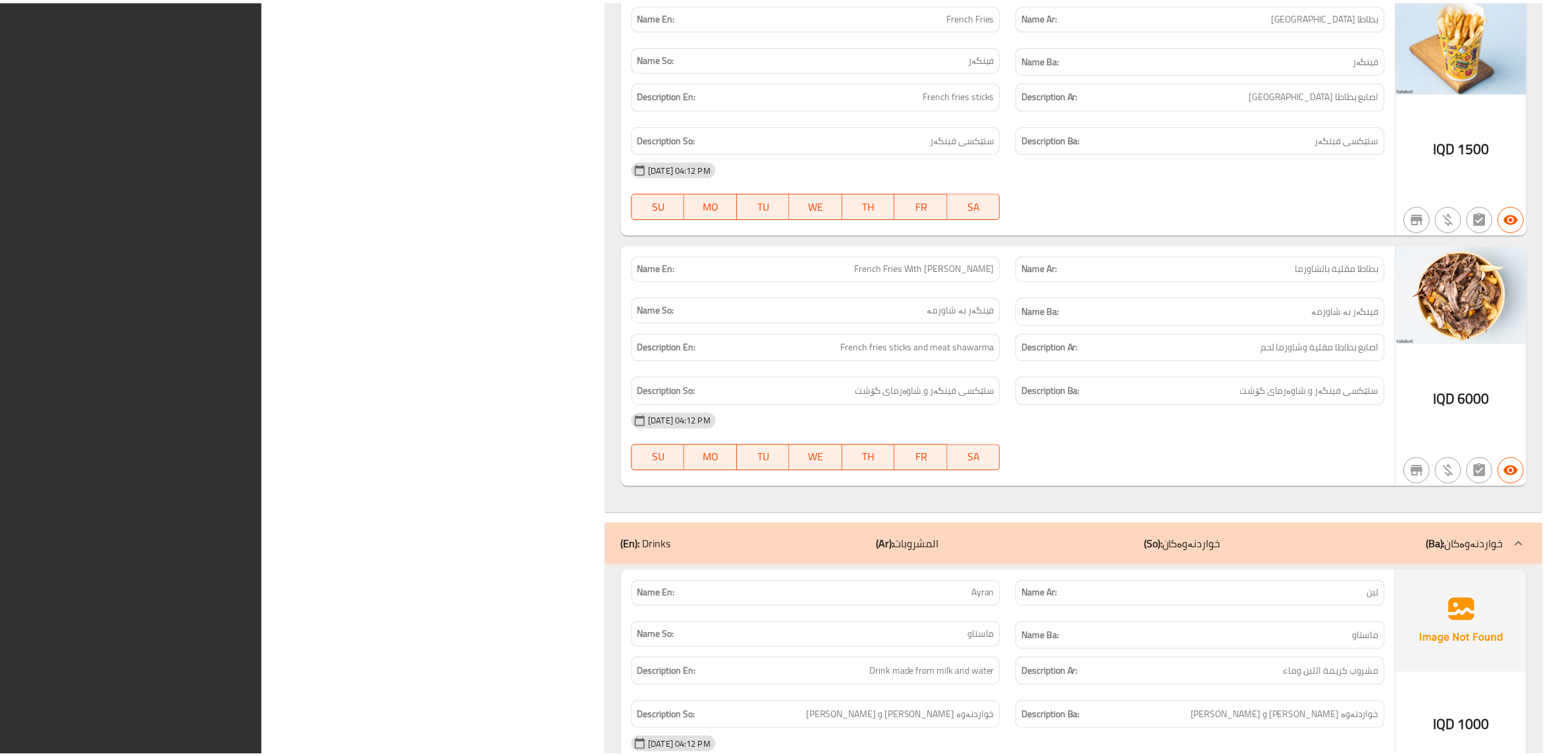
scroll to position [8223, 0]
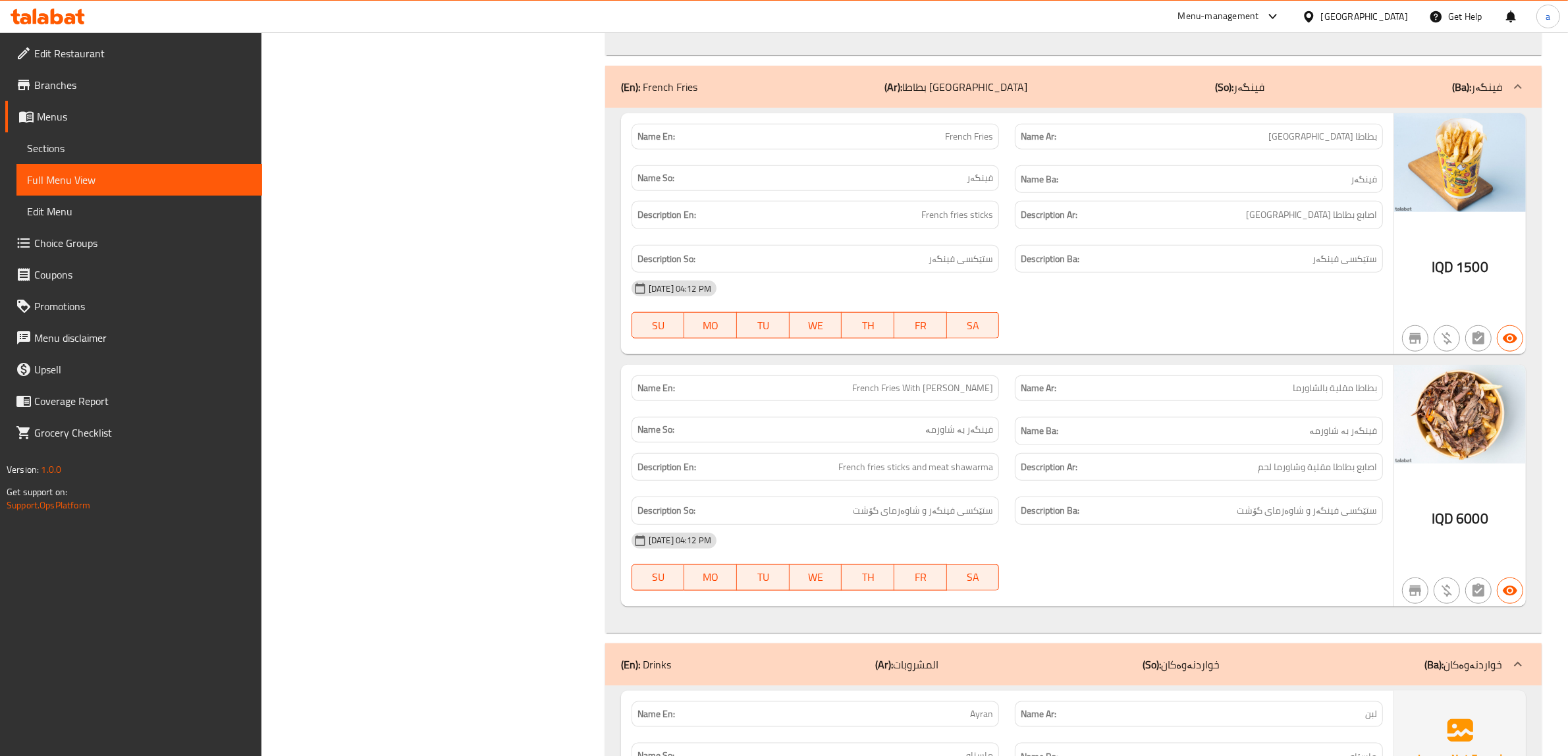
click at [202, 149] on span "Sections" at bounding box center [139, 148] width 225 height 16
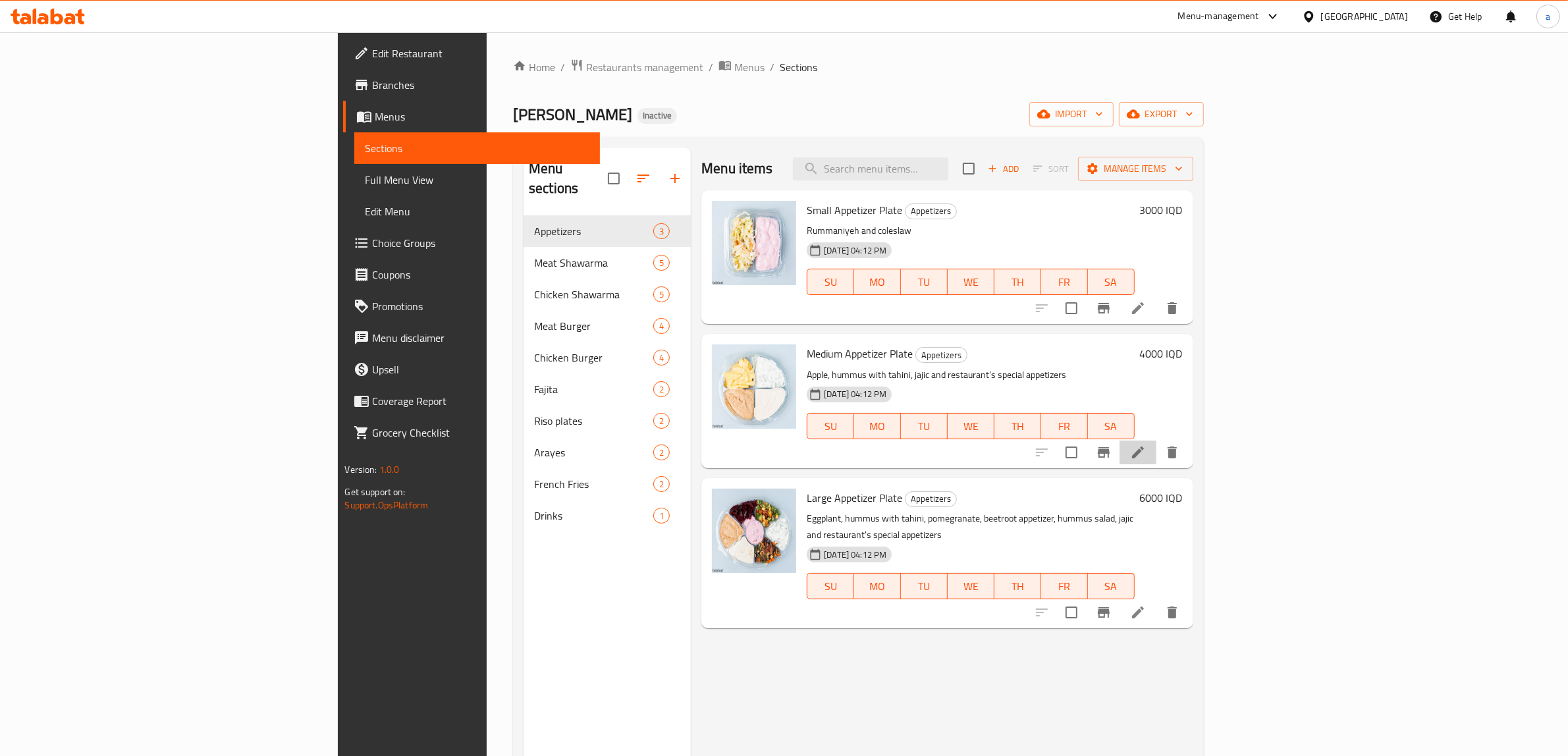
click at [1156, 450] on li at bounding box center [1138, 451] width 37 height 24
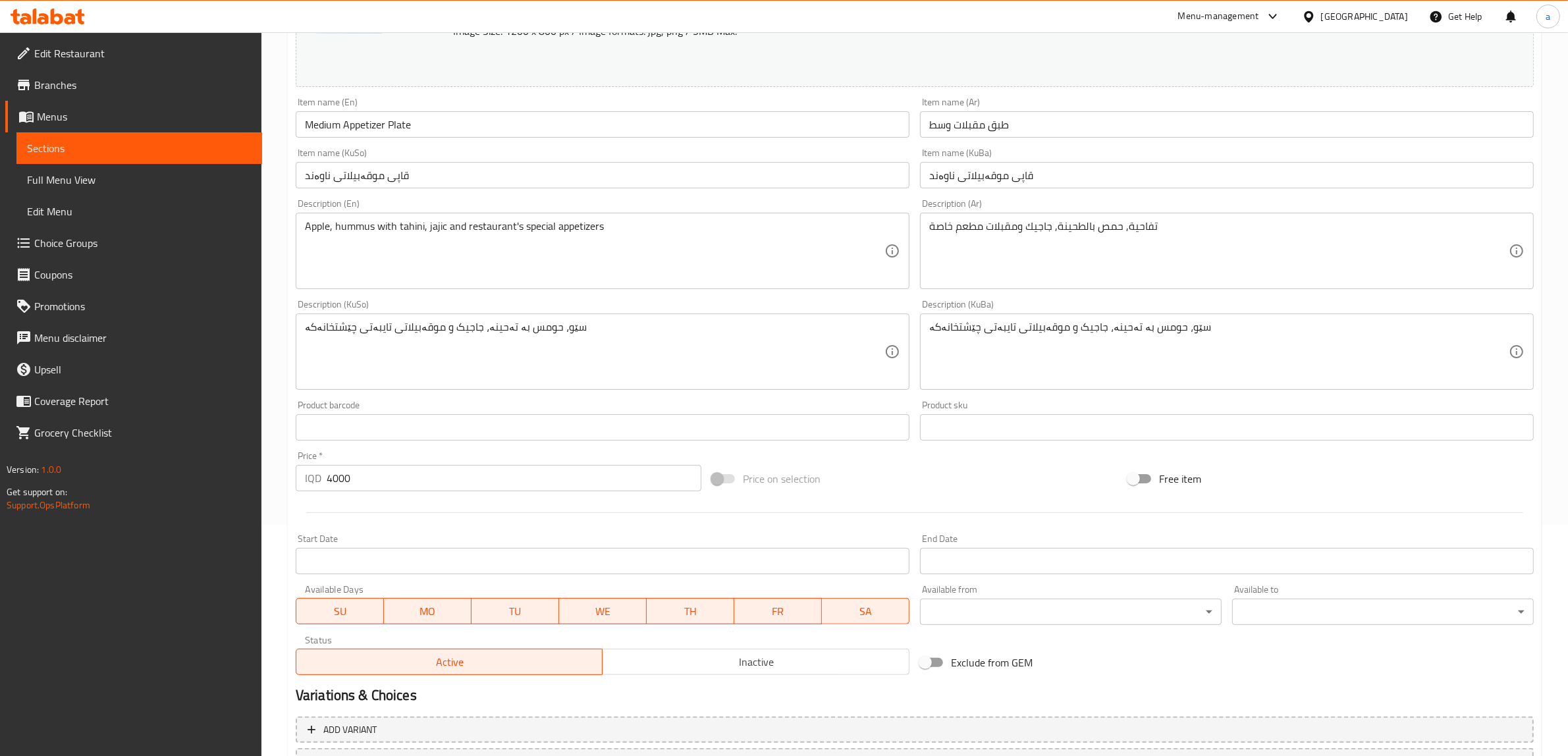
scroll to position [247, 0]
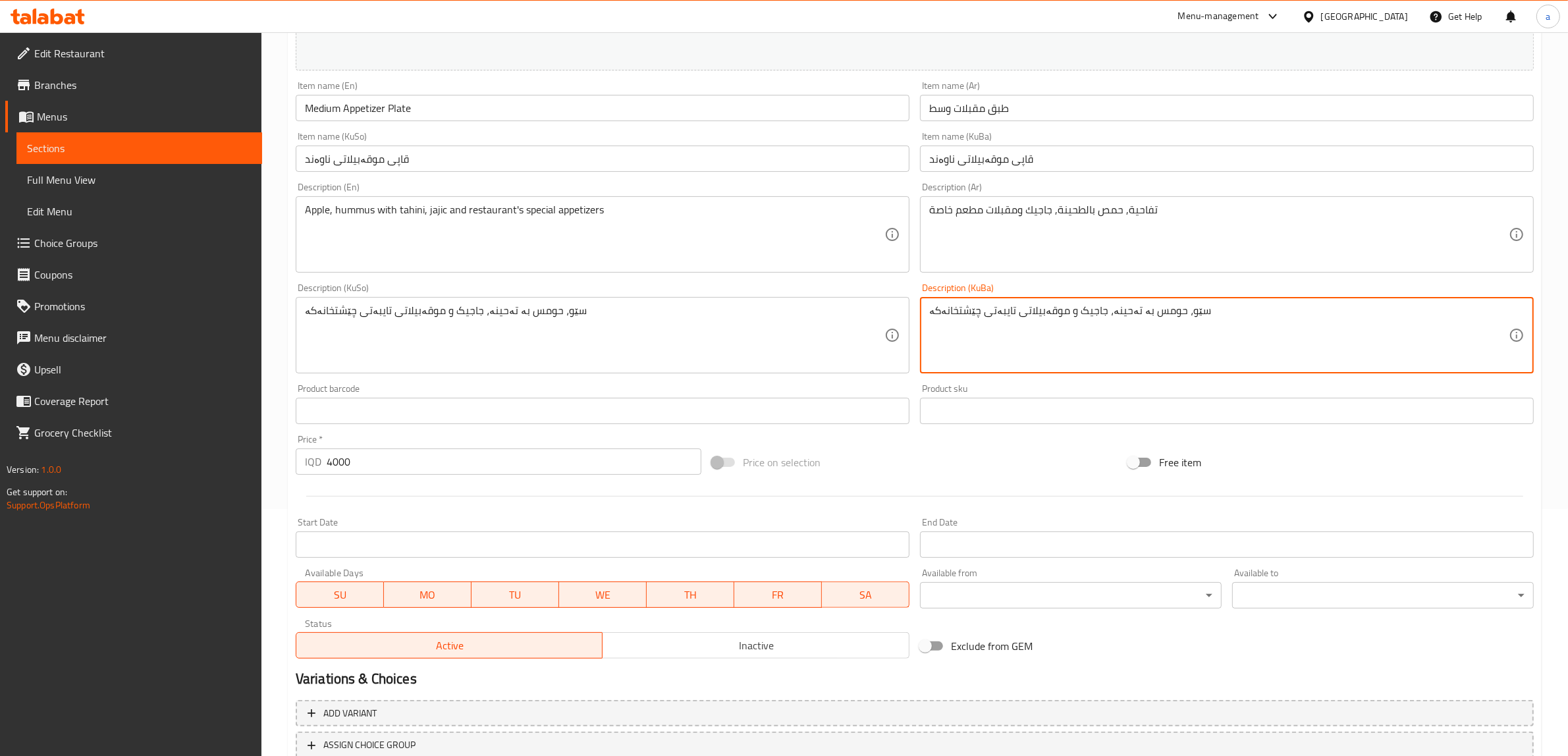
click at [1114, 309] on textarea "سێو، حومس بە تەحینە، جاجیک و موقەبیلاتی تایبەتی چێشتخانەکە" at bounding box center [1219, 336] width 580 height 63
paste textarea
type textarea "سێو، حومس بە تەحین، جاجیک و موقەبیلاتی تایبەتی چێشتخانەکە"
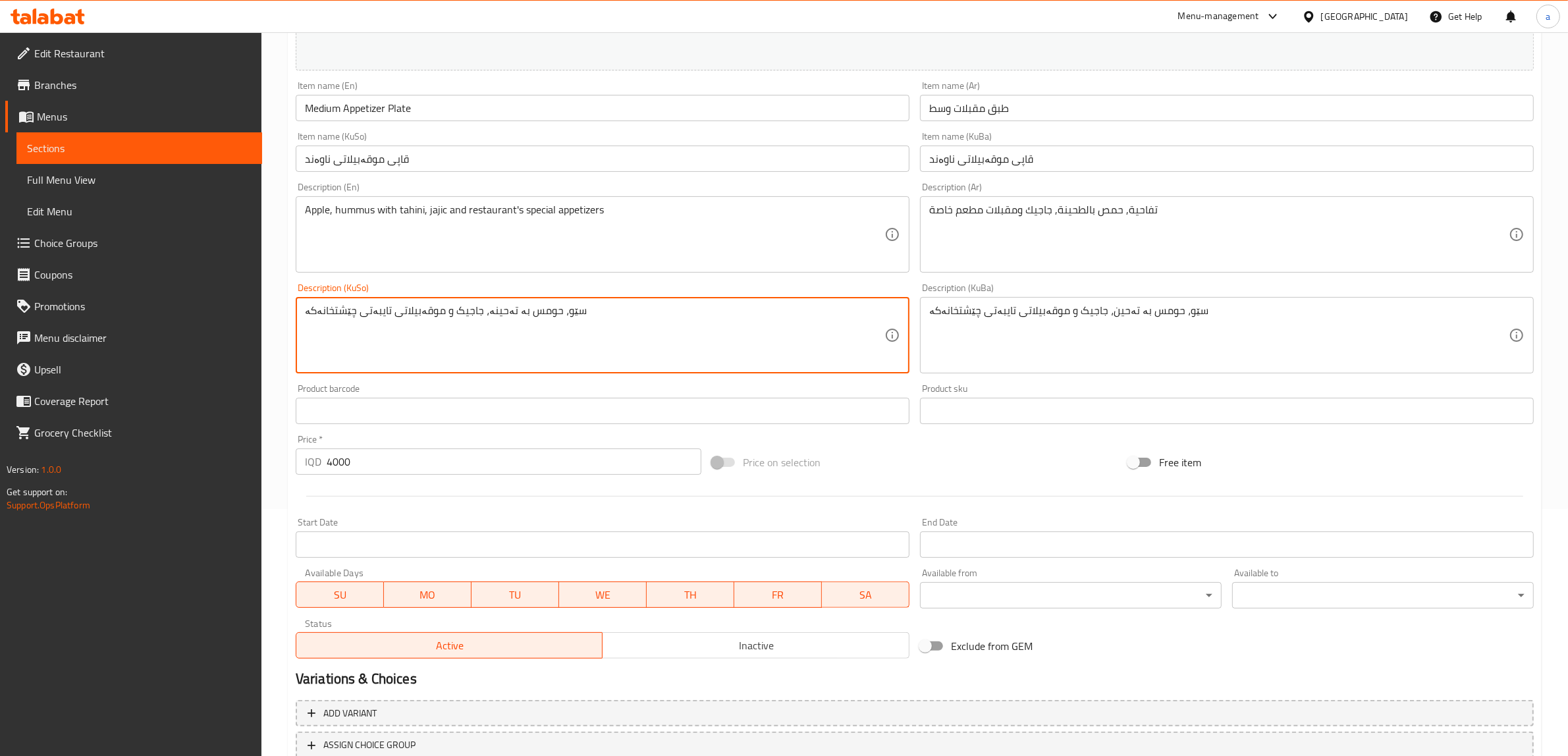
click at [494, 305] on textarea "سێو، حومس بە تەحینە، جاجیک و موقەبیلاتی تایبەتی چێشتخانەکە" at bounding box center [595, 336] width 580 height 63
paste textarea
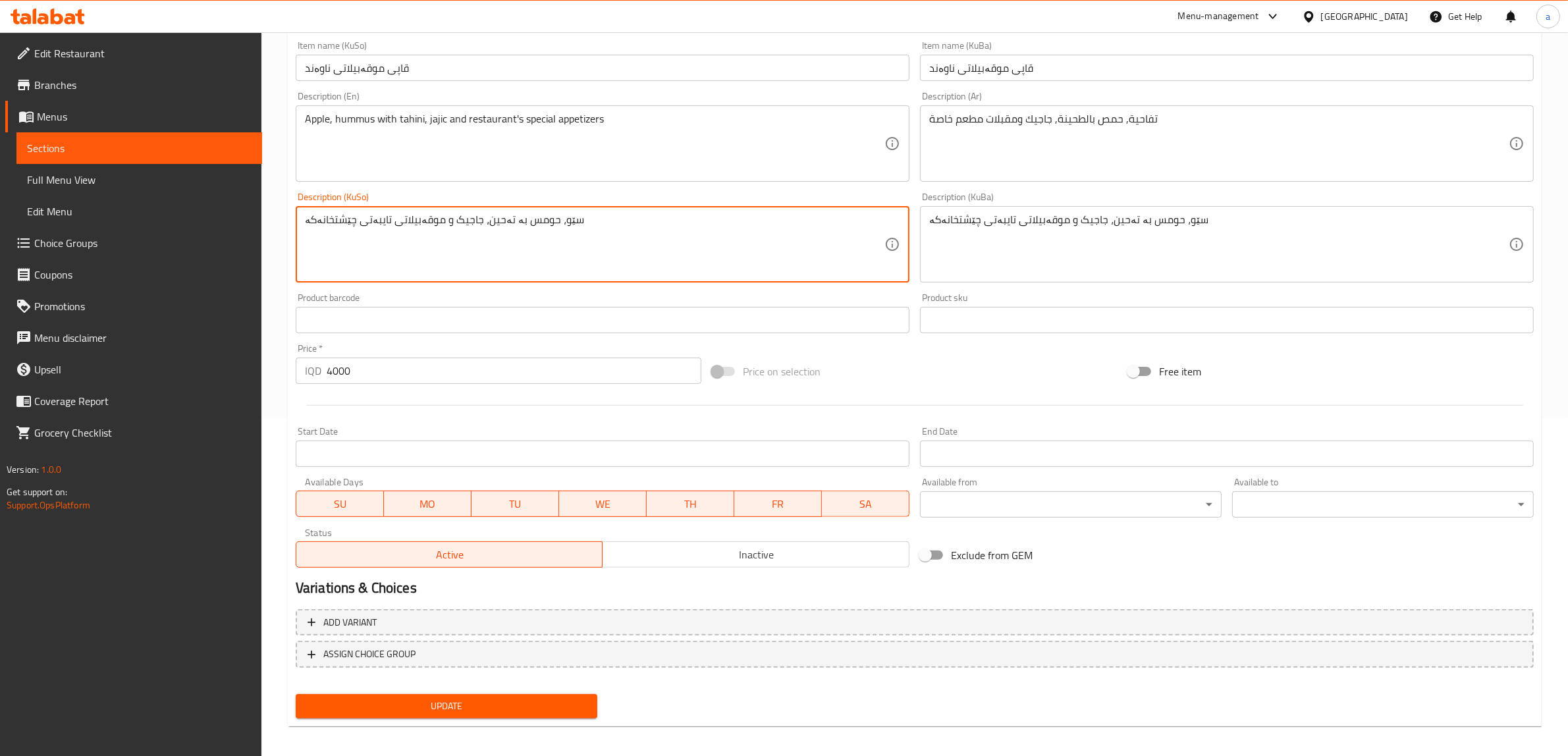
scroll to position [343, 0]
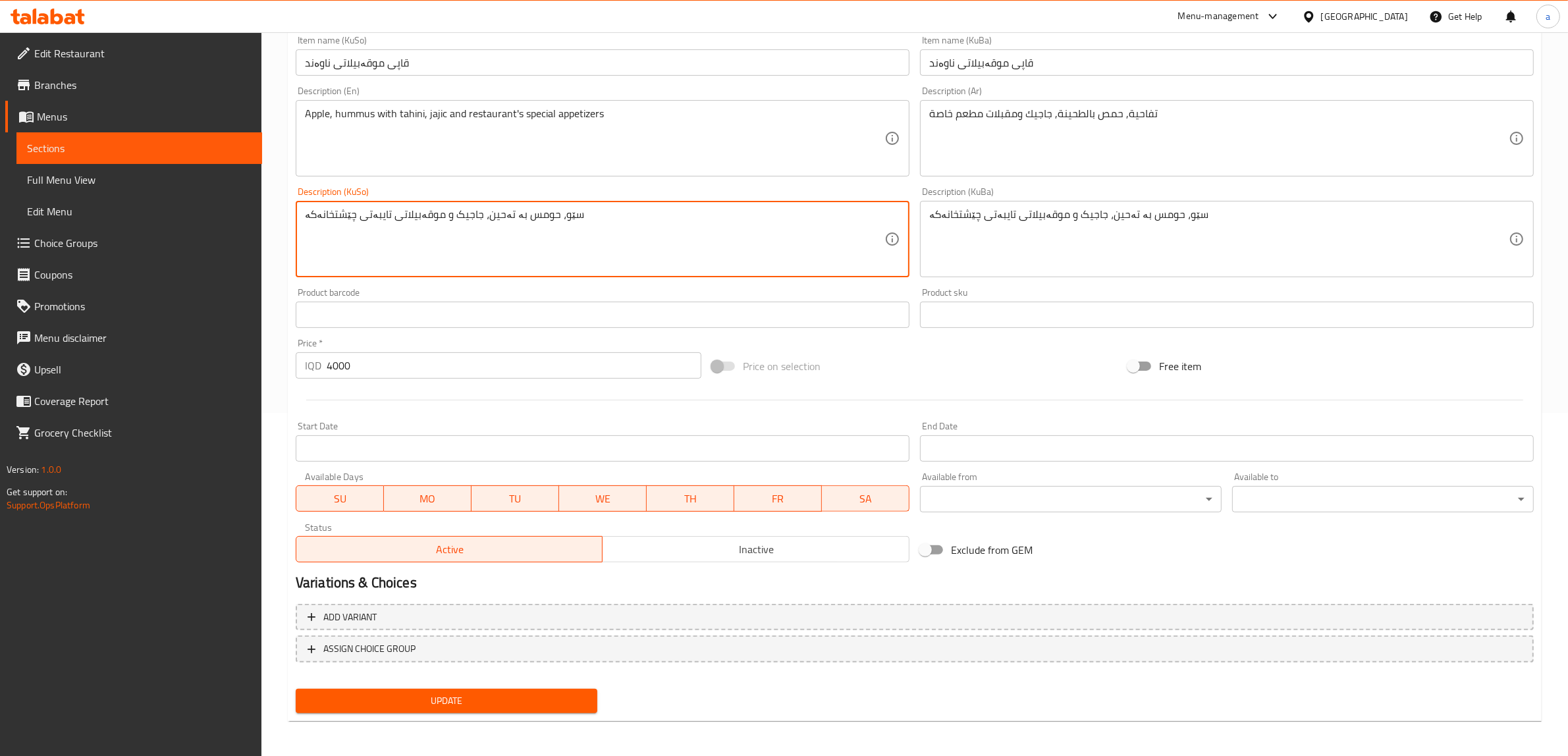
type textarea "سێو، حومس بە تەحین، جاجیک و موقەبیلاتی تایبەتی چێشتخانەکە"
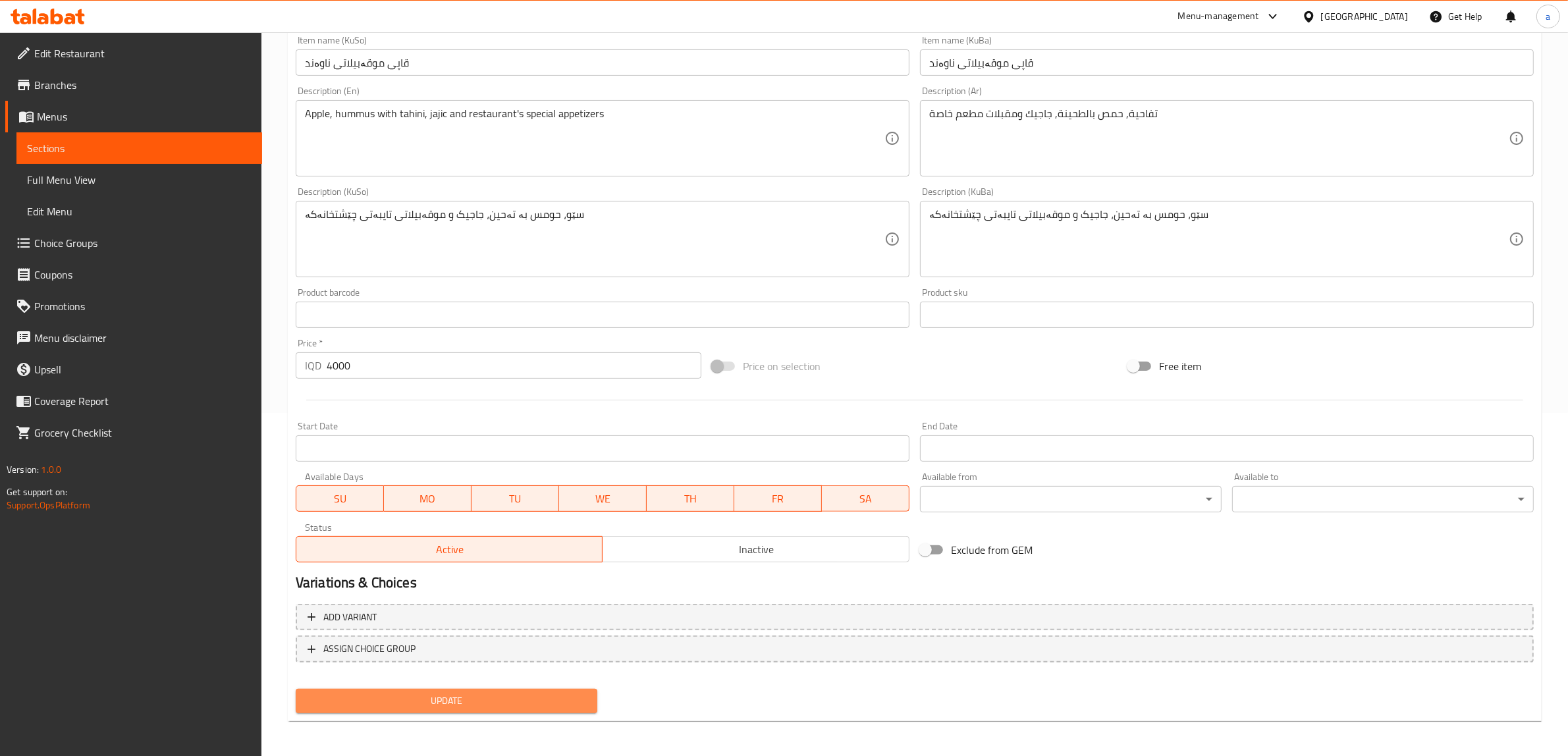
click at [458, 702] on span "Update" at bounding box center [447, 700] width 281 height 16
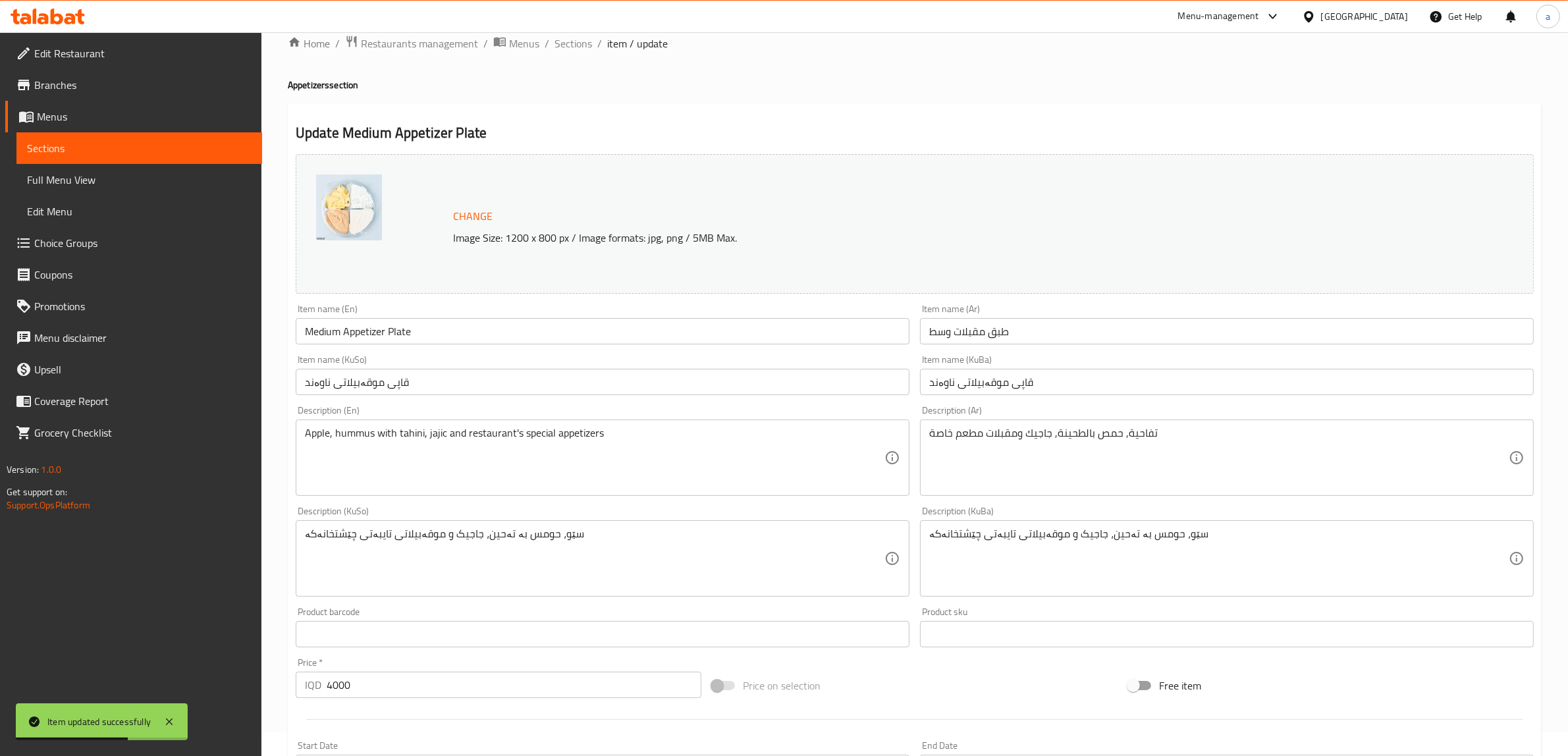
scroll to position [0, 0]
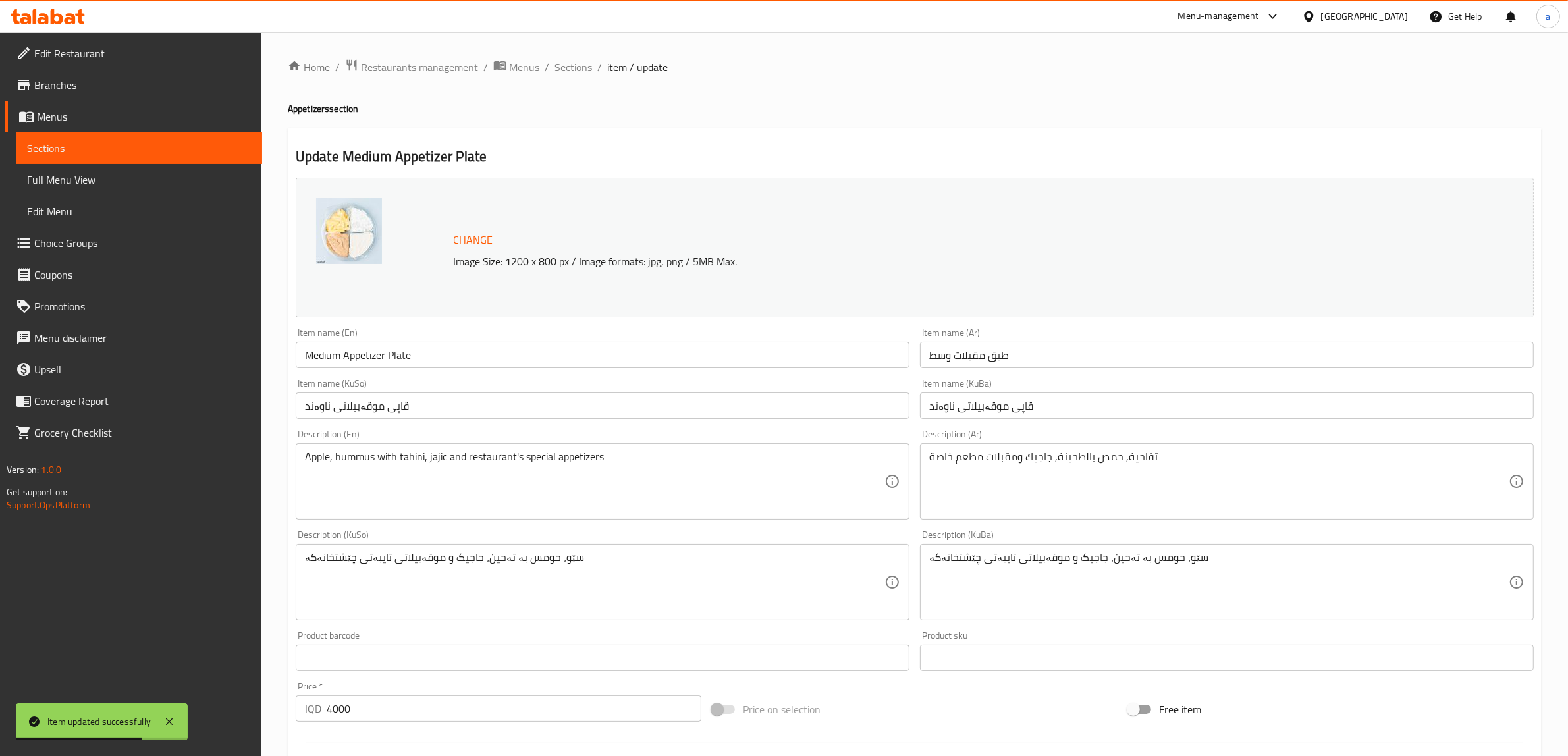
click at [568, 61] on span "Sections" at bounding box center [573, 67] width 38 height 16
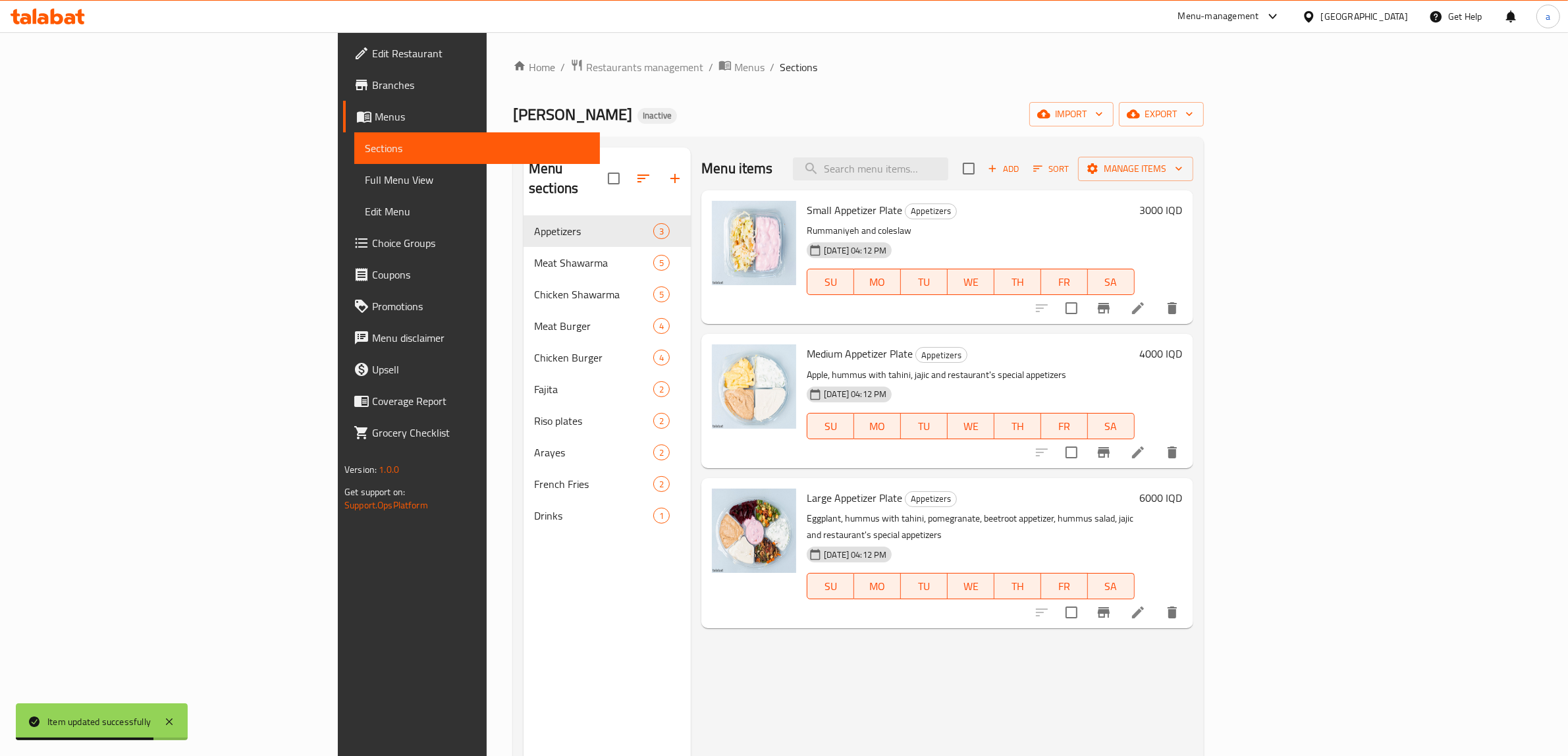
scroll to position [185, 0]
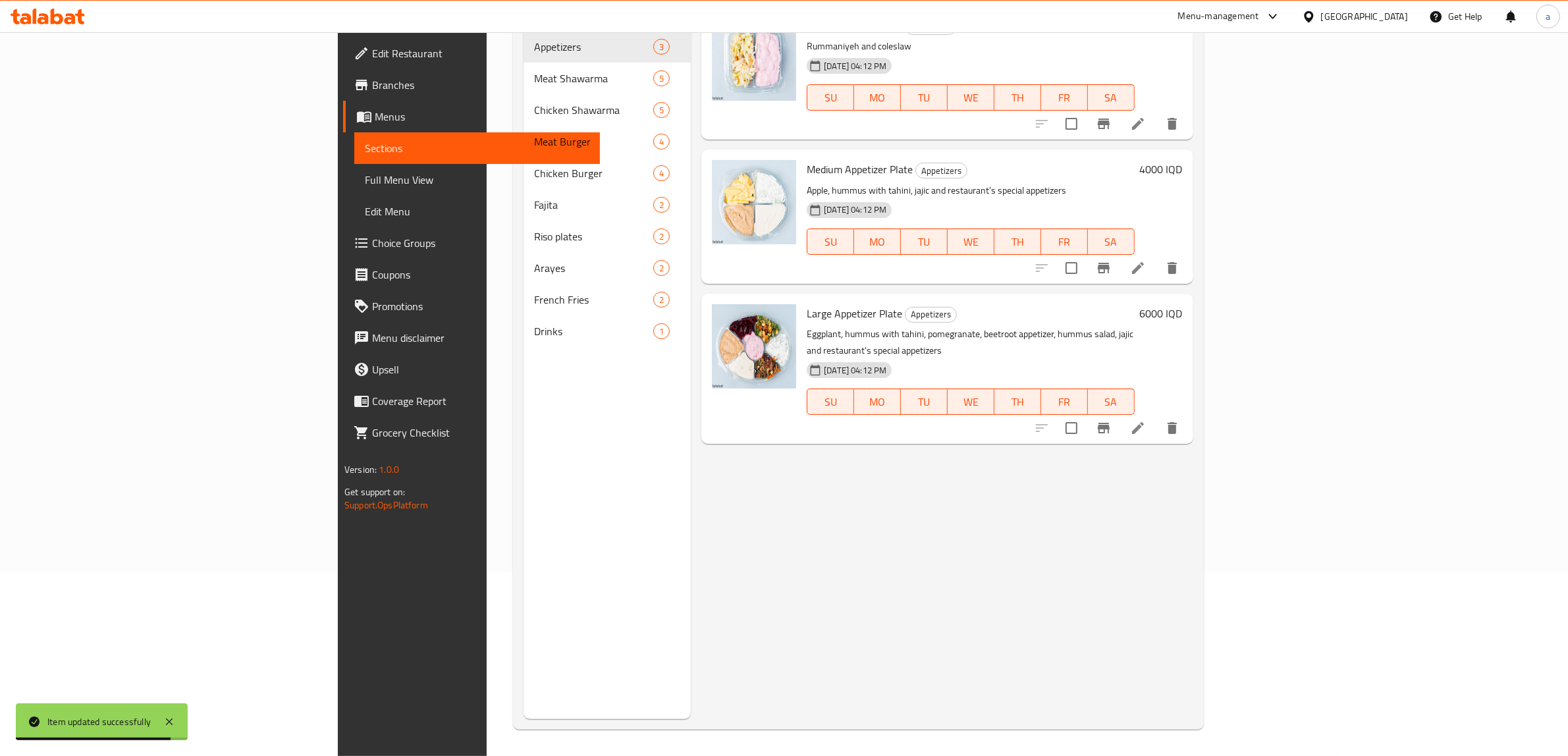
click at [1188, 412] on div at bounding box center [1107, 428] width 162 height 32
click at [1146, 420] on icon at bounding box center [1138, 427] width 16 height 16
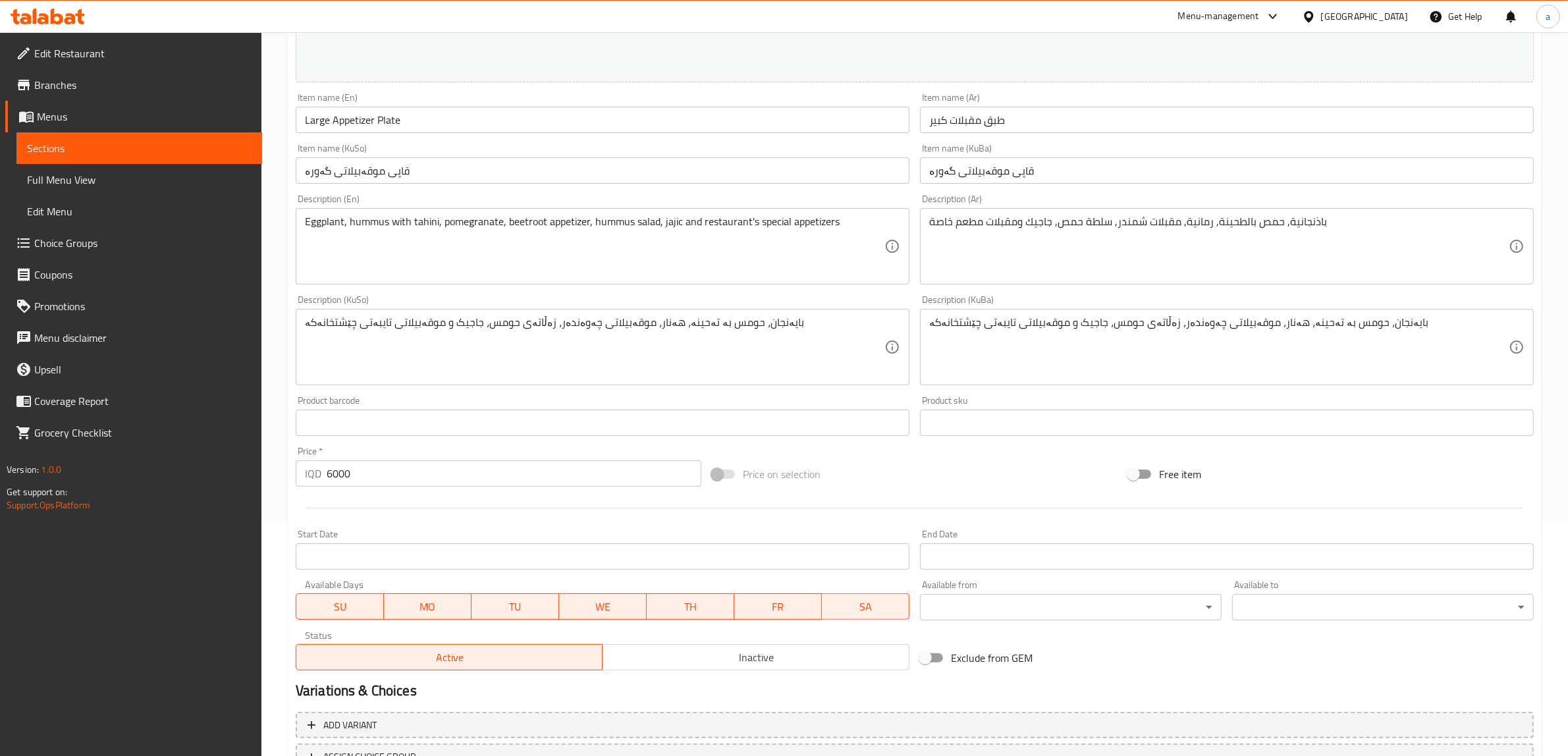
scroll to position [247, 0]
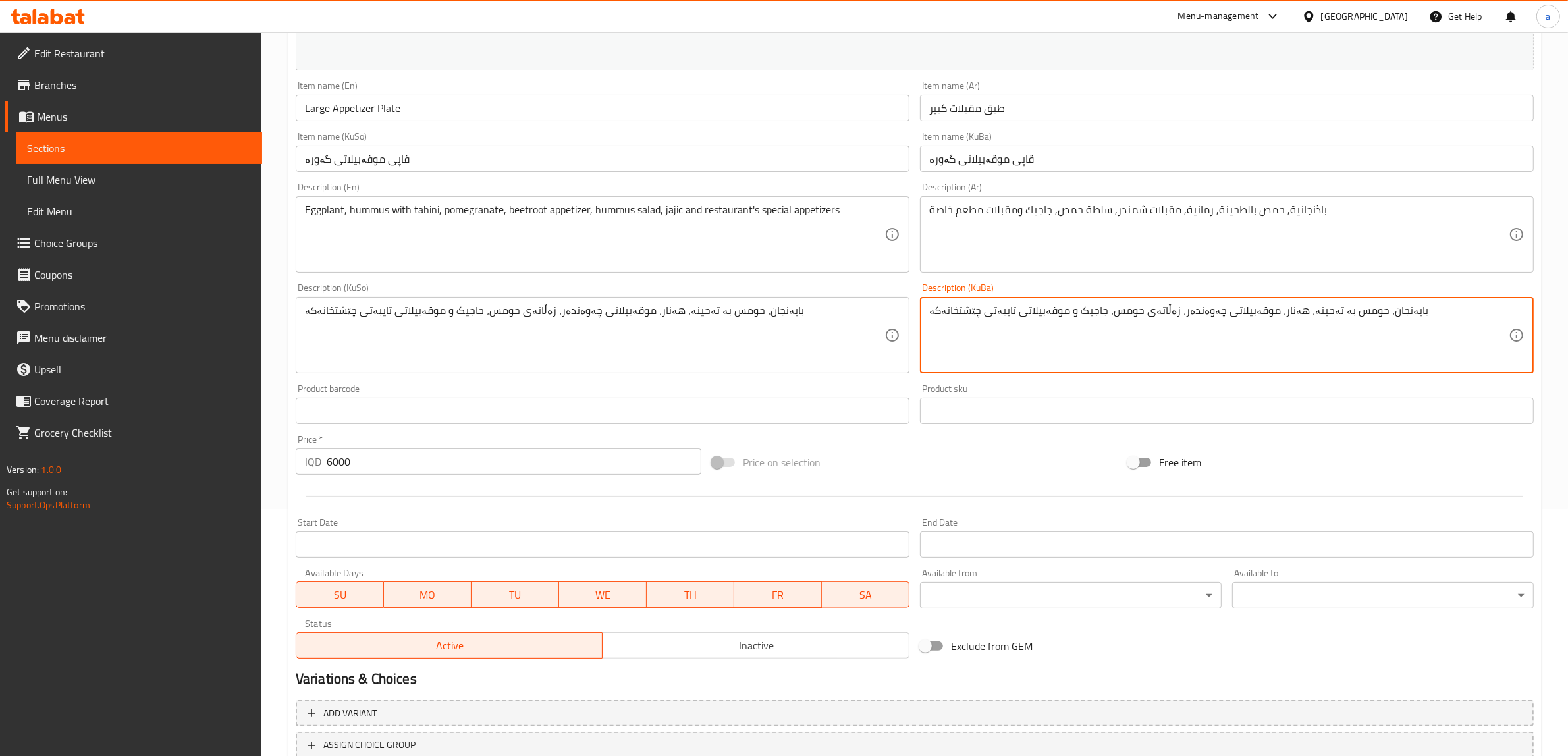
click at [1299, 314] on textarea "بایەنجان، حومس بە تەحینە، هەنار، موقەبیلاتی چەوەندەر، زەڵاتەی حومس، جاجیک و موق…" at bounding box center [1219, 336] width 580 height 63
paste textarea
type textarea "بایەنجان، حومس بە تەحین، هەنار، موقەبیلاتی چەوەندەر، زەڵاتەی حومس، جاجیک و موقە…"
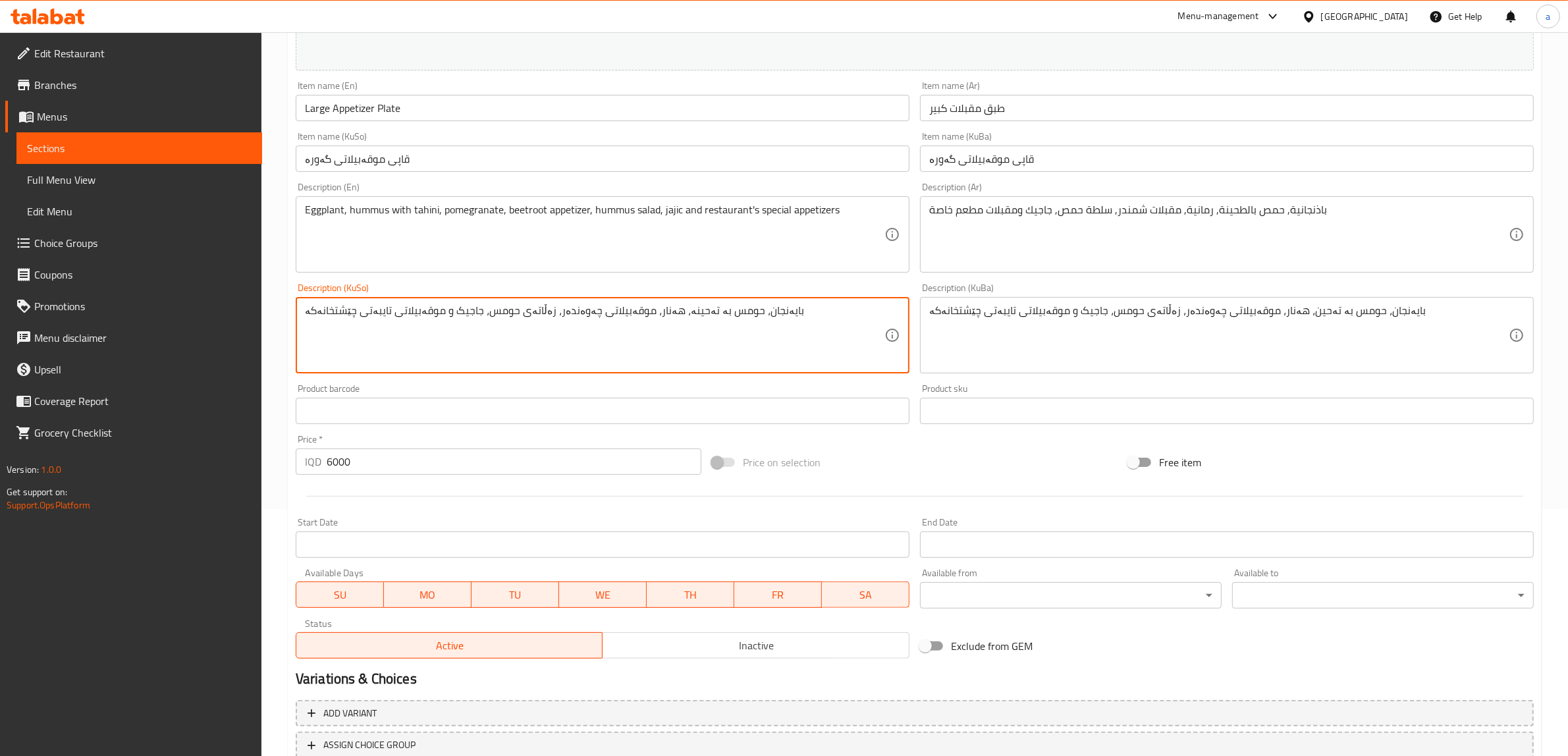
click at [669, 314] on textarea "بایەنجان، حومس بە تەحینە، هەنار، موقەبیلاتی چەوەندەر، زەڵاتەی حومس، جاجیک و موق…" at bounding box center [595, 336] width 580 height 63
paste textarea
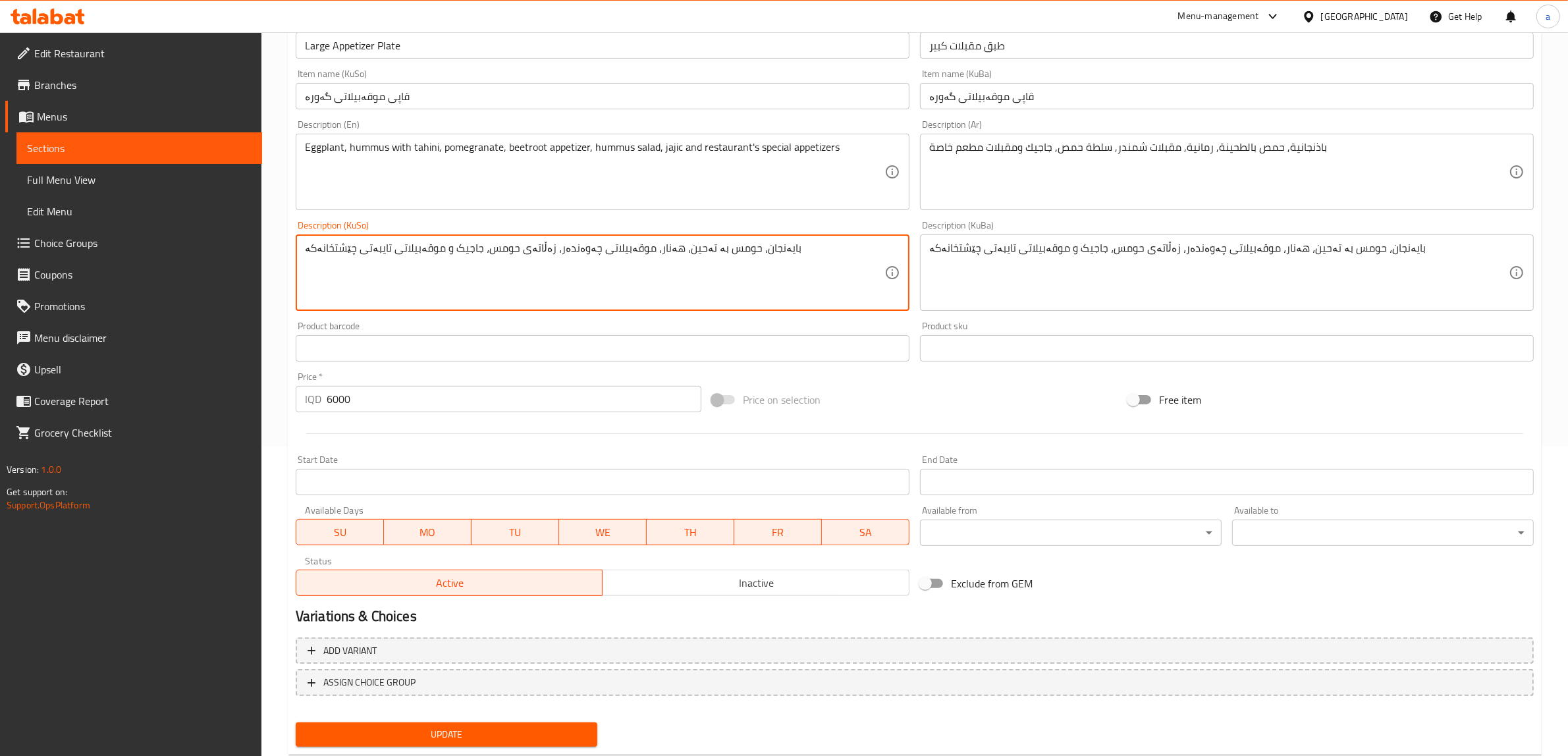
scroll to position [343, 0]
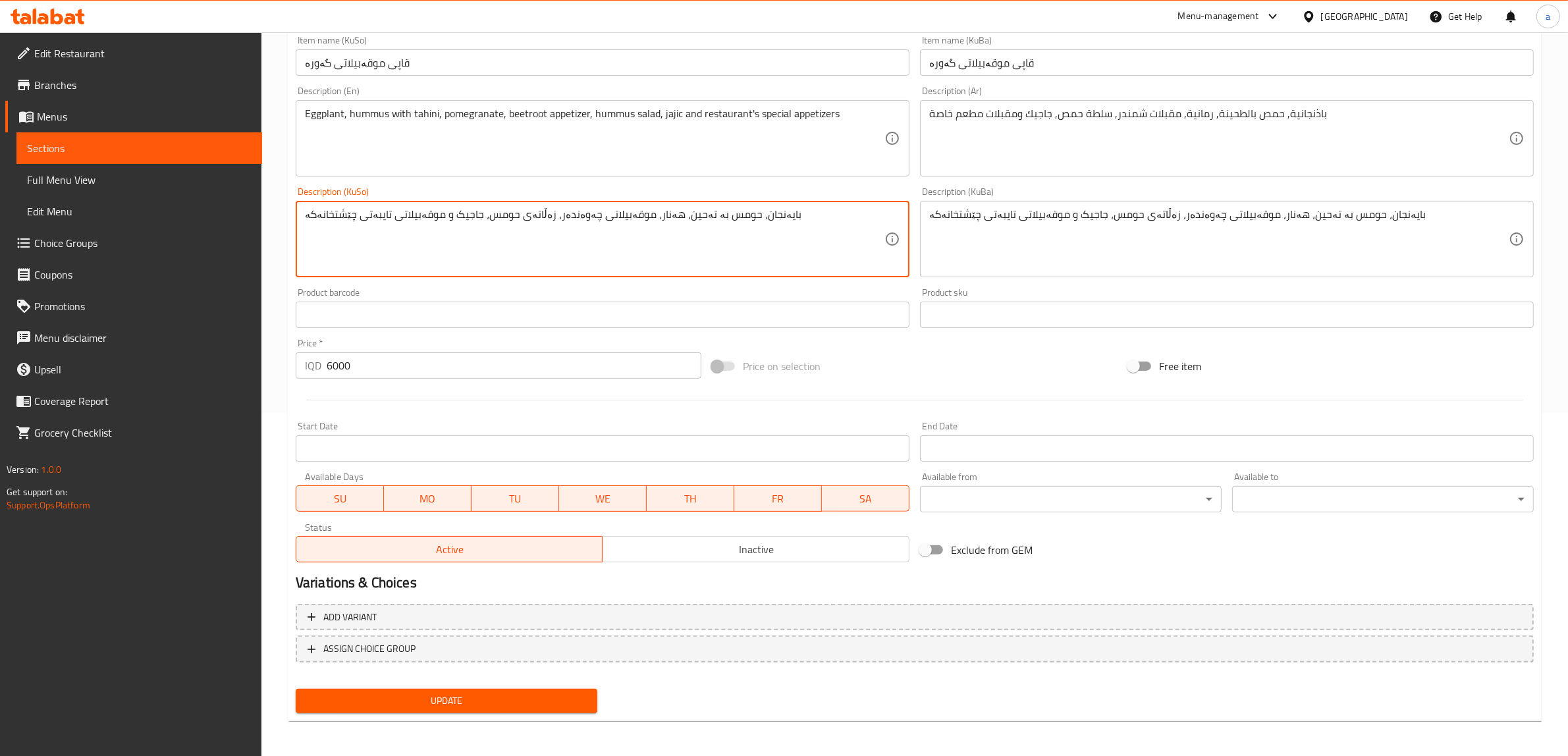
type textarea "بایەنجان، حومس بە تەحین، هەنار، موقەبیلاتی چەوەندەر، زەڵاتەی حومس، جاجیک و موقە…"
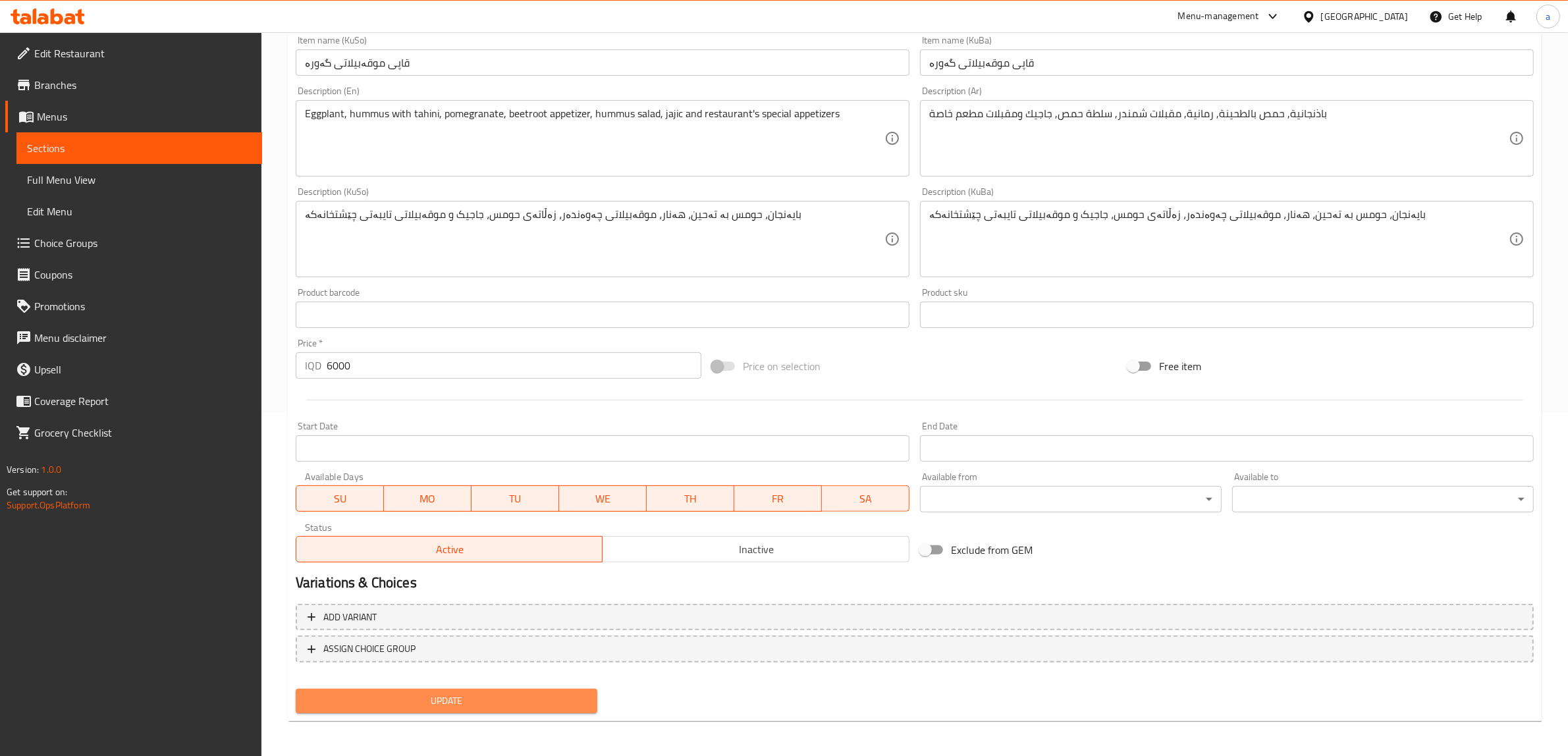
click at [547, 688] on button "Update" at bounding box center [446, 700] width 301 height 24
click at [505, 696] on span "Update" at bounding box center [447, 700] width 281 height 16
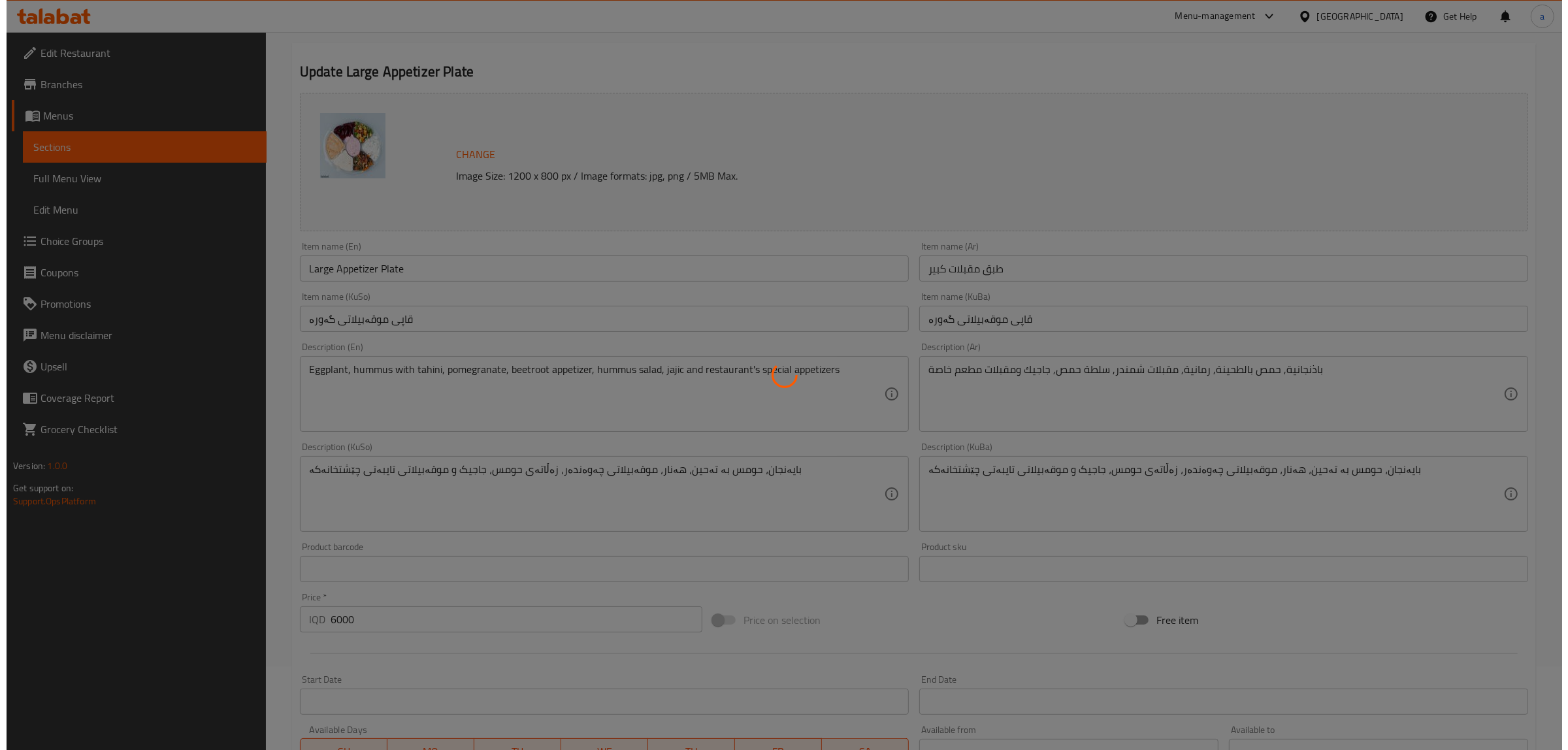
scroll to position [0, 0]
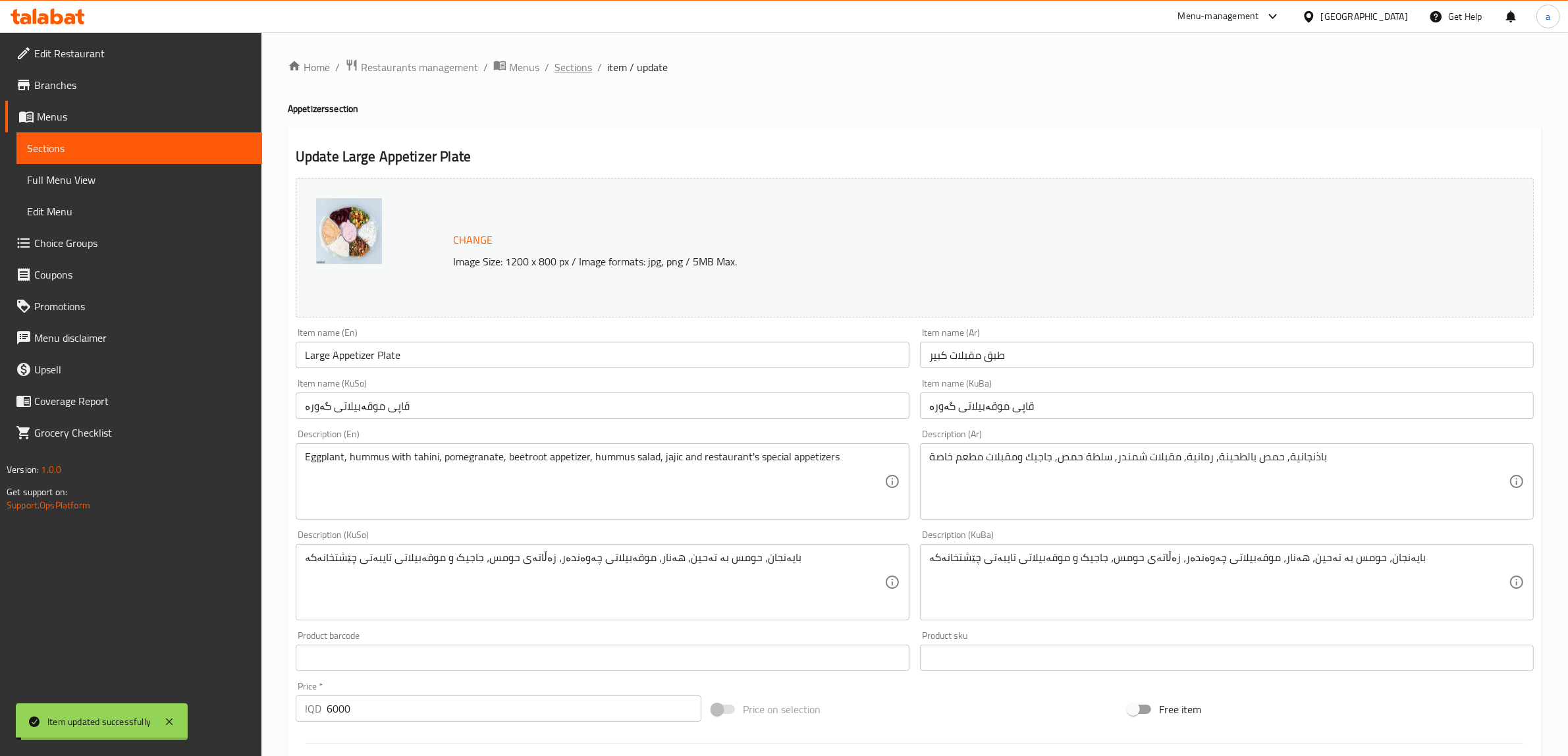
click at [575, 69] on span "Sections" at bounding box center [573, 67] width 38 height 16
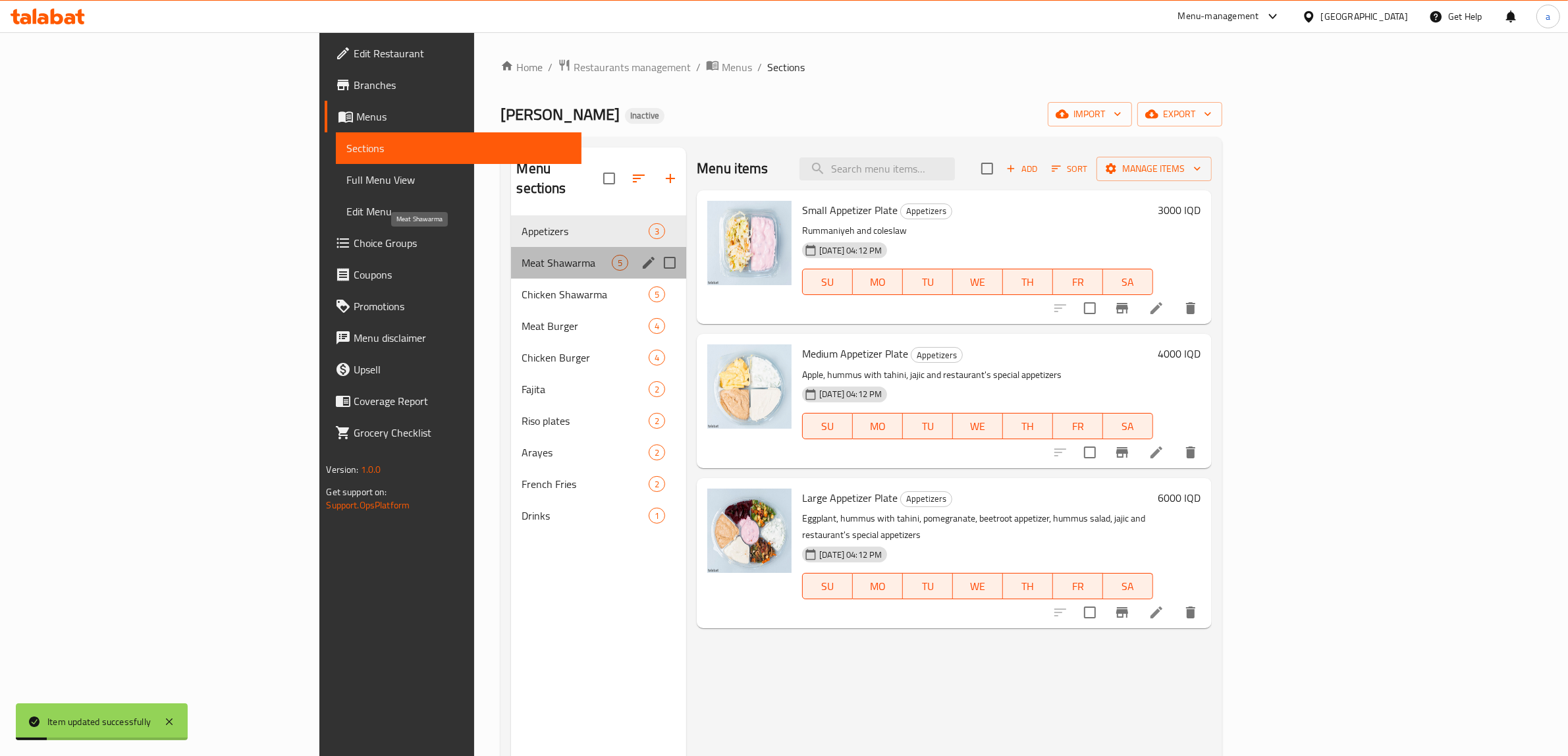
click at [522, 255] on span "Meat Shawarma" at bounding box center [567, 262] width 90 height 16
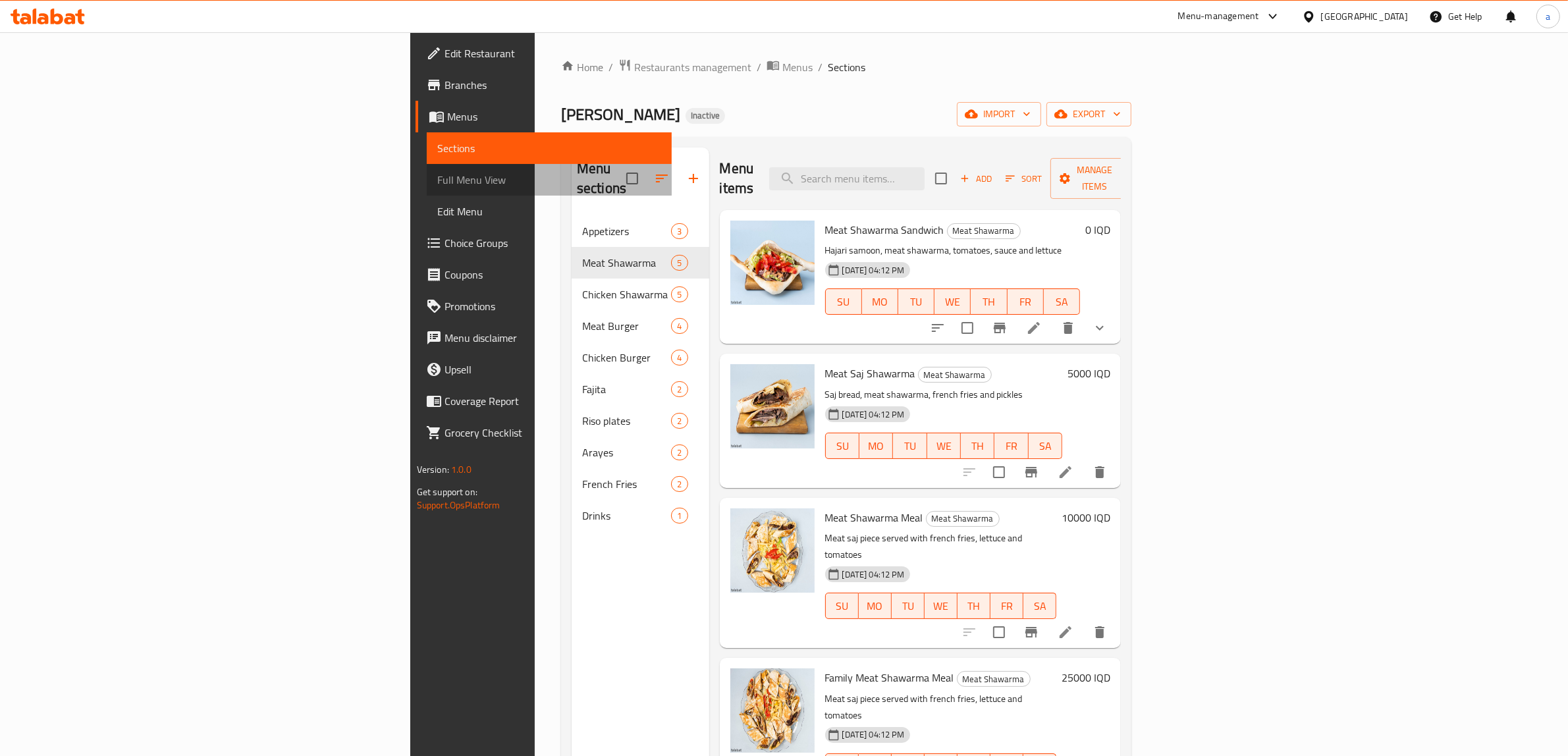
click at [437, 176] on span "Full Menu View" at bounding box center [549, 179] width 225 height 16
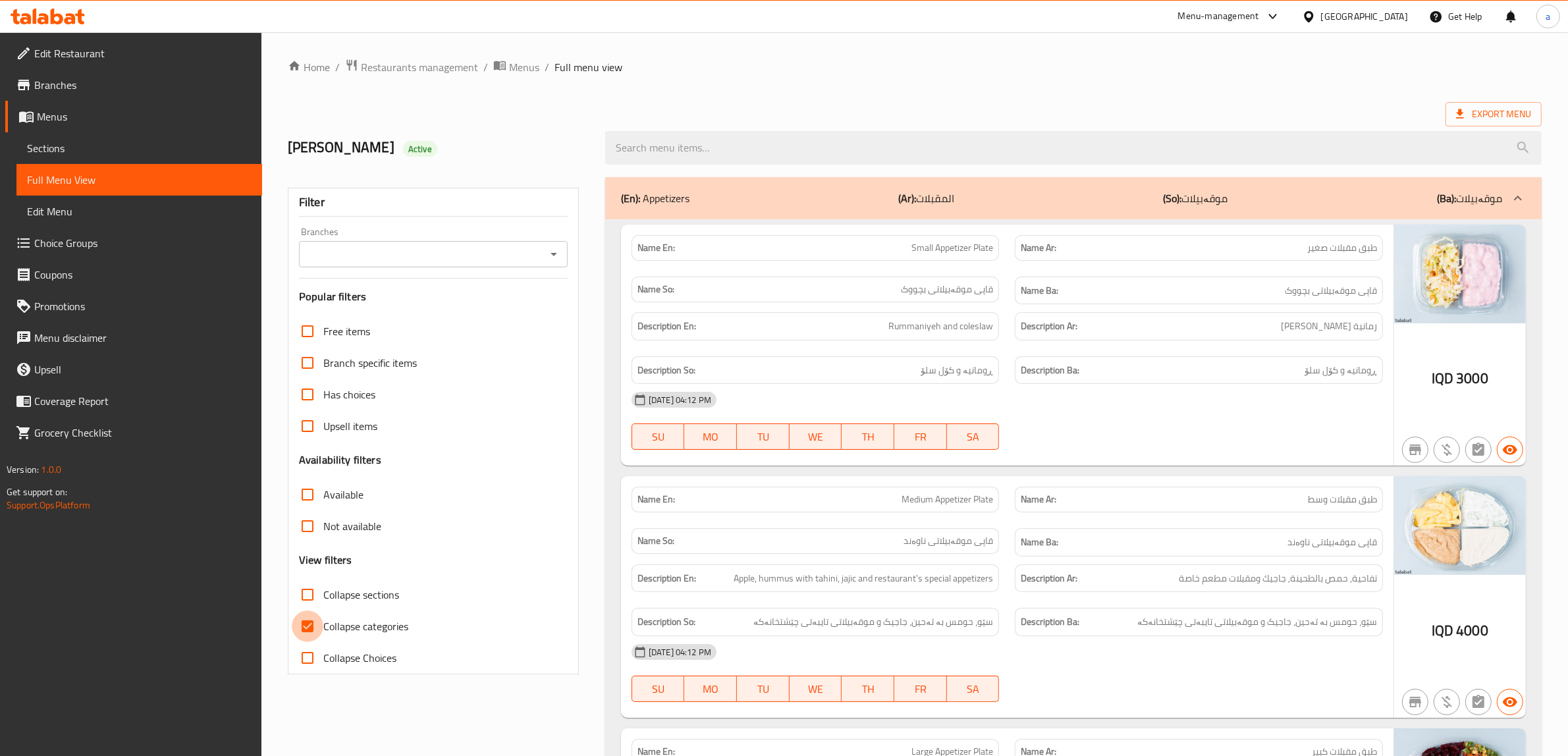
click at [310, 619] on input "Collapse categories" at bounding box center [307, 626] width 32 height 32
checkbox input "false"
click at [555, 265] on div "Branches" at bounding box center [433, 254] width 269 height 26
click at [548, 249] on icon "Open" at bounding box center [553, 254] width 16 height 16
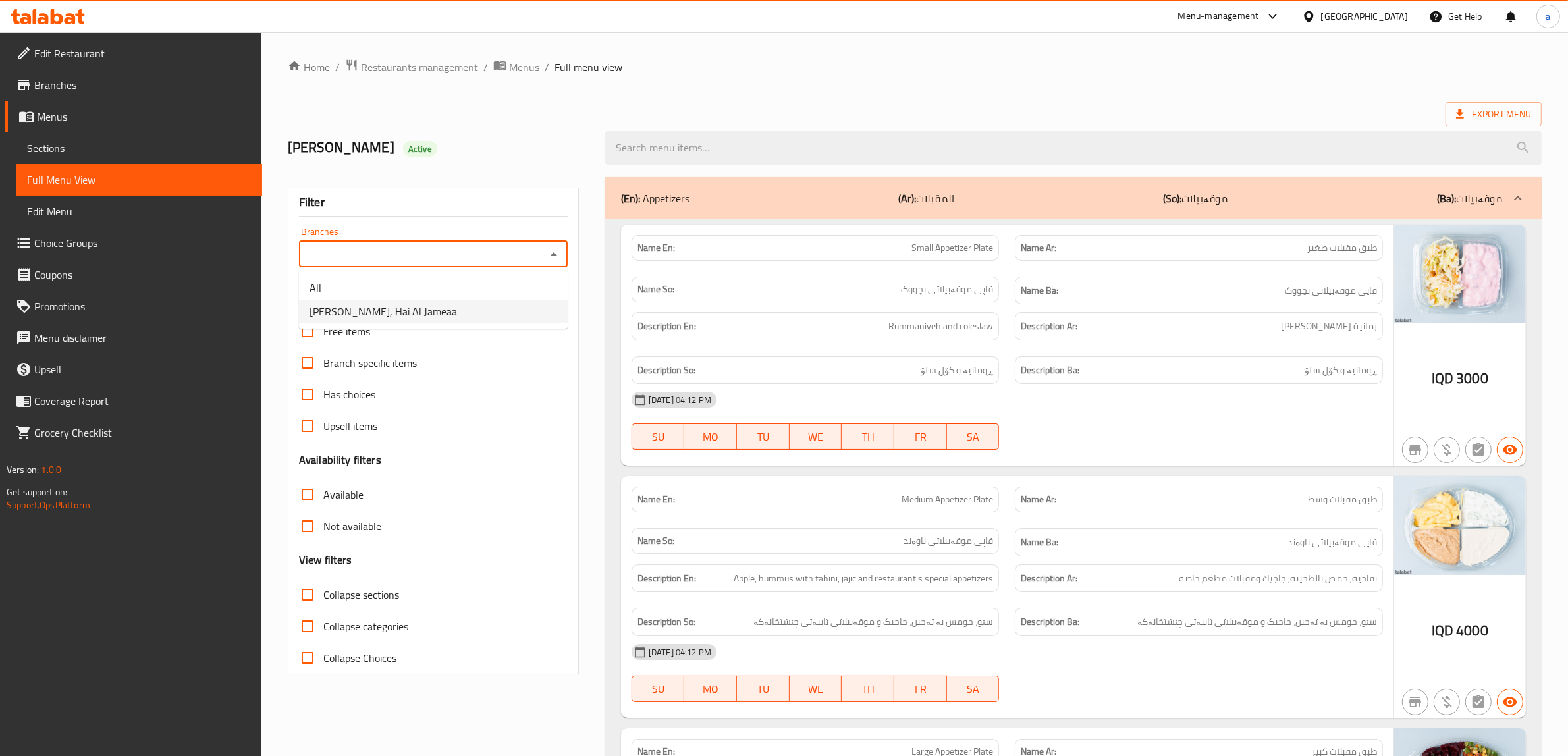
click at [461, 311] on li "[PERSON_NAME], Hai Al Jameaa" at bounding box center [433, 311] width 269 height 24
type input "[PERSON_NAME], Hai Al Jameaa"
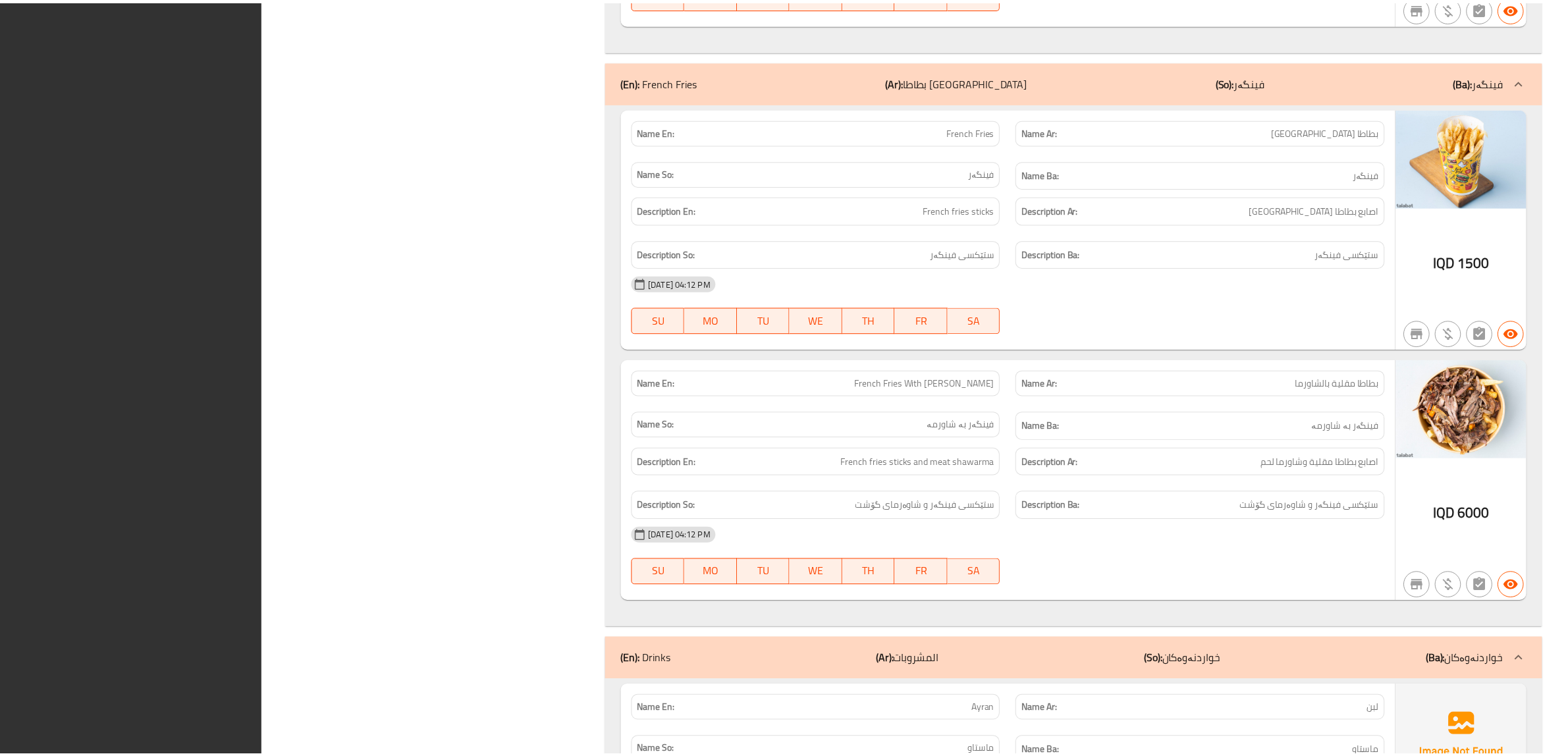
scroll to position [8967, 0]
